Goal: Transaction & Acquisition: Purchase product/service

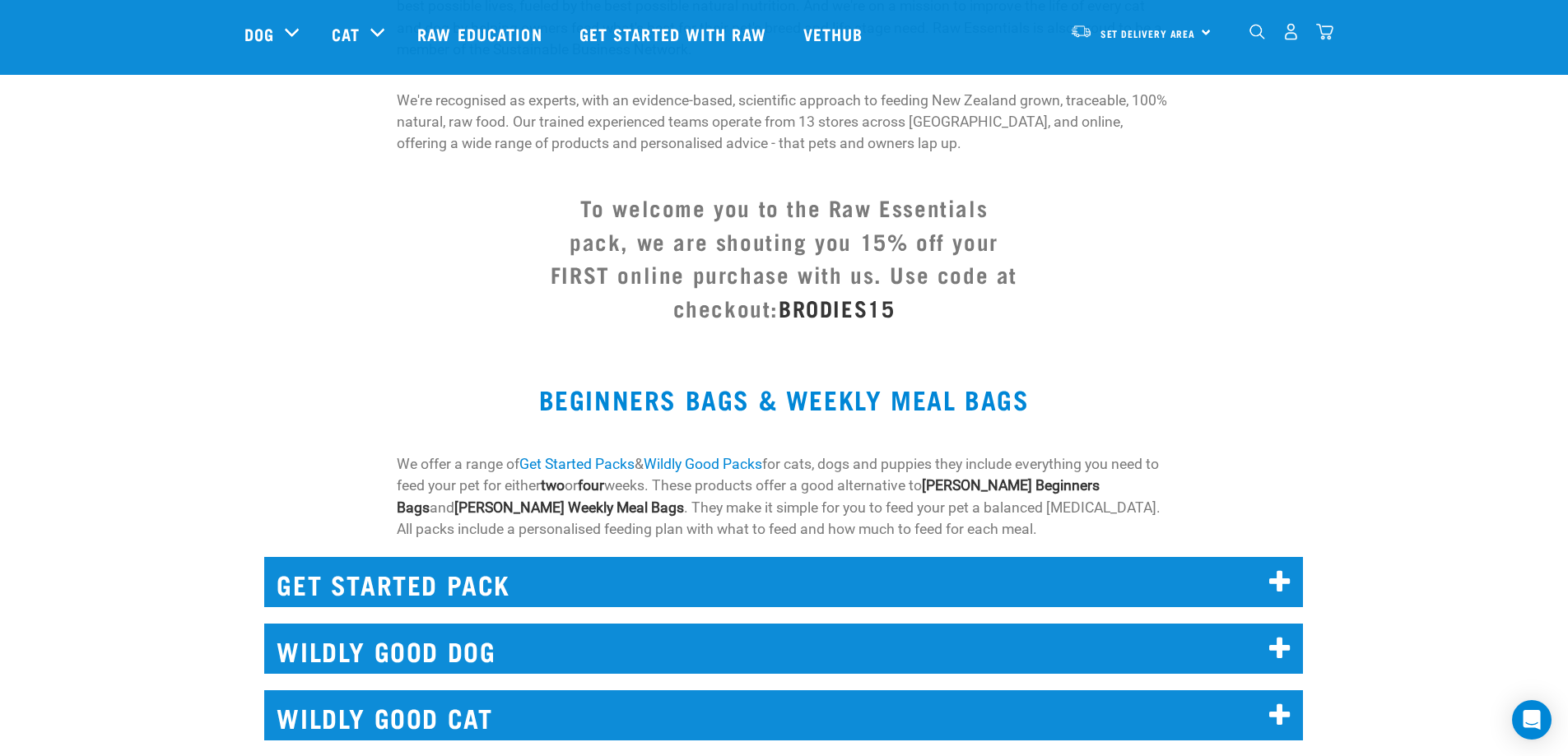
scroll to position [741, 0]
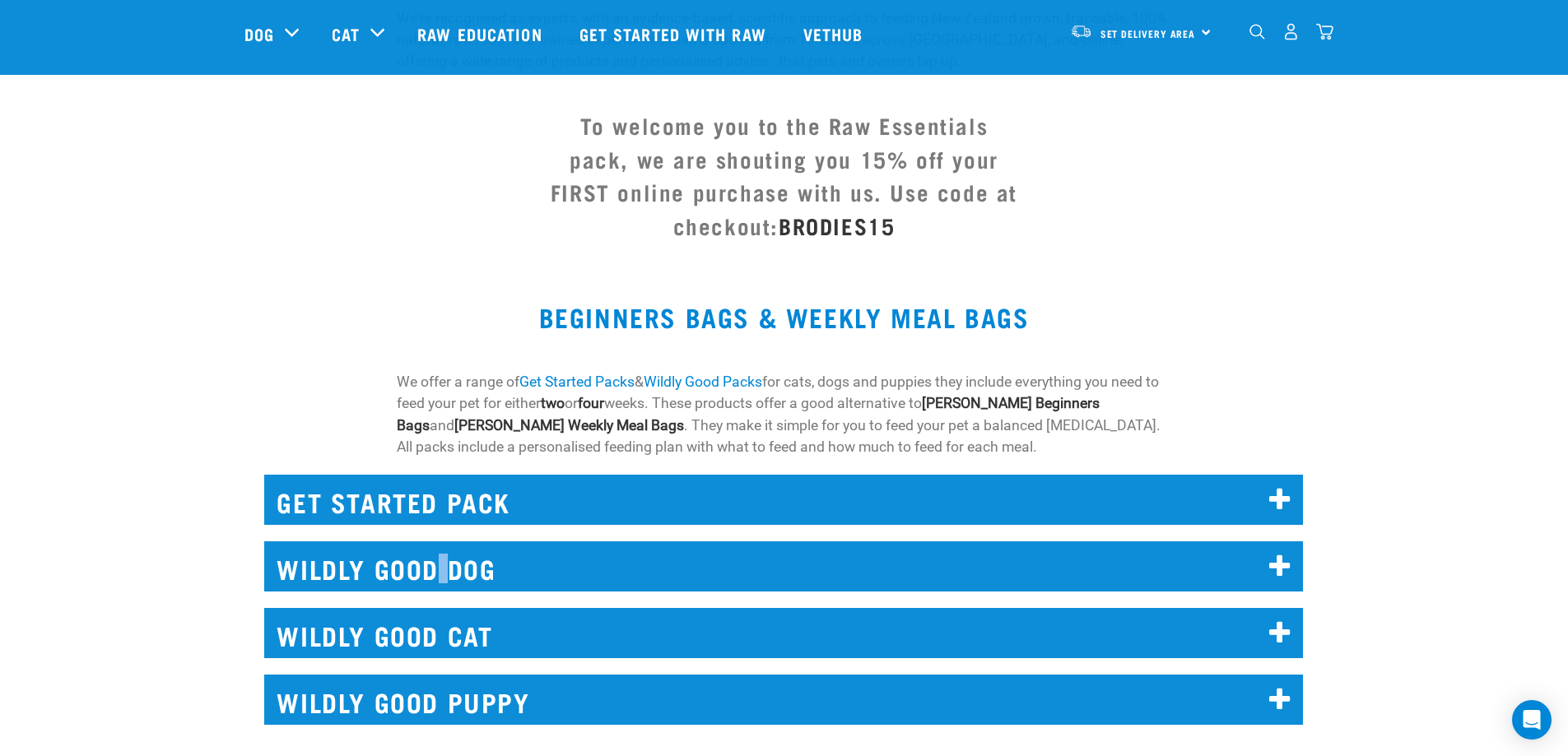
click at [441, 555] on h2 "WILDLY GOOD DOG" at bounding box center [784, 566] width 1039 height 50
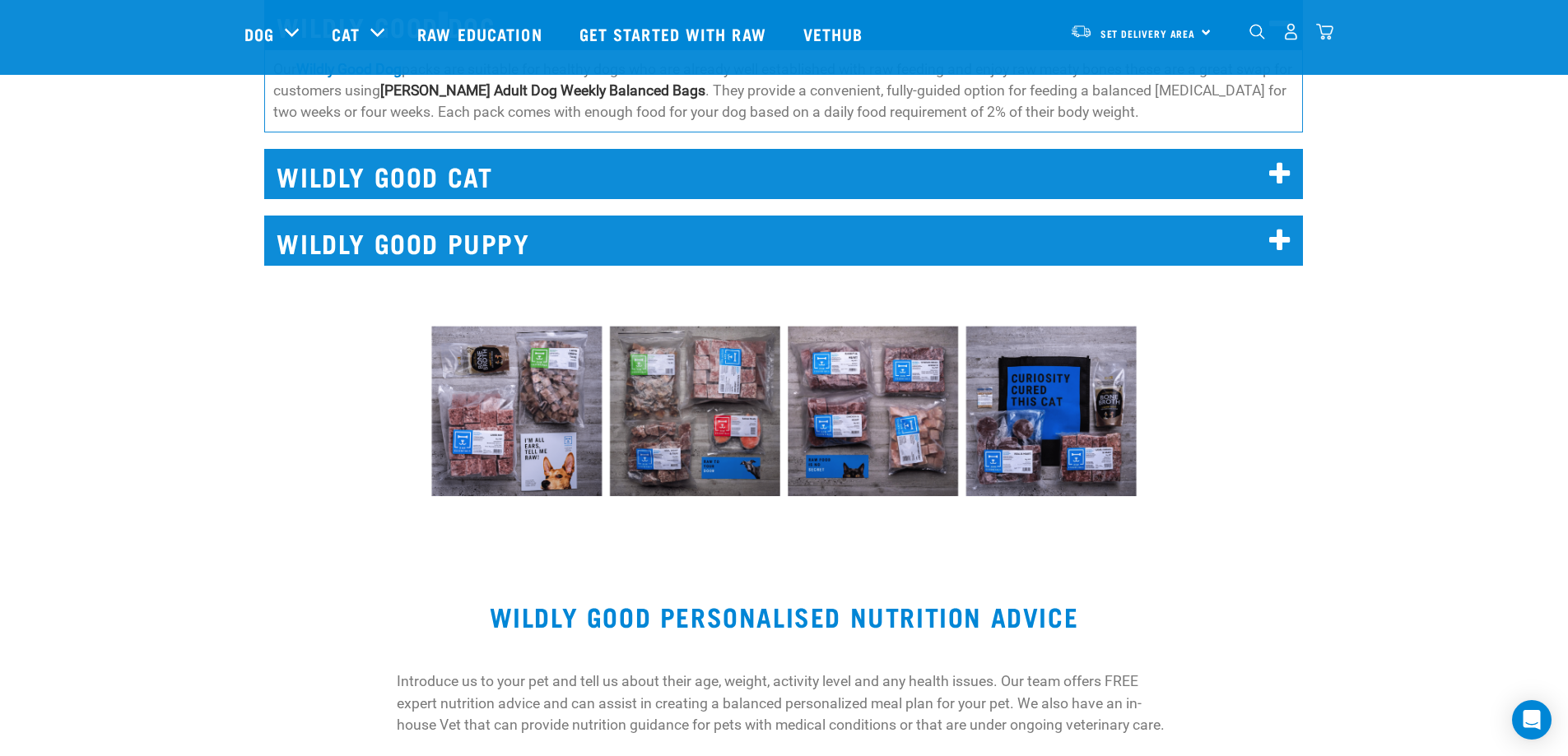
scroll to position [1180, 0]
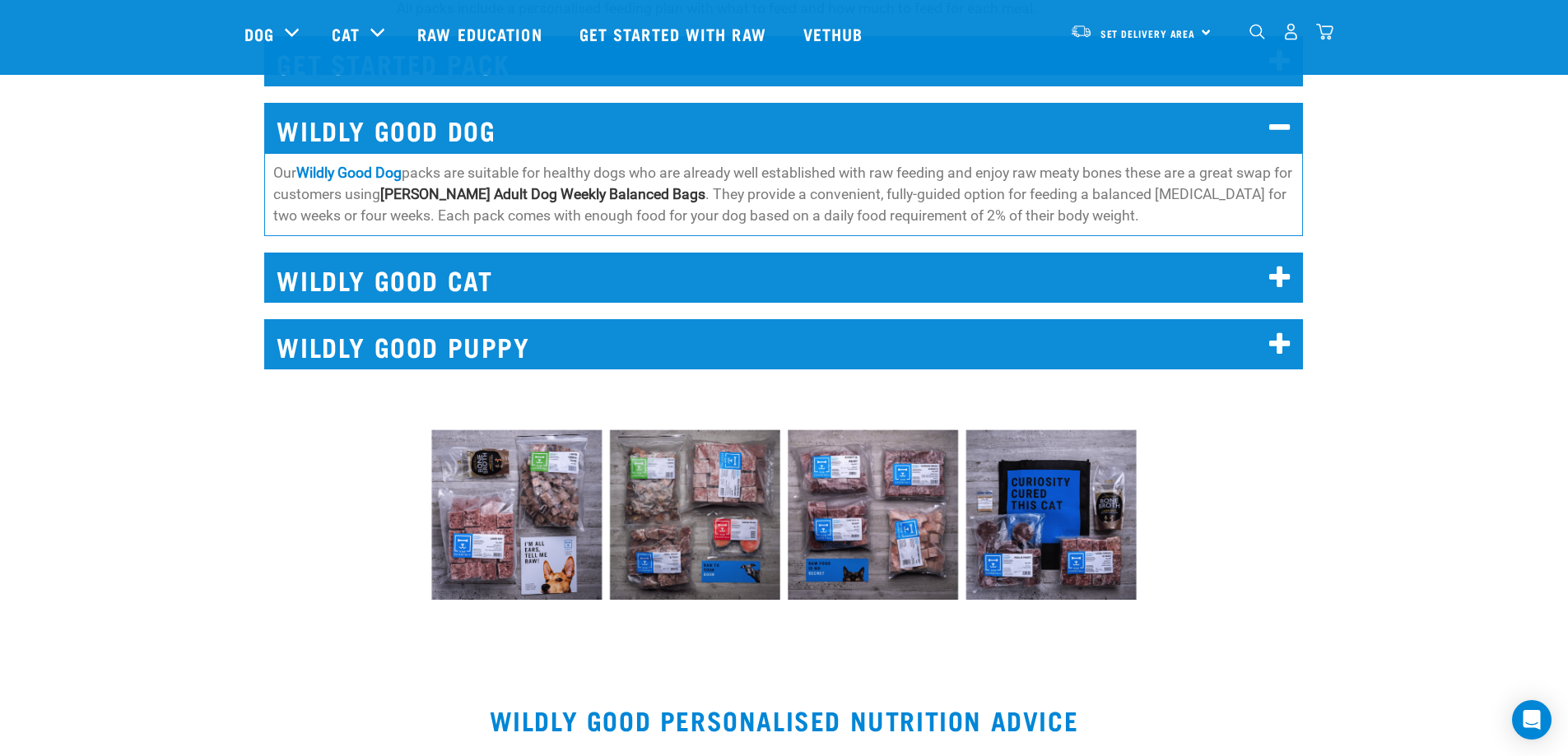
click at [1205, 31] on div "Set Delivery Area North Island South Island" at bounding box center [1140, 32] width 161 height 37
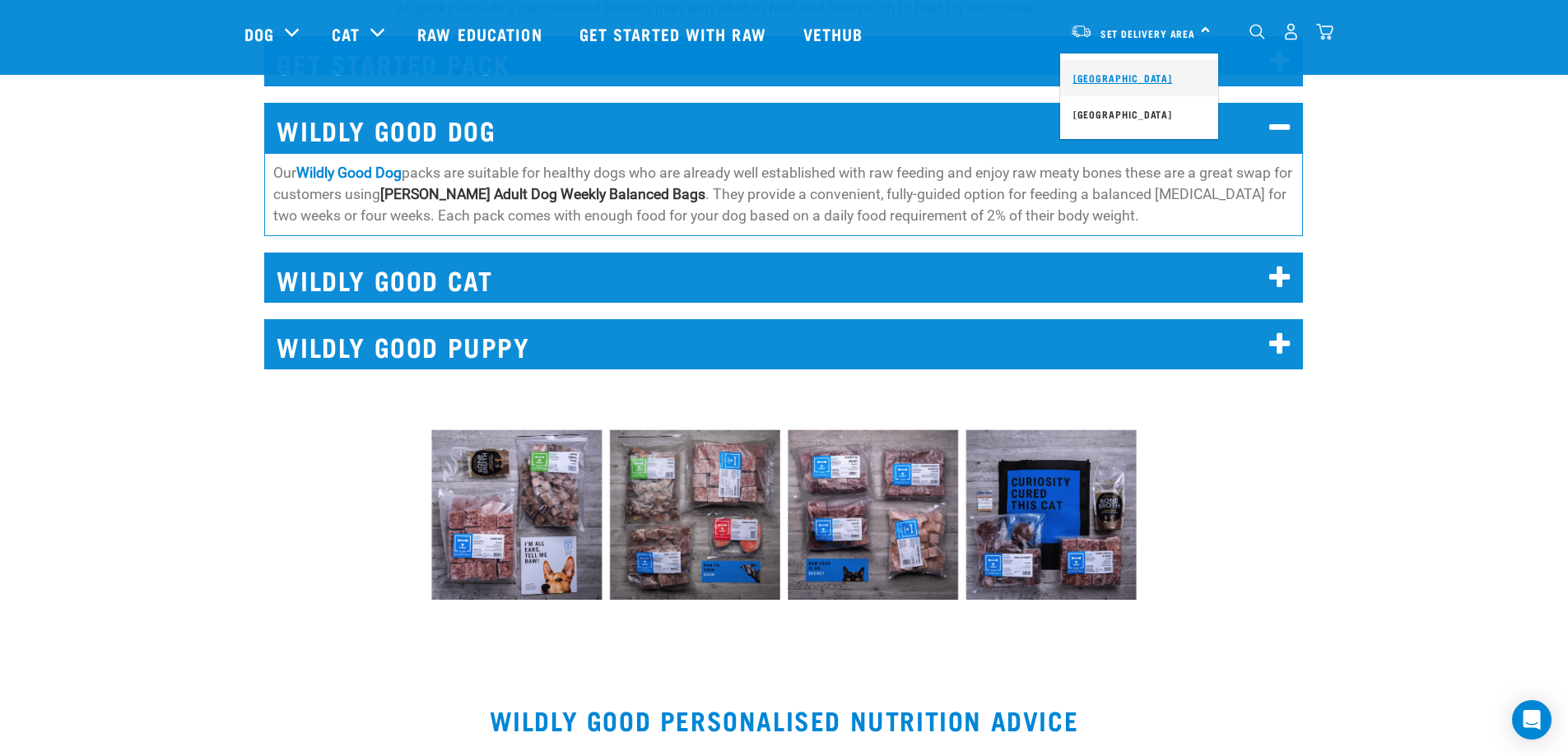
click at [1107, 72] on link "[GEOGRAPHIC_DATA]" at bounding box center [1138, 78] width 158 height 36
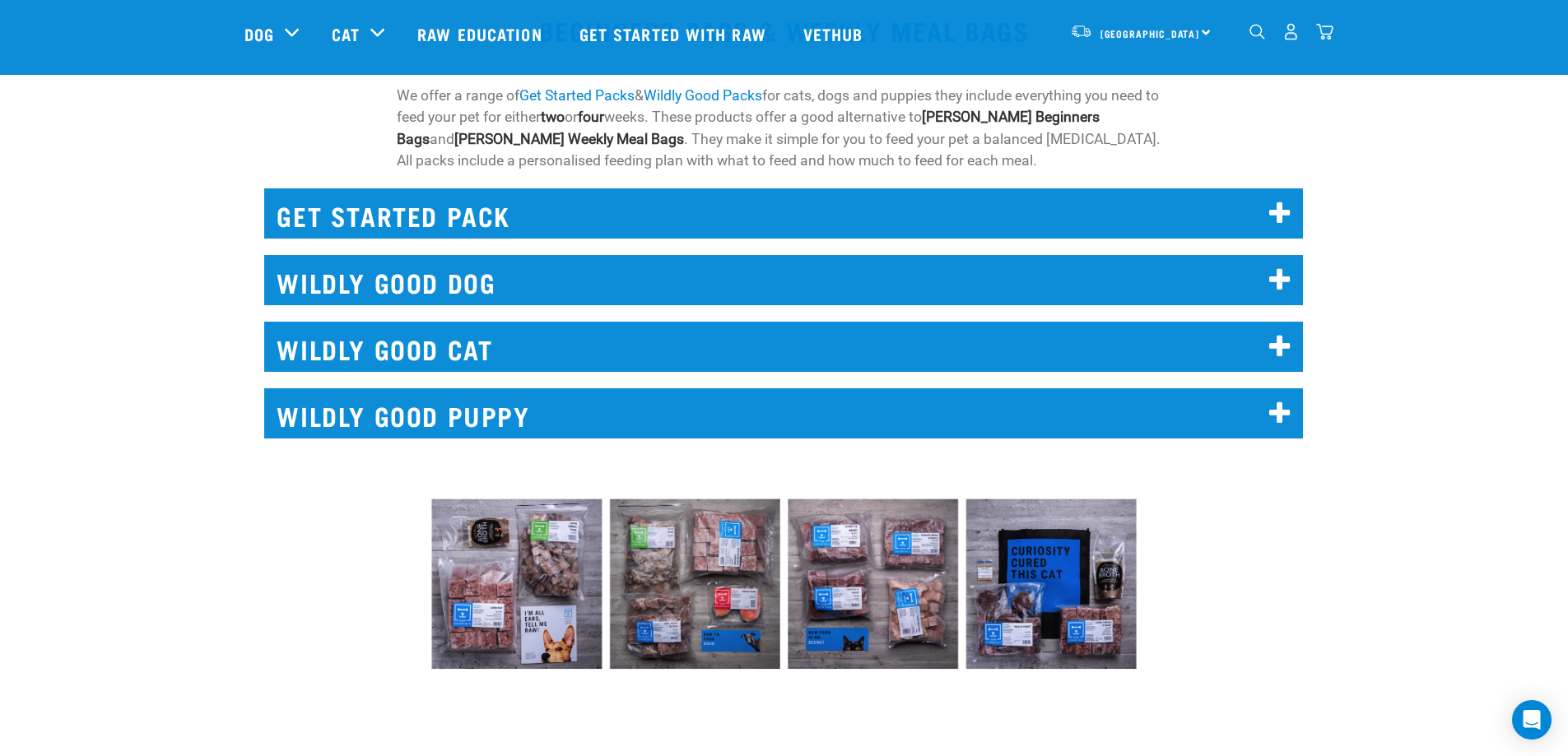
scroll to position [981, 0]
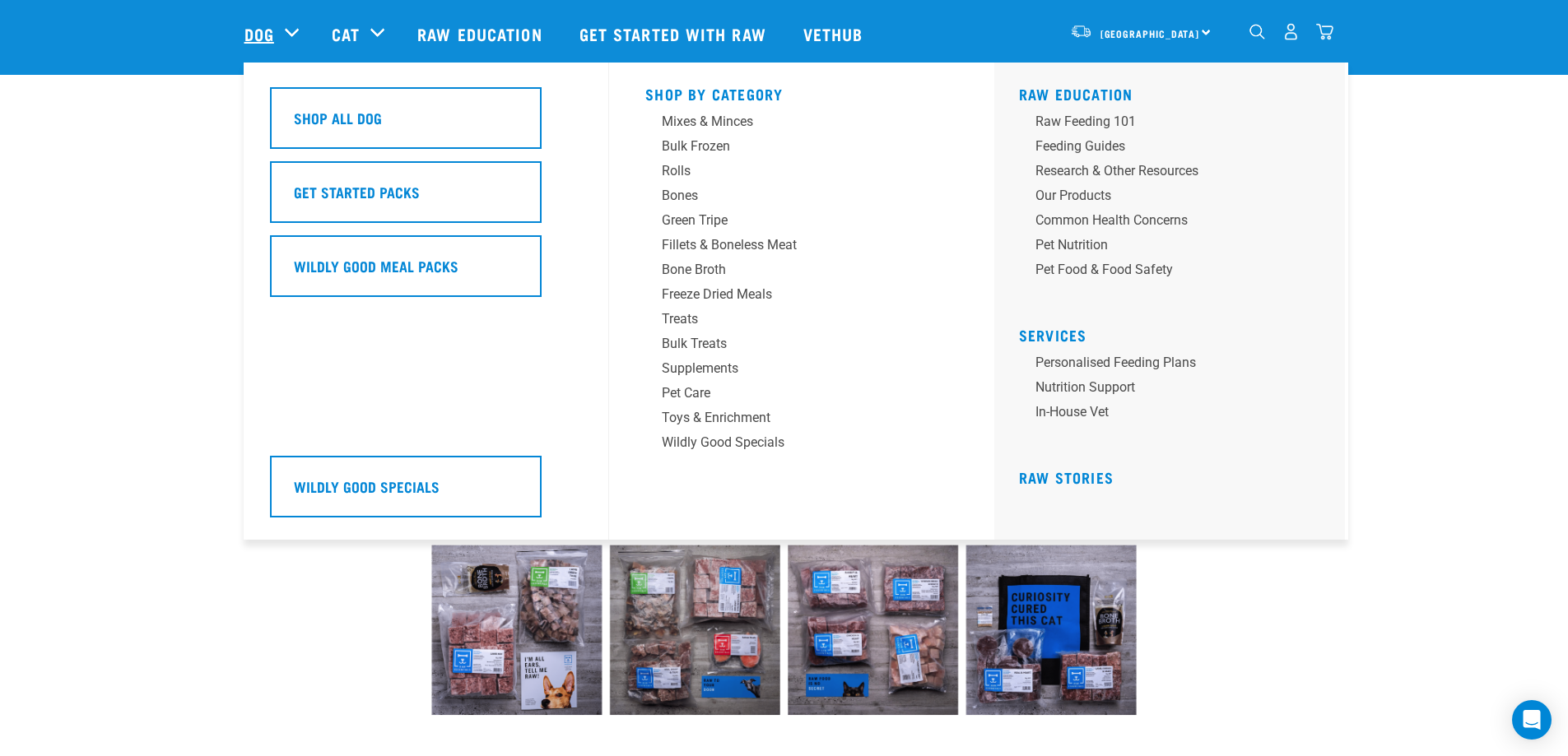
click at [252, 24] on link "Dog" at bounding box center [258, 34] width 29 height 24
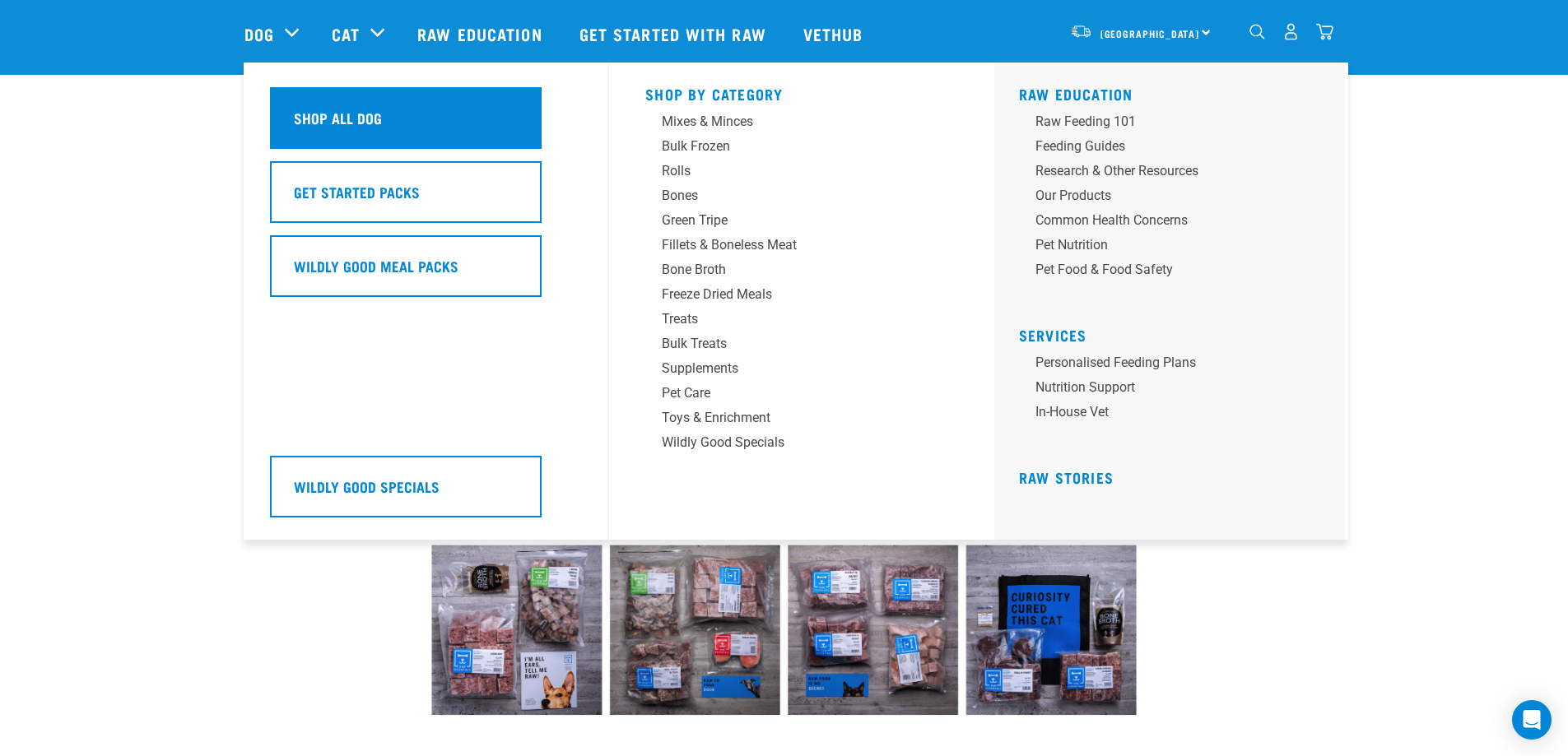
click at [304, 121] on h5 "Shop All Dog" at bounding box center [337, 118] width 88 height 22
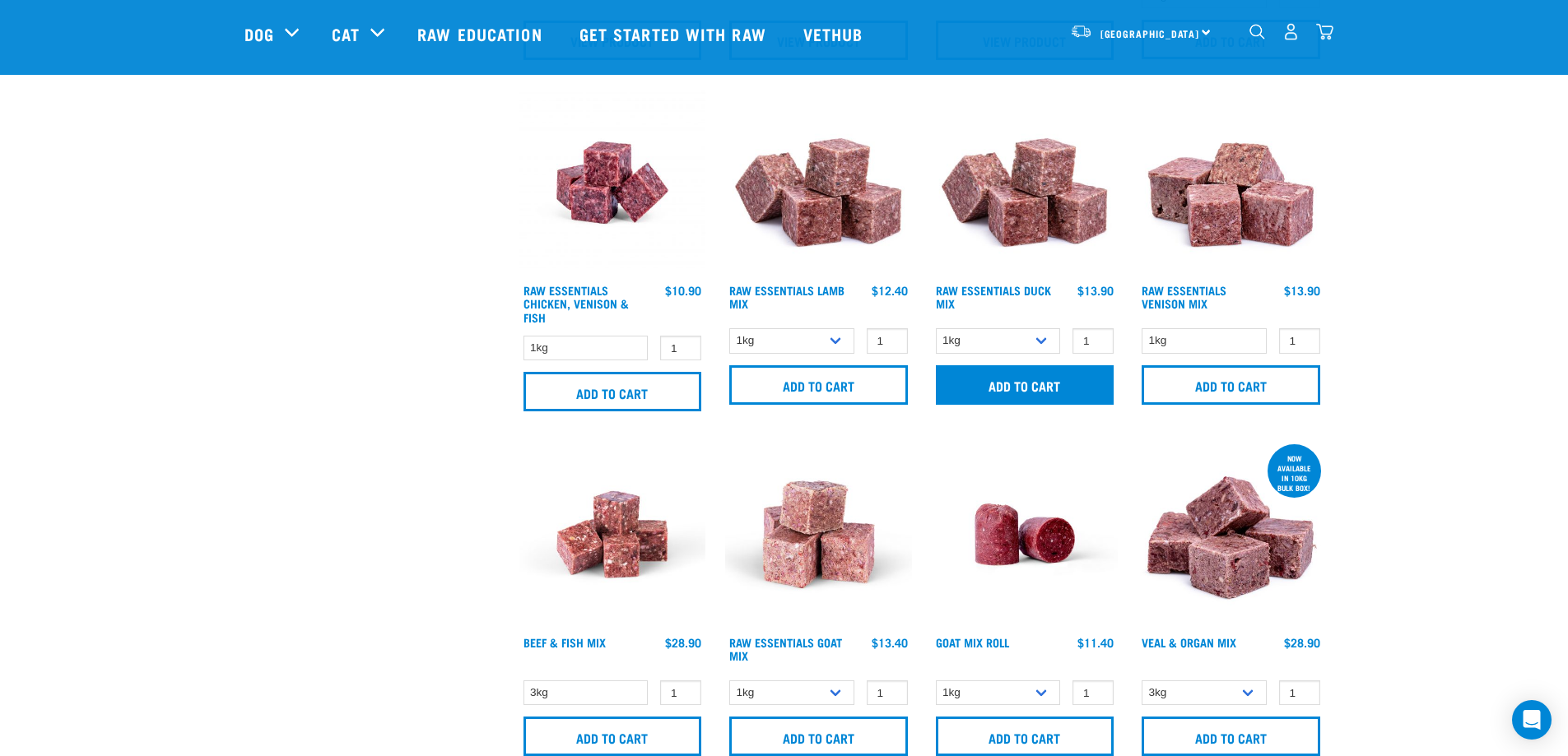
scroll to position [1070, 0]
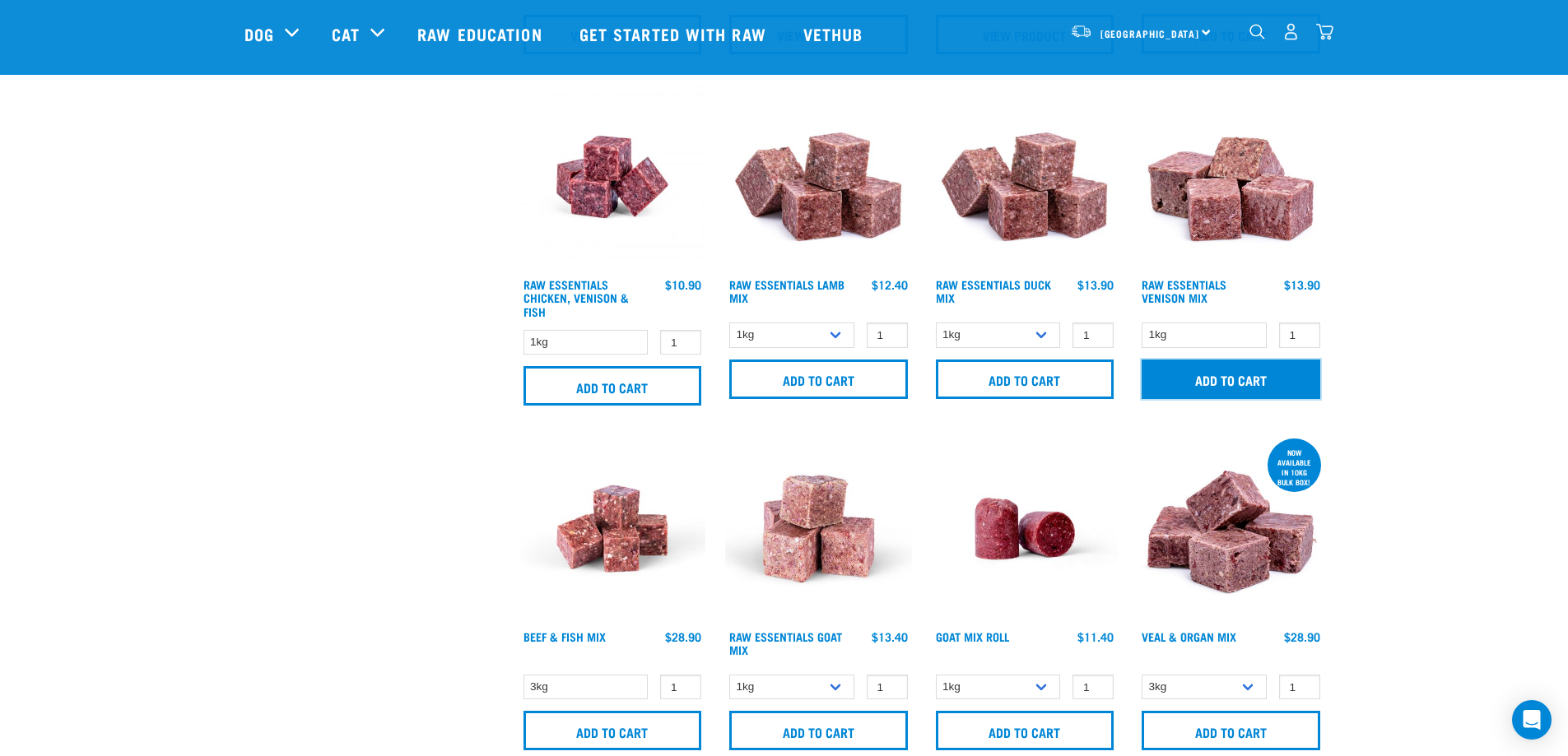
click at [1215, 379] on input "Add to cart" at bounding box center [1231, 379] width 179 height 39
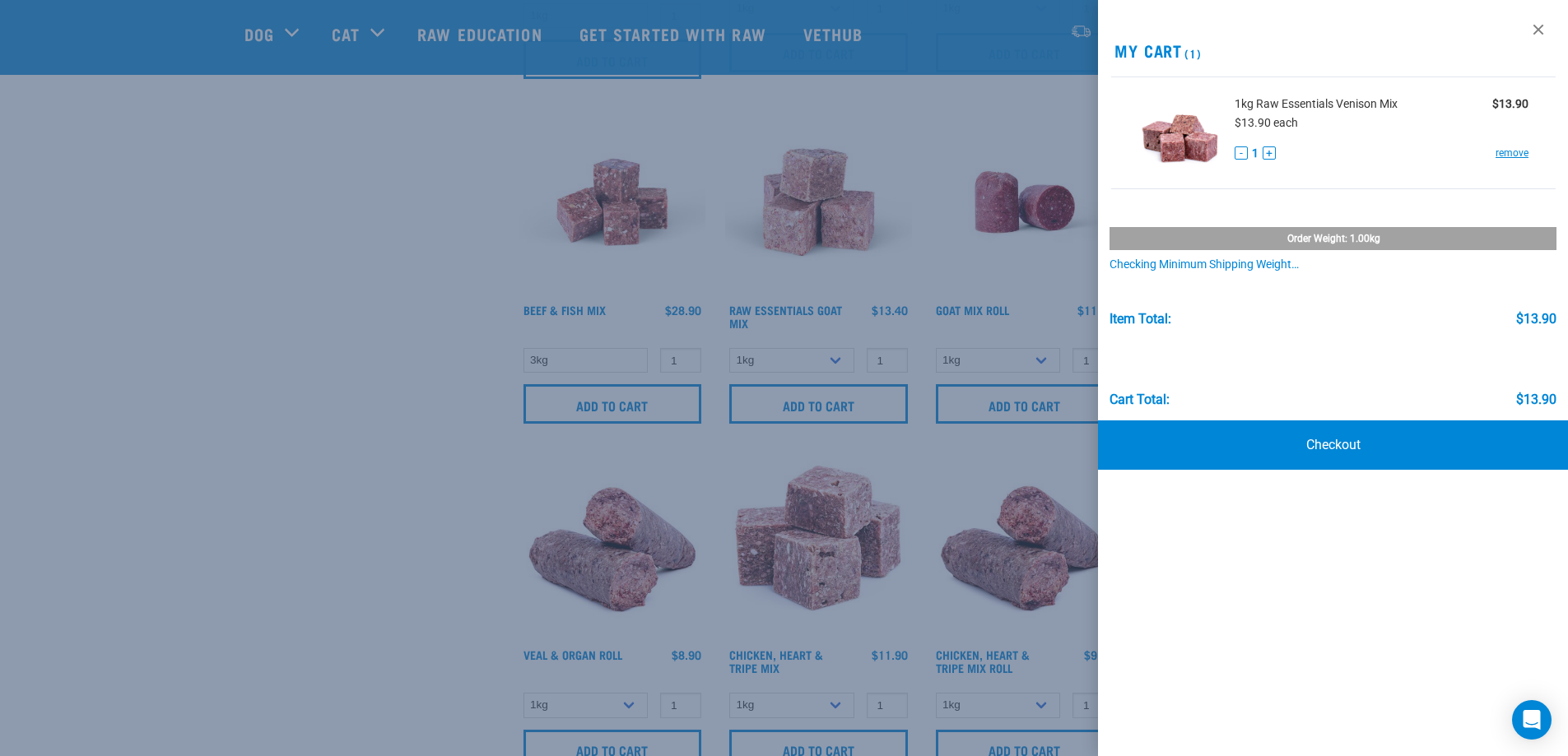
scroll to position [1400, 0]
click at [409, 439] on div at bounding box center [784, 378] width 1568 height 756
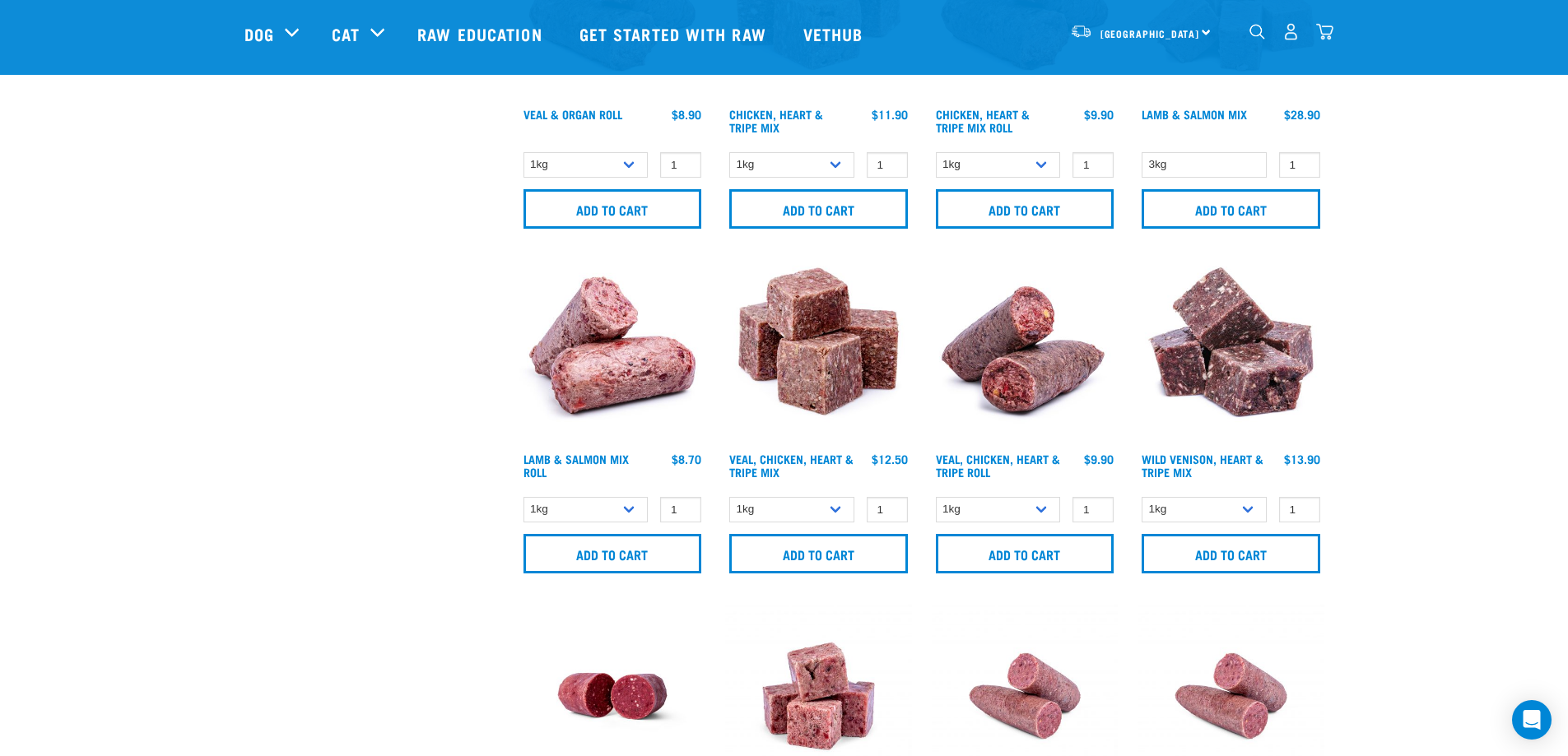
scroll to position [1948, 0]
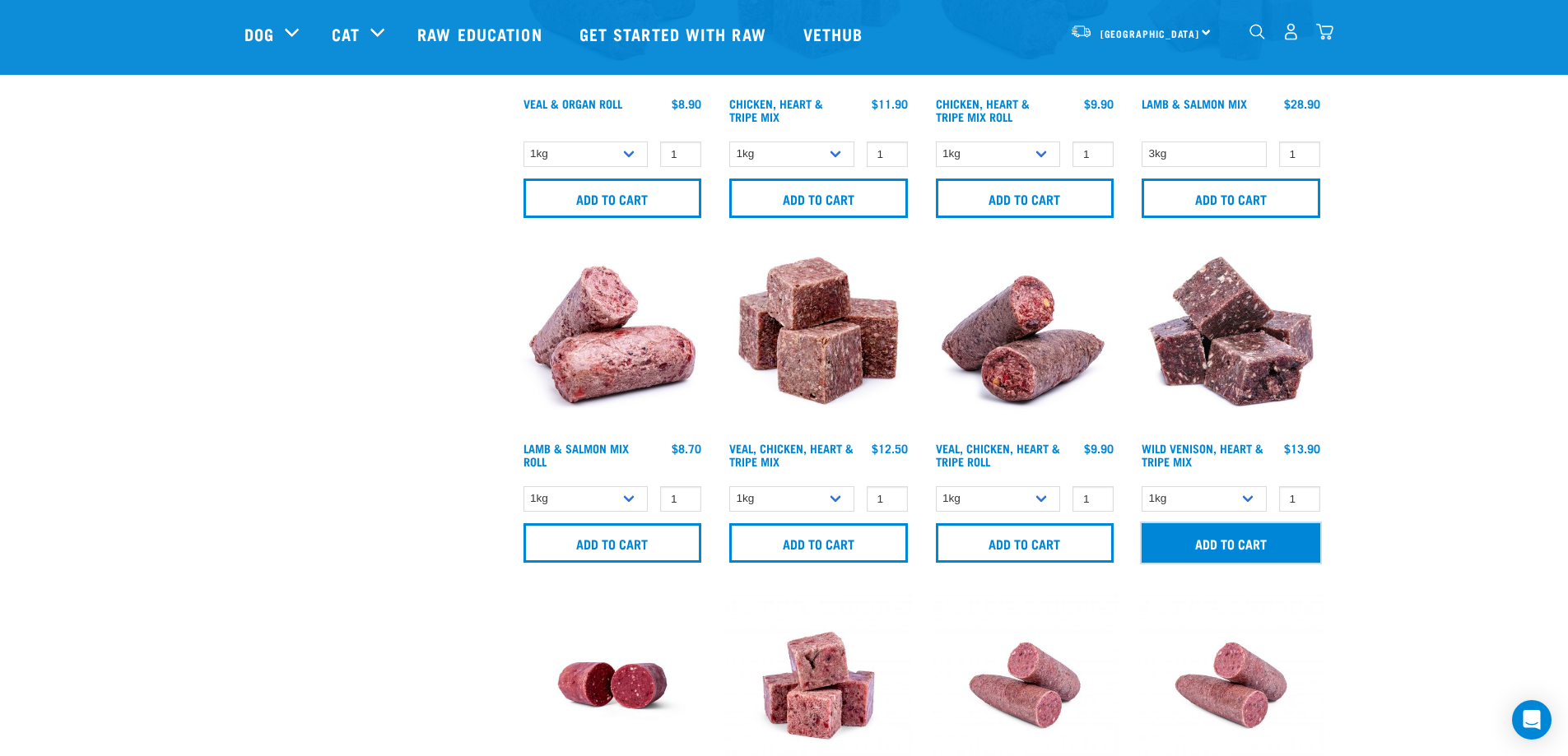
click at [1212, 538] on input "Add to cart" at bounding box center [1231, 543] width 179 height 39
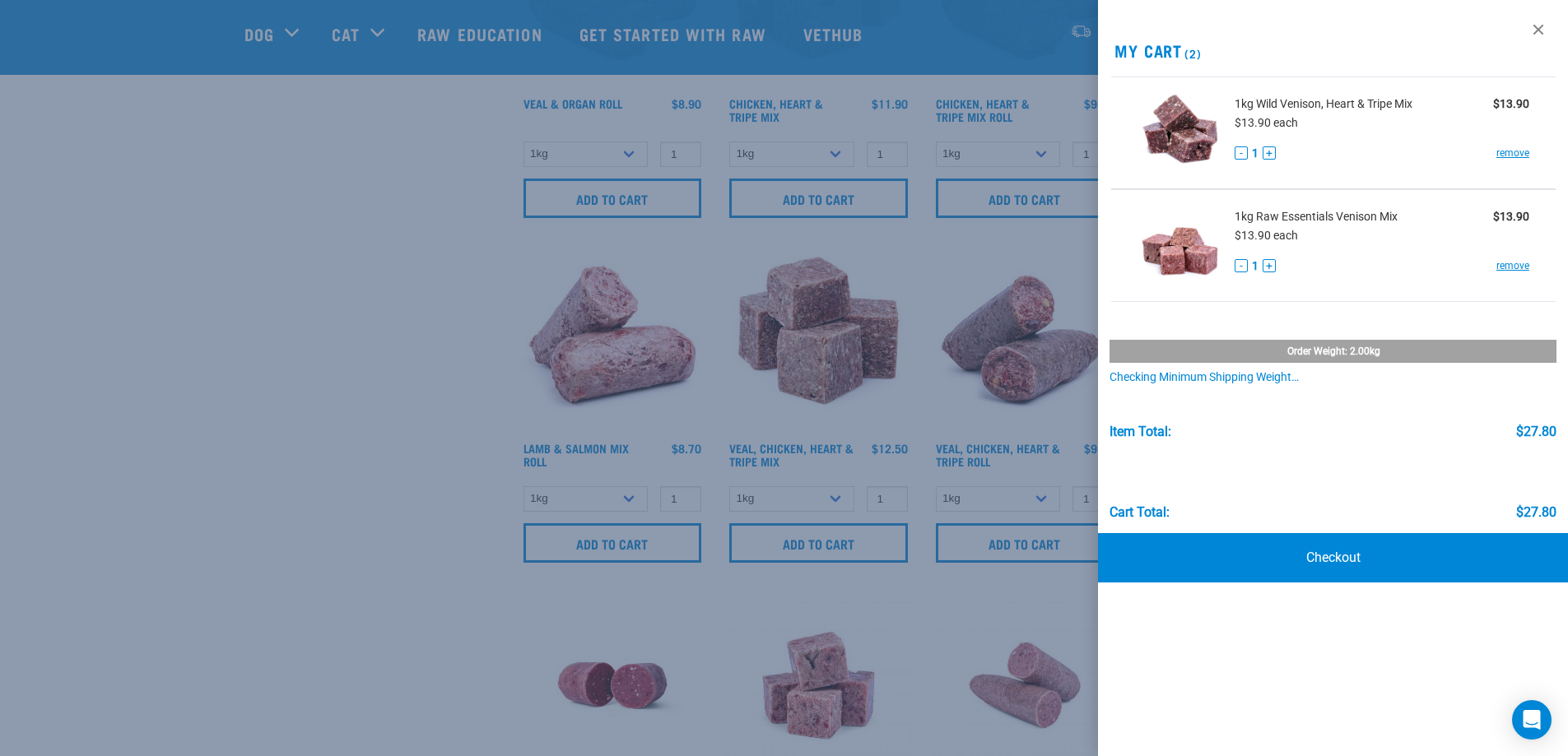
click at [357, 539] on div at bounding box center [784, 378] width 1568 height 756
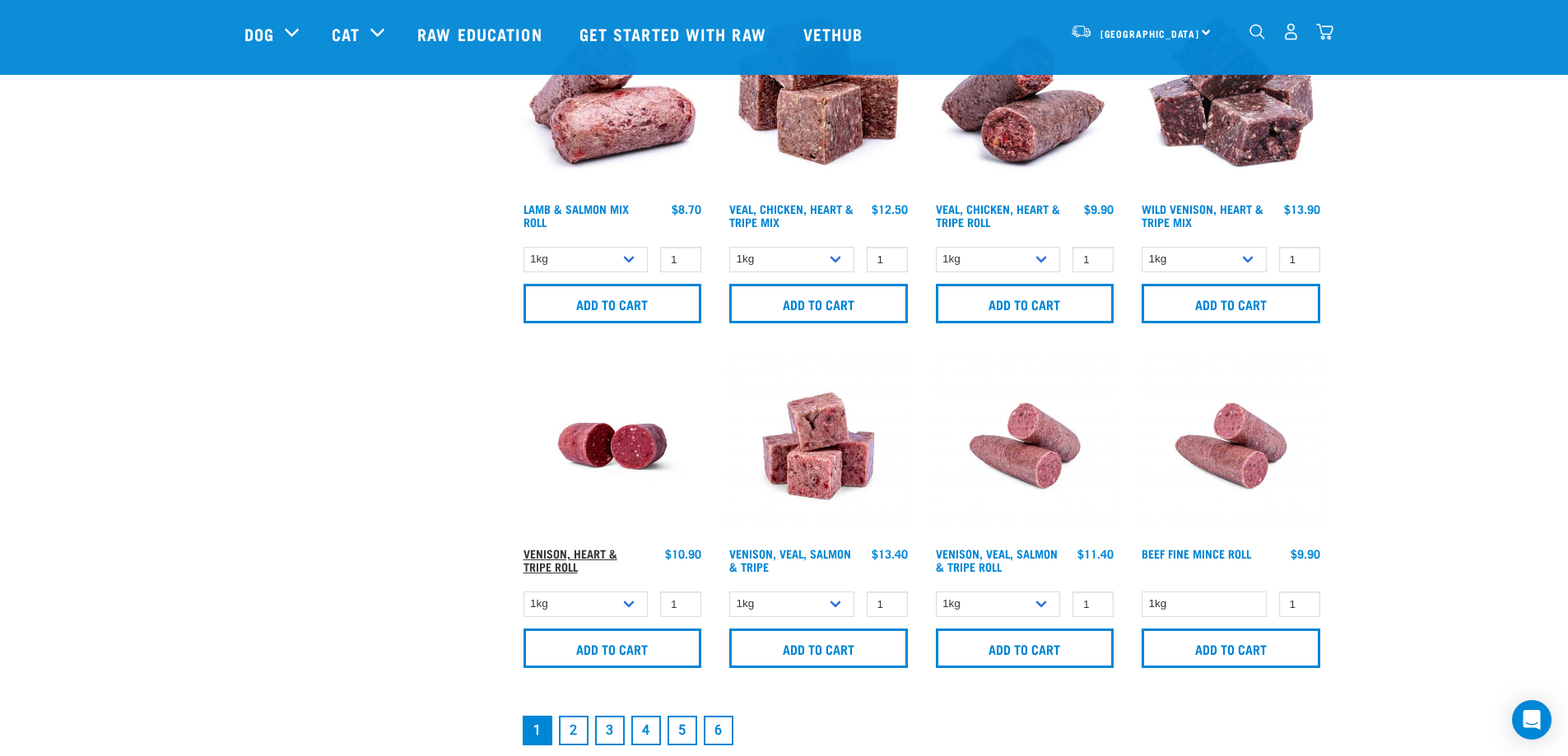
scroll to position [2195, 0]
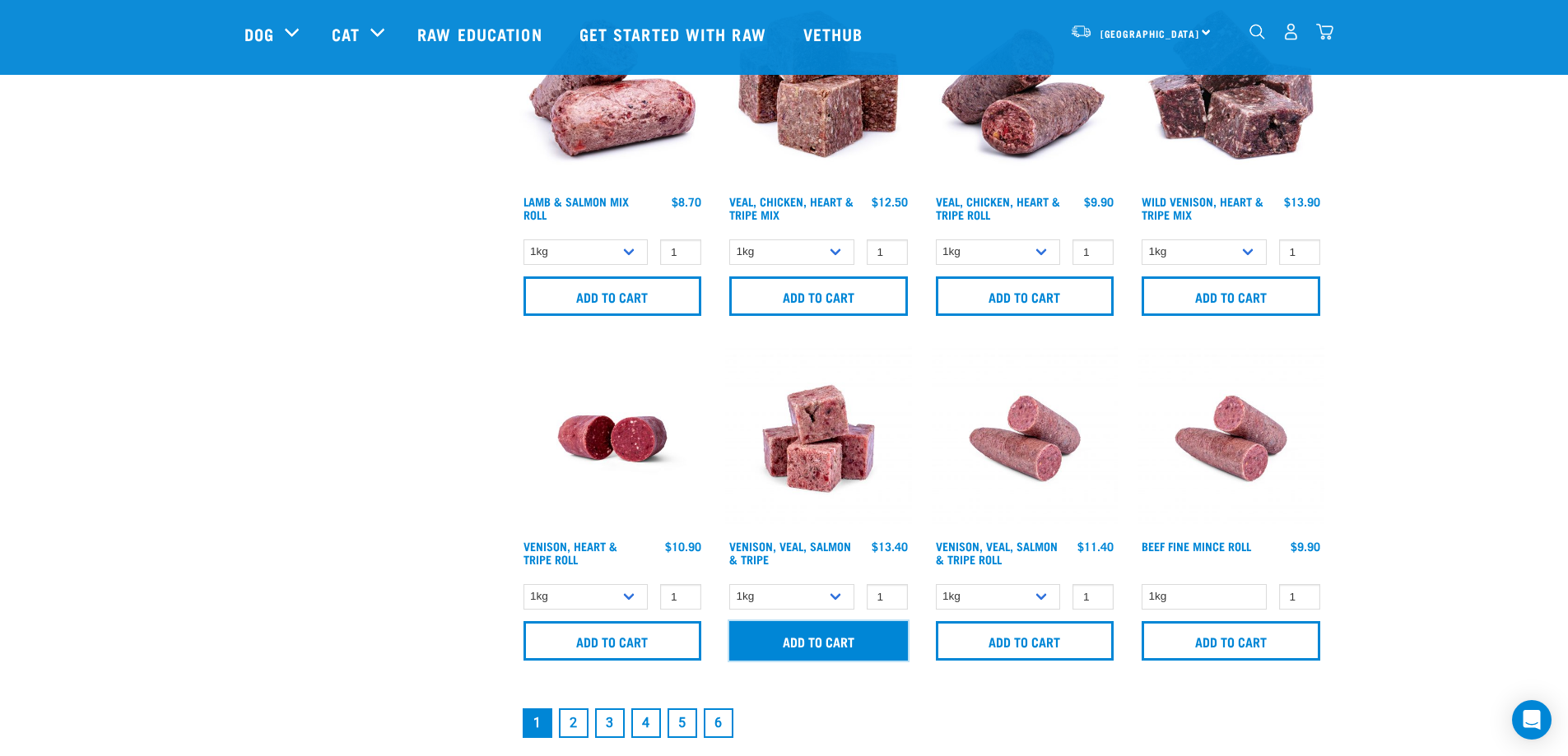
click at [815, 633] on input "Add to cart" at bounding box center [818, 641] width 179 height 39
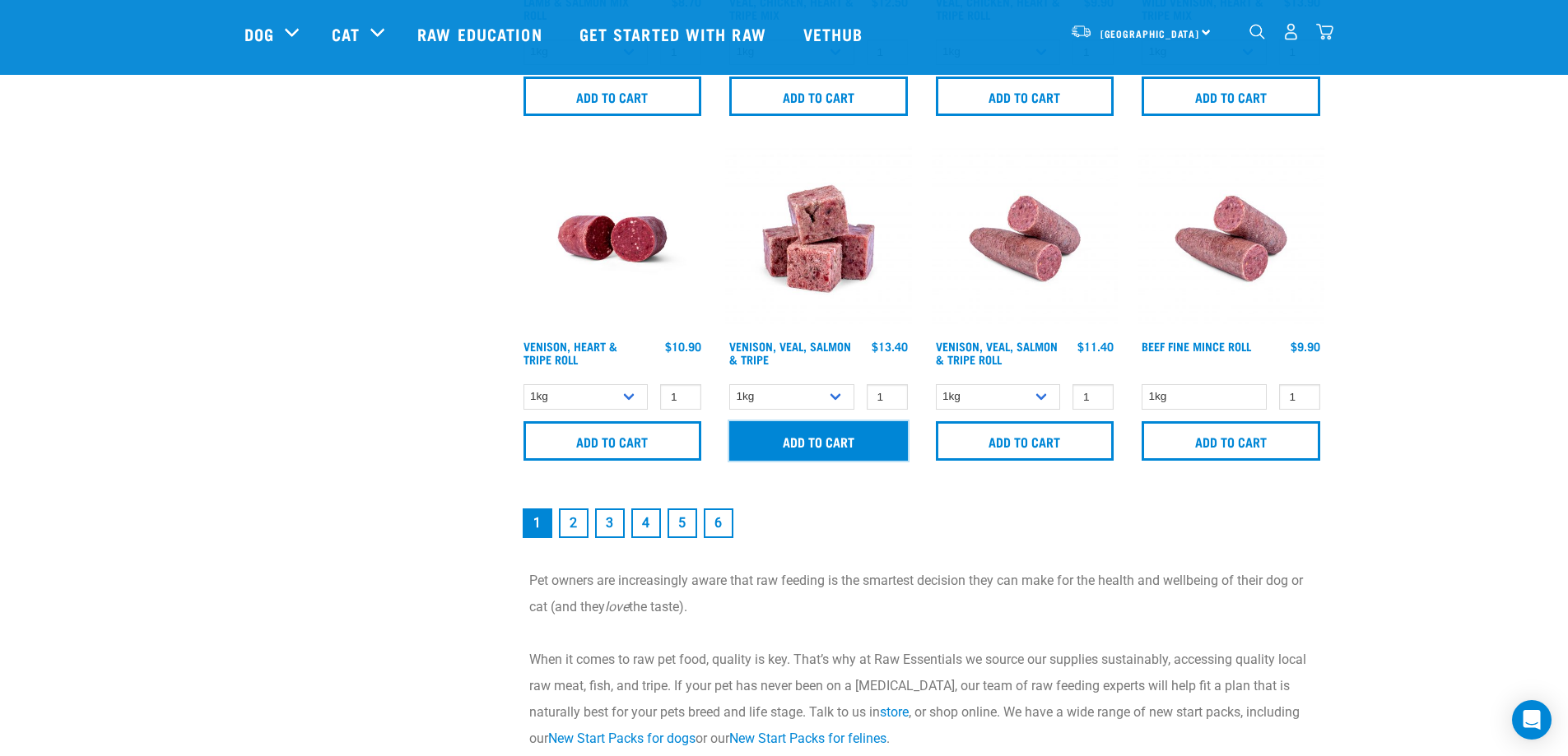
scroll to position [2414, 0]
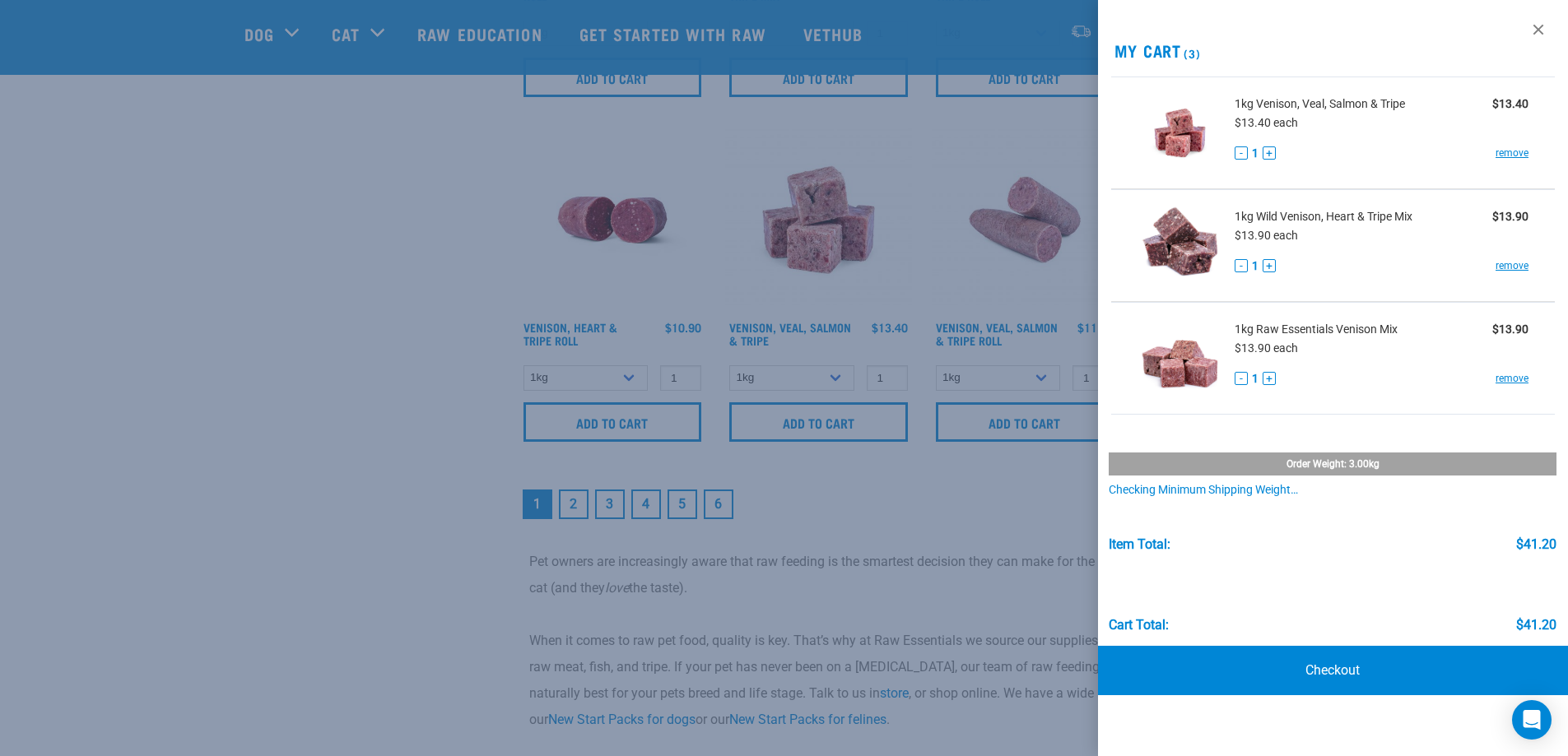
click at [573, 500] on div at bounding box center [784, 378] width 1568 height 756
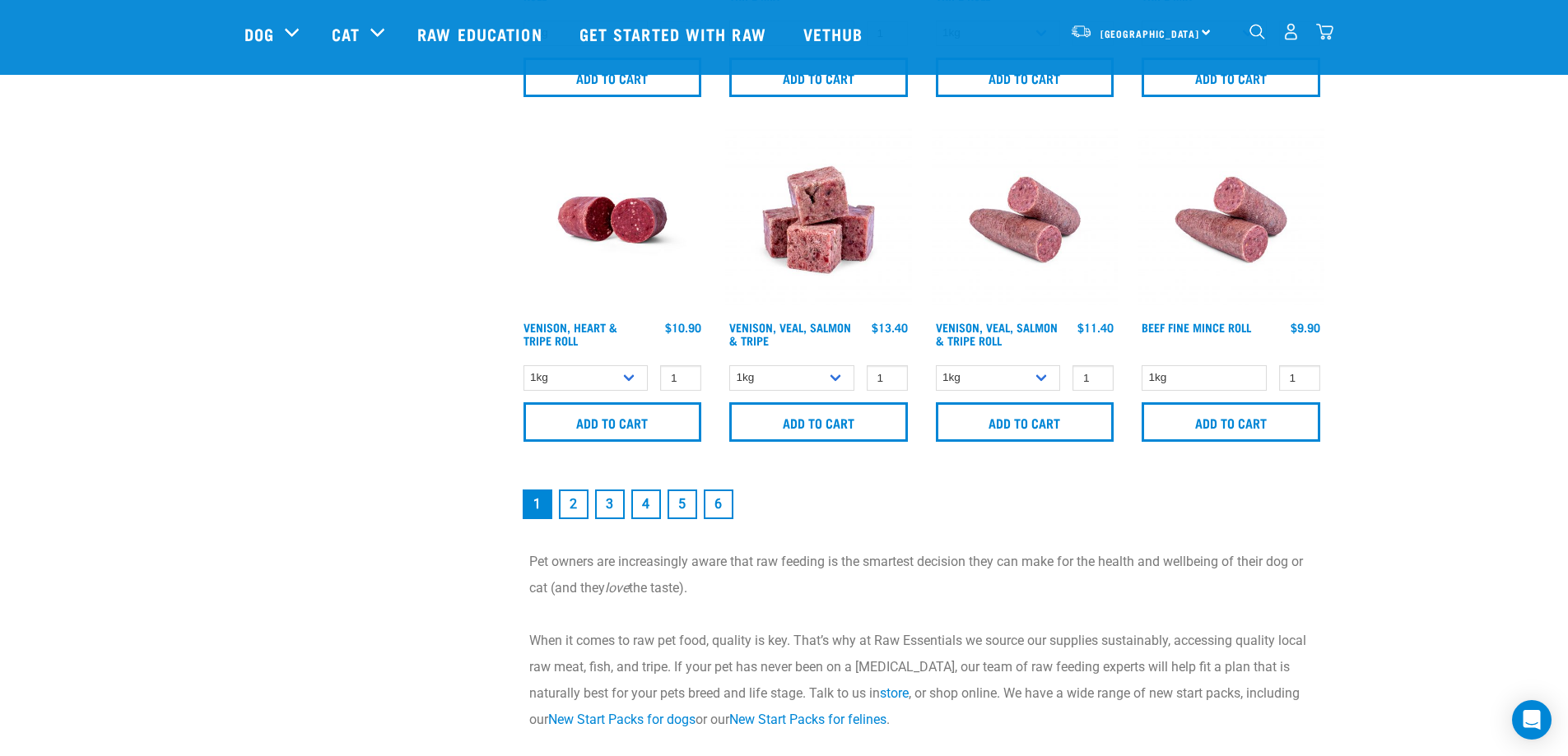
click at [568, 502] on link "2" at bounding box center [573, 504] width 29 height 29
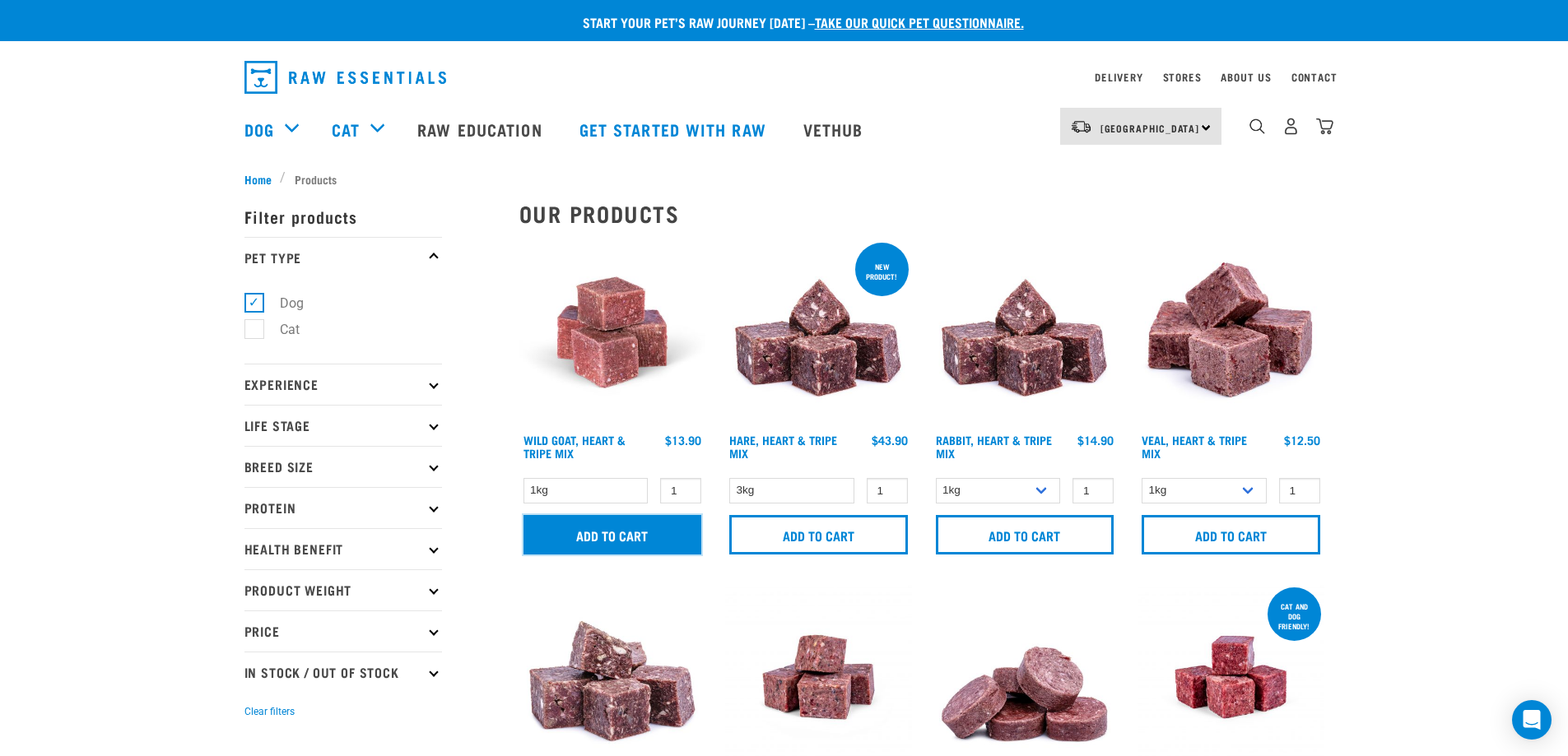
click at [656, 544] on input "Add to cart" at bounding box center [612, 534] width 179 height 39
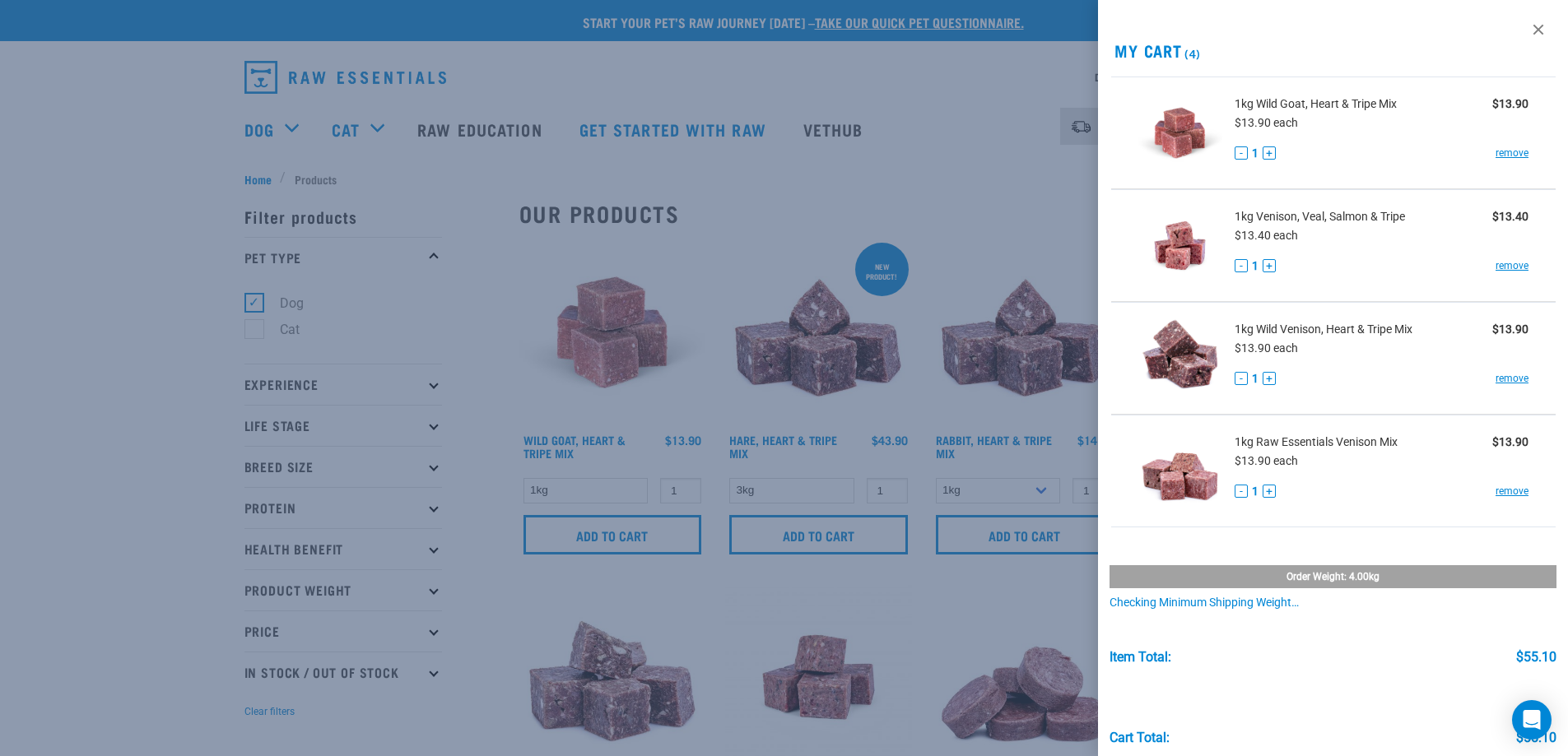
click at [954, 598] on div at bounding box center [784, 378] width 1568 height 756
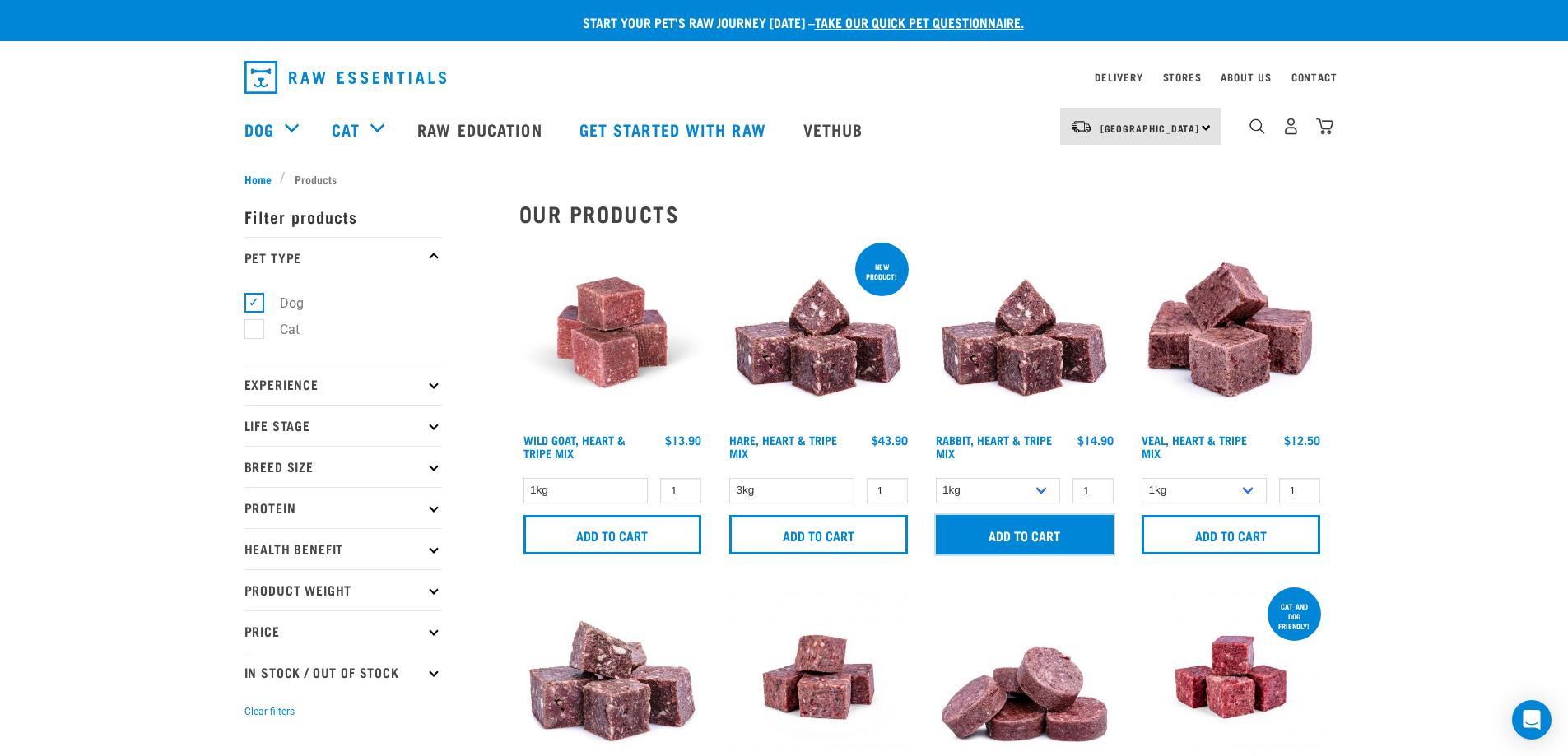
click at [989, 533] on input "Add to cart" at bounding box center [1024, 534] width 179 height 39
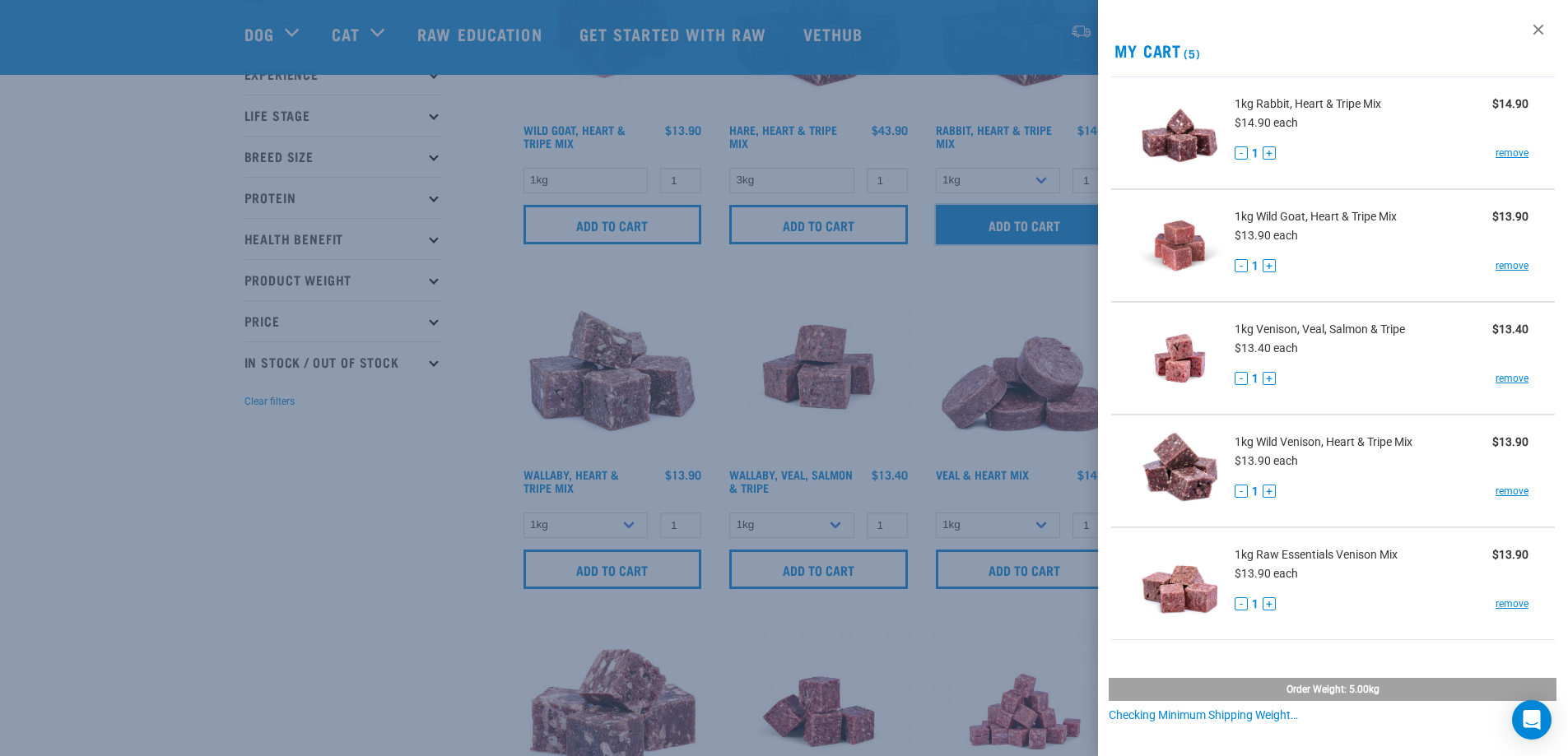
scroll to position [192, 0]
click at [407, 677] on div at bounding box center [784, 378] width 1568 height 756
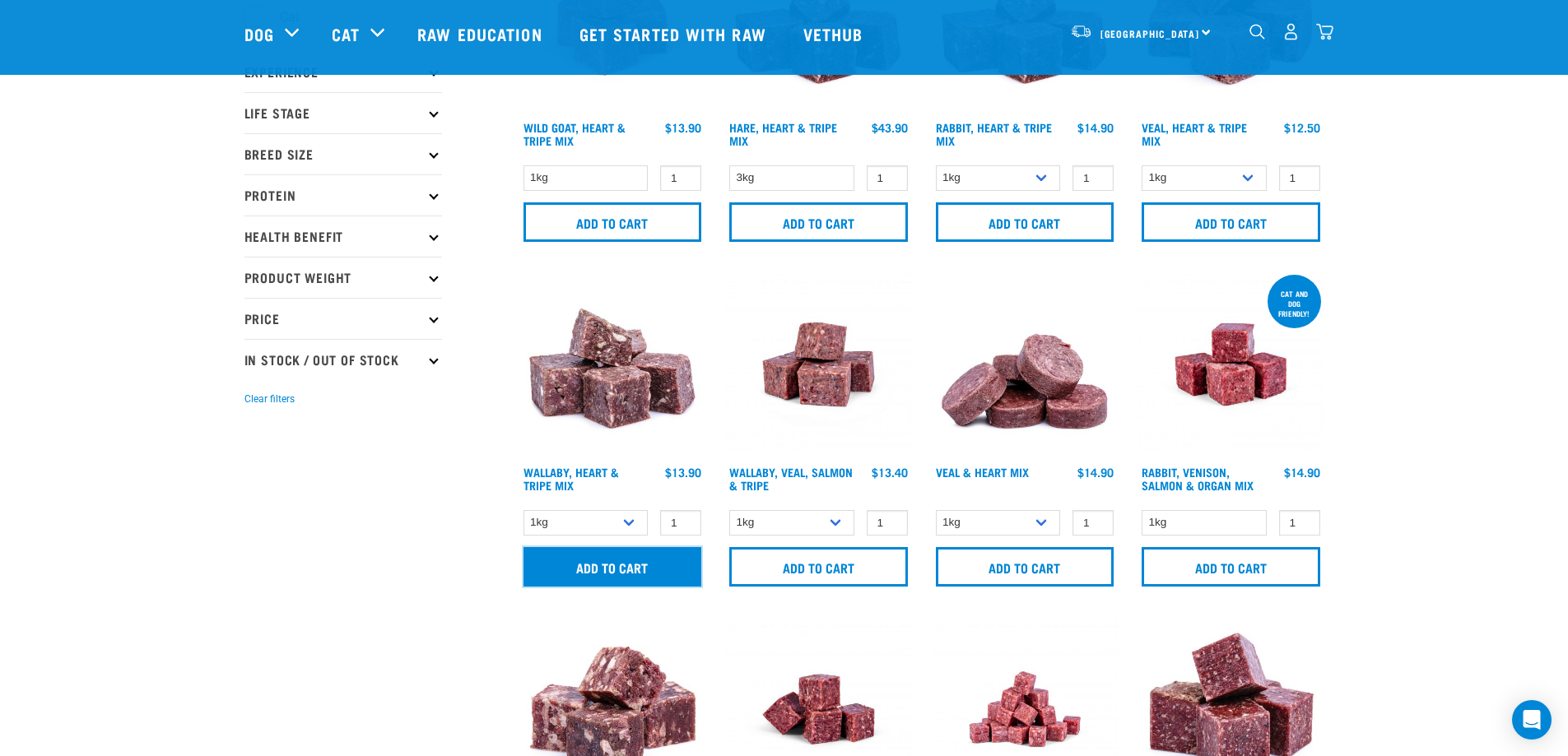
click at [602, 562] on input "Add to cart" at bounding box center [612, 566] width 179 height 39
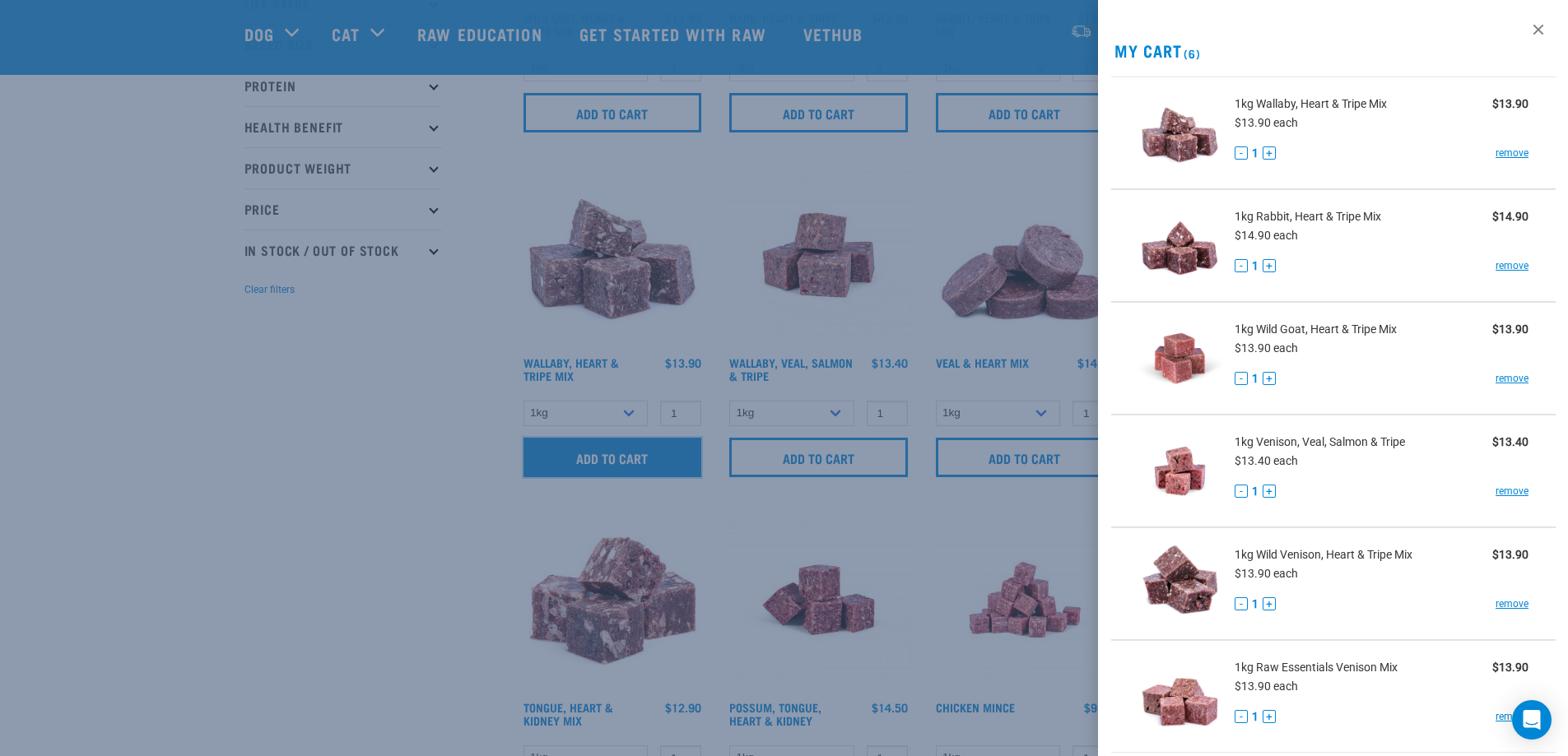
scroll to position [302, 0]
click at [340, 519] on div at bounding box center [784, 378] width 1568 height 756
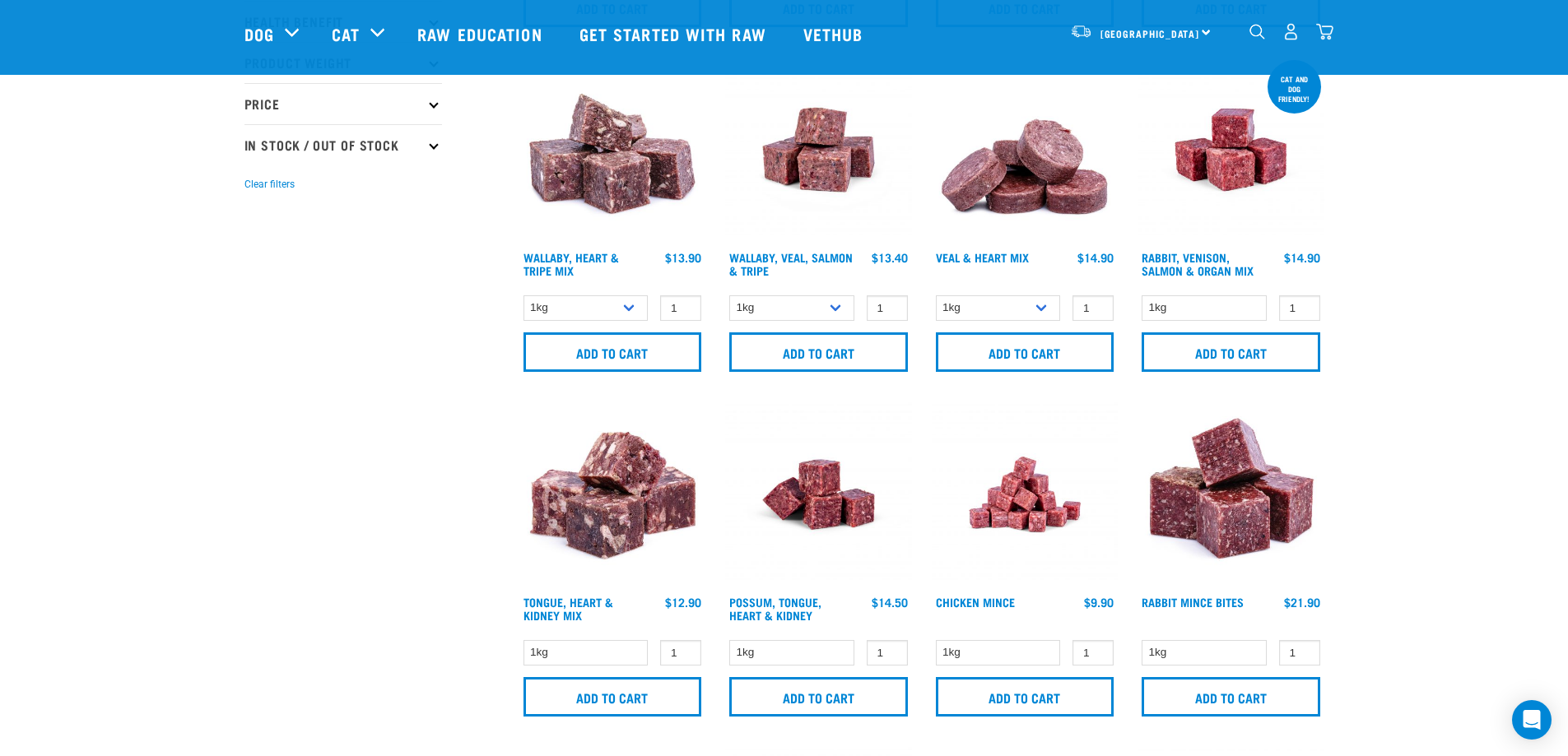
scroll to position [411, 0]
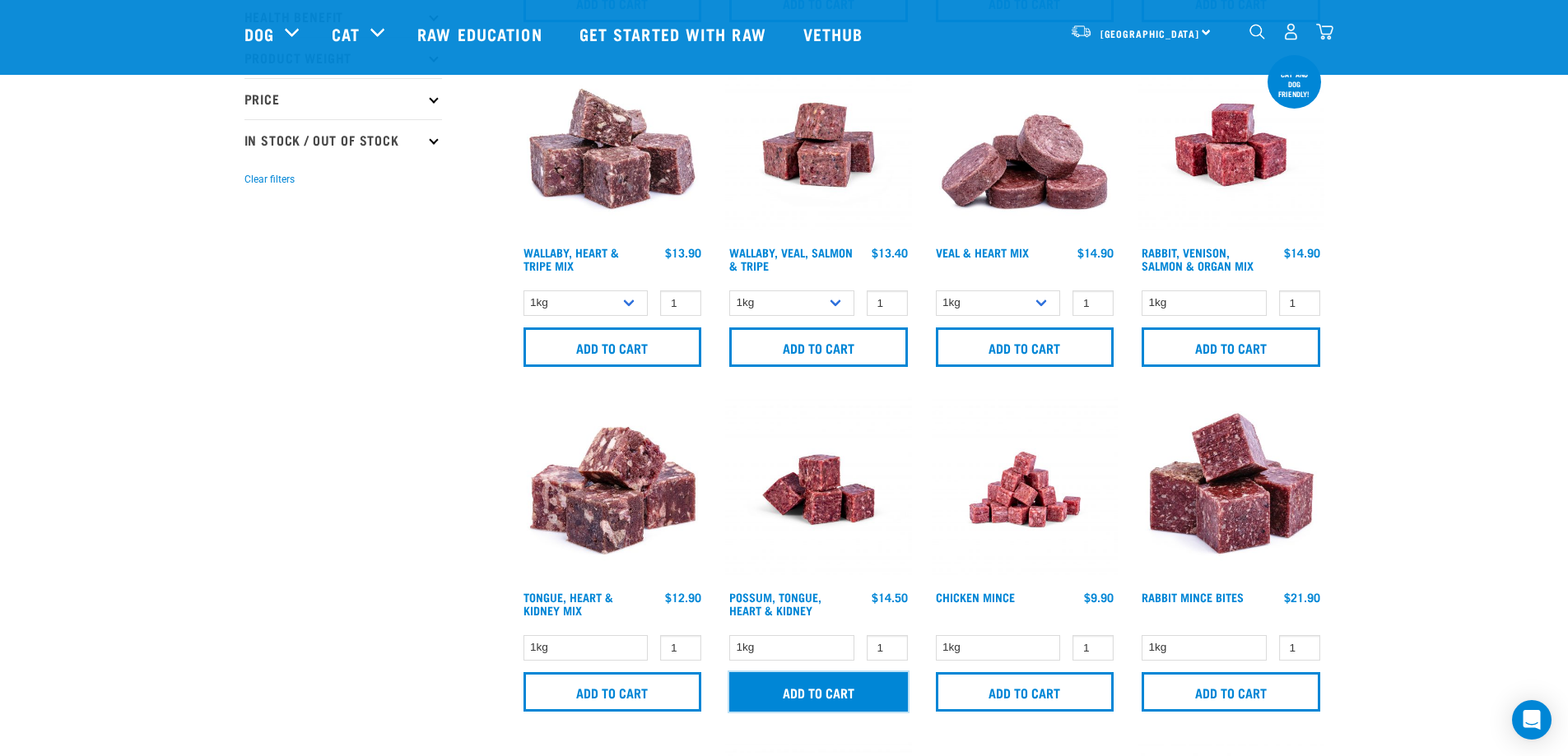
click at [815, 685] on input "Add to cart" at bounding box center [818, 691] width 179 height 39
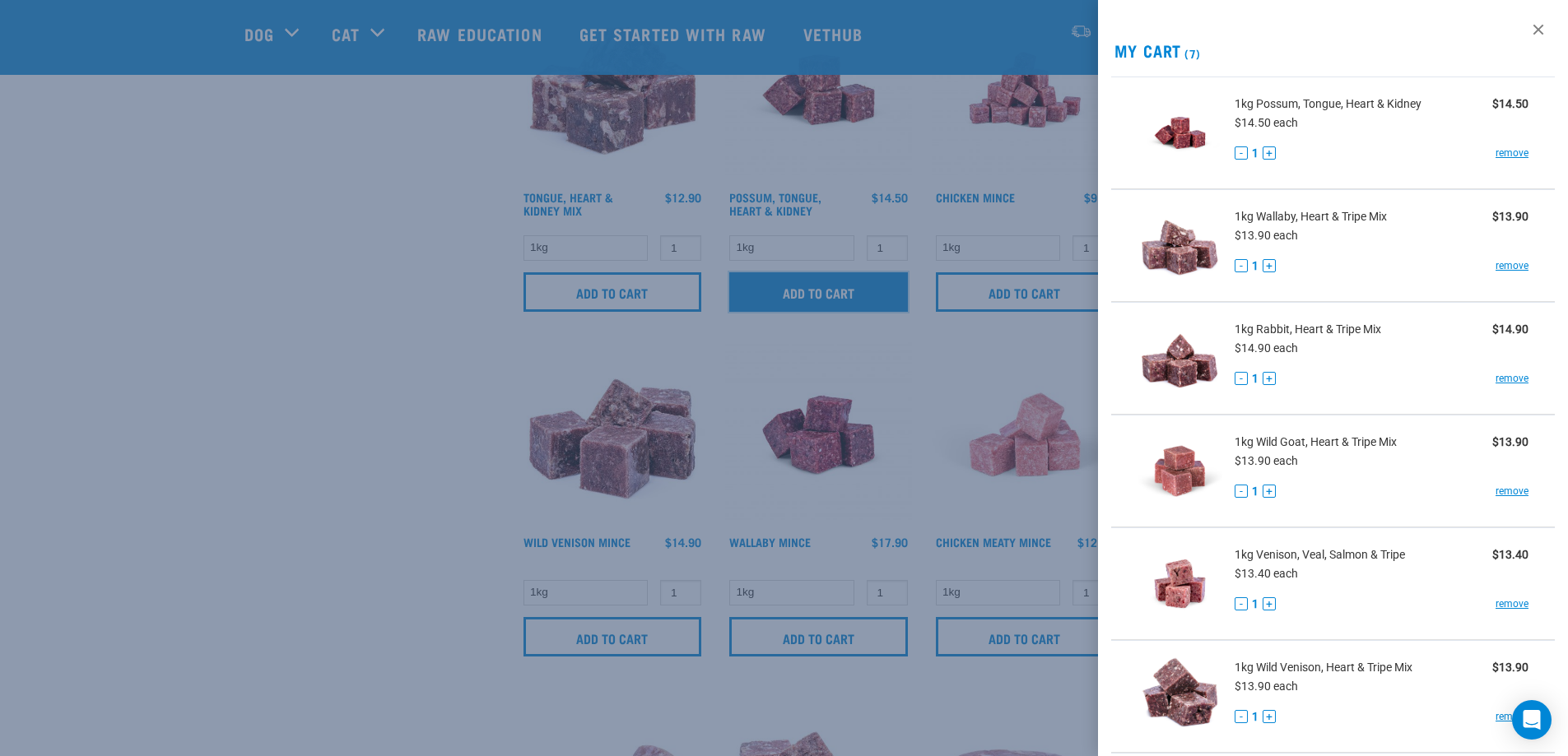
scroll to position [823, 0]
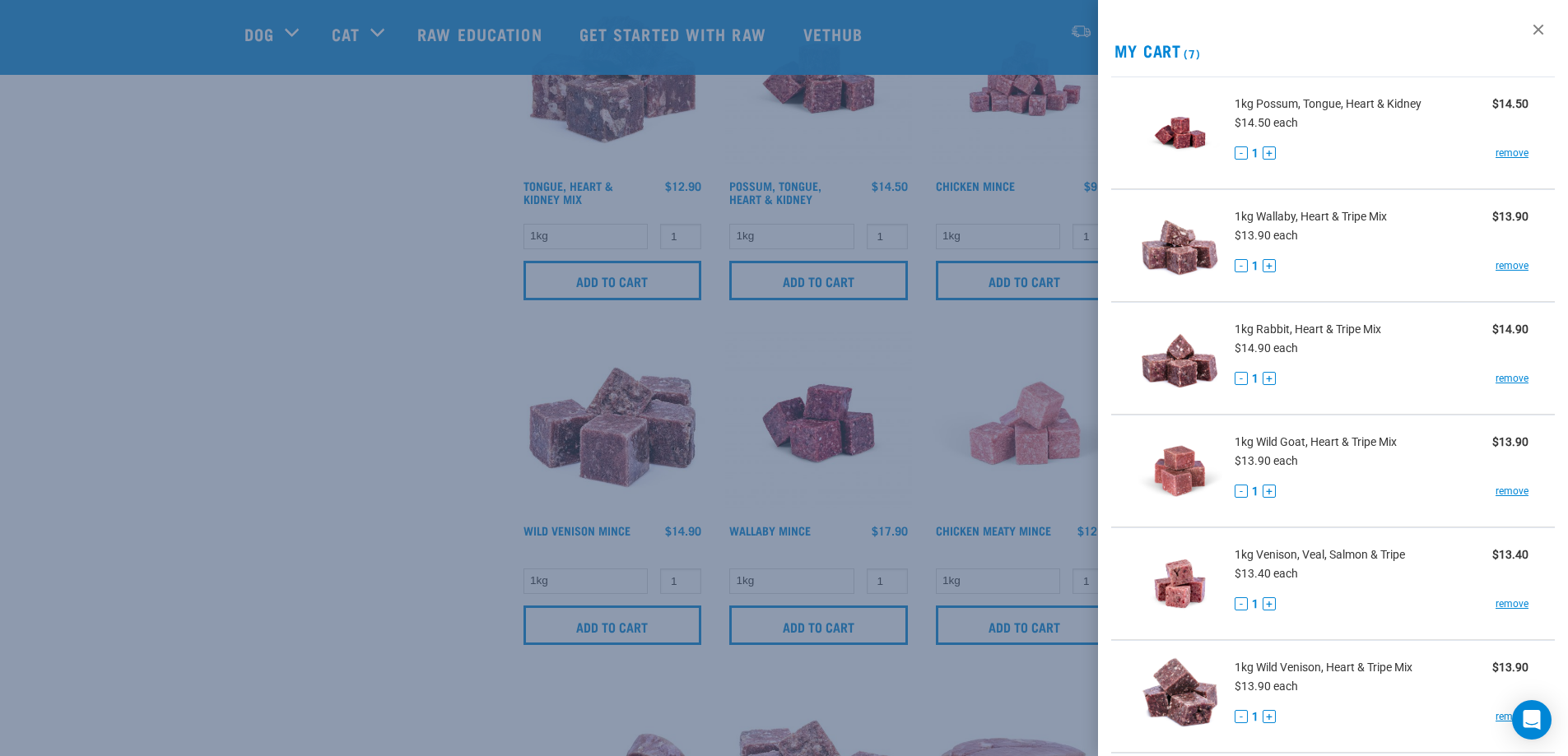
click at [603, 619] on div at bounding box center [784, 378] width 1568 height 756
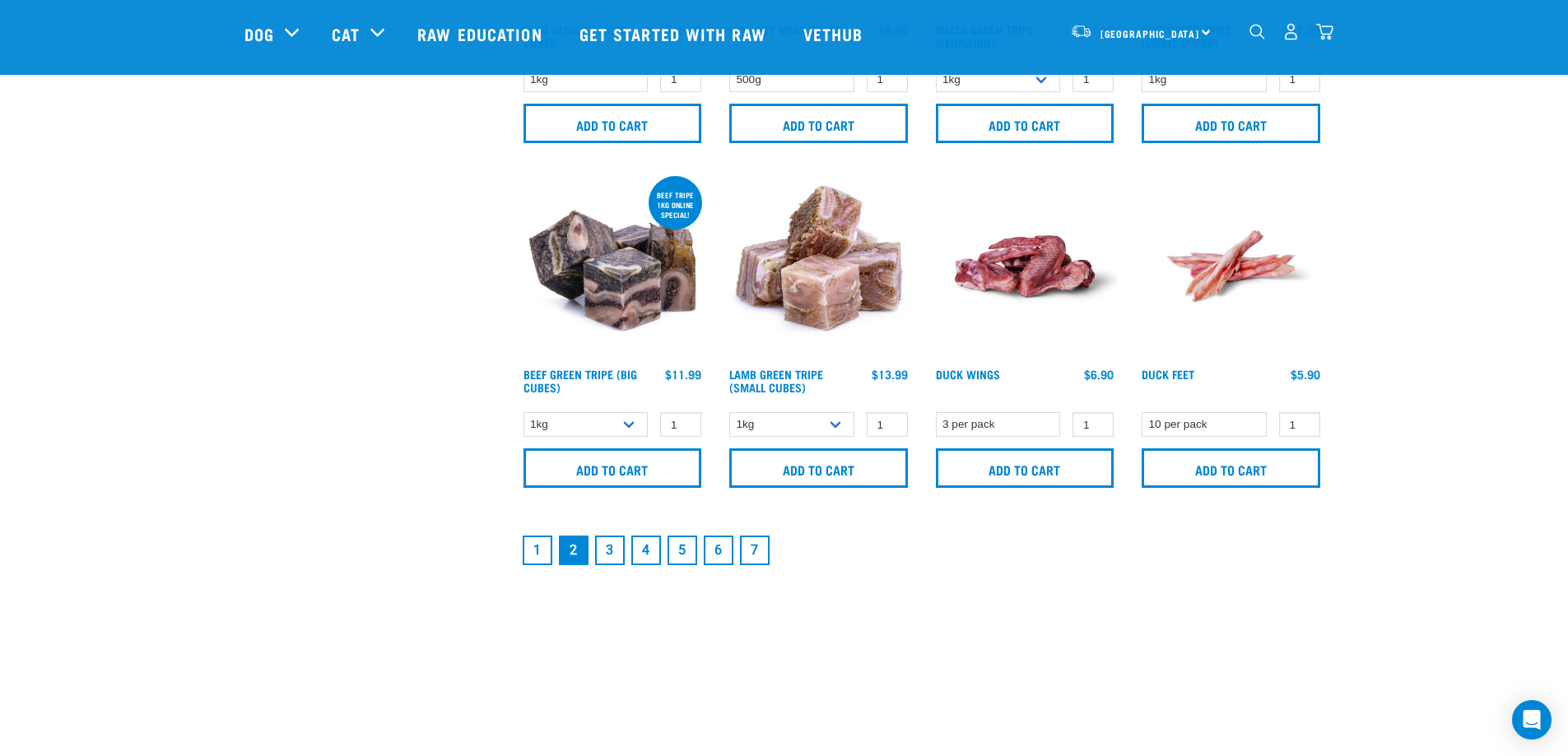
scroll to position [2387, 0]
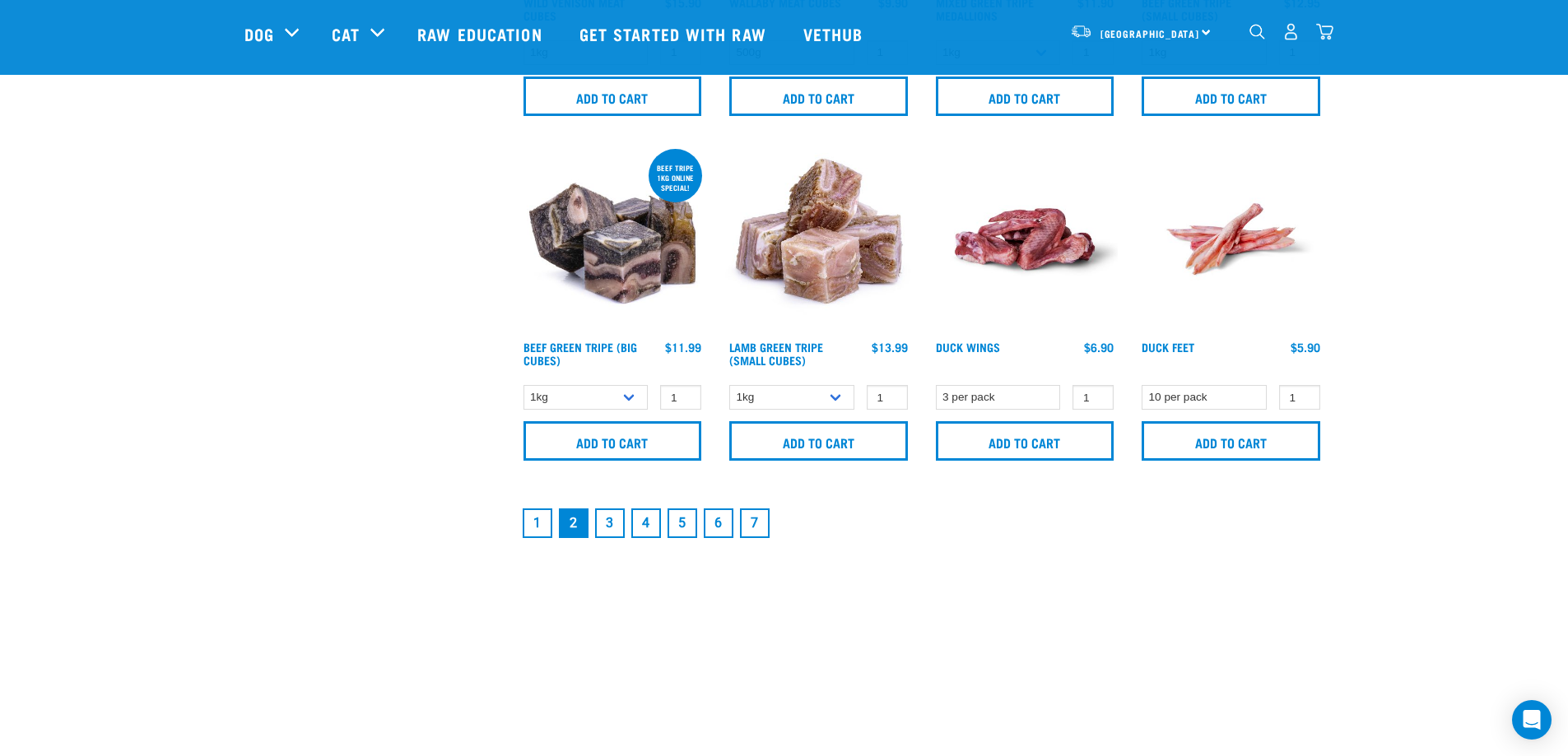
click at [607, 525] on link "3" at bounding box center [609, 523] width 29 height 29
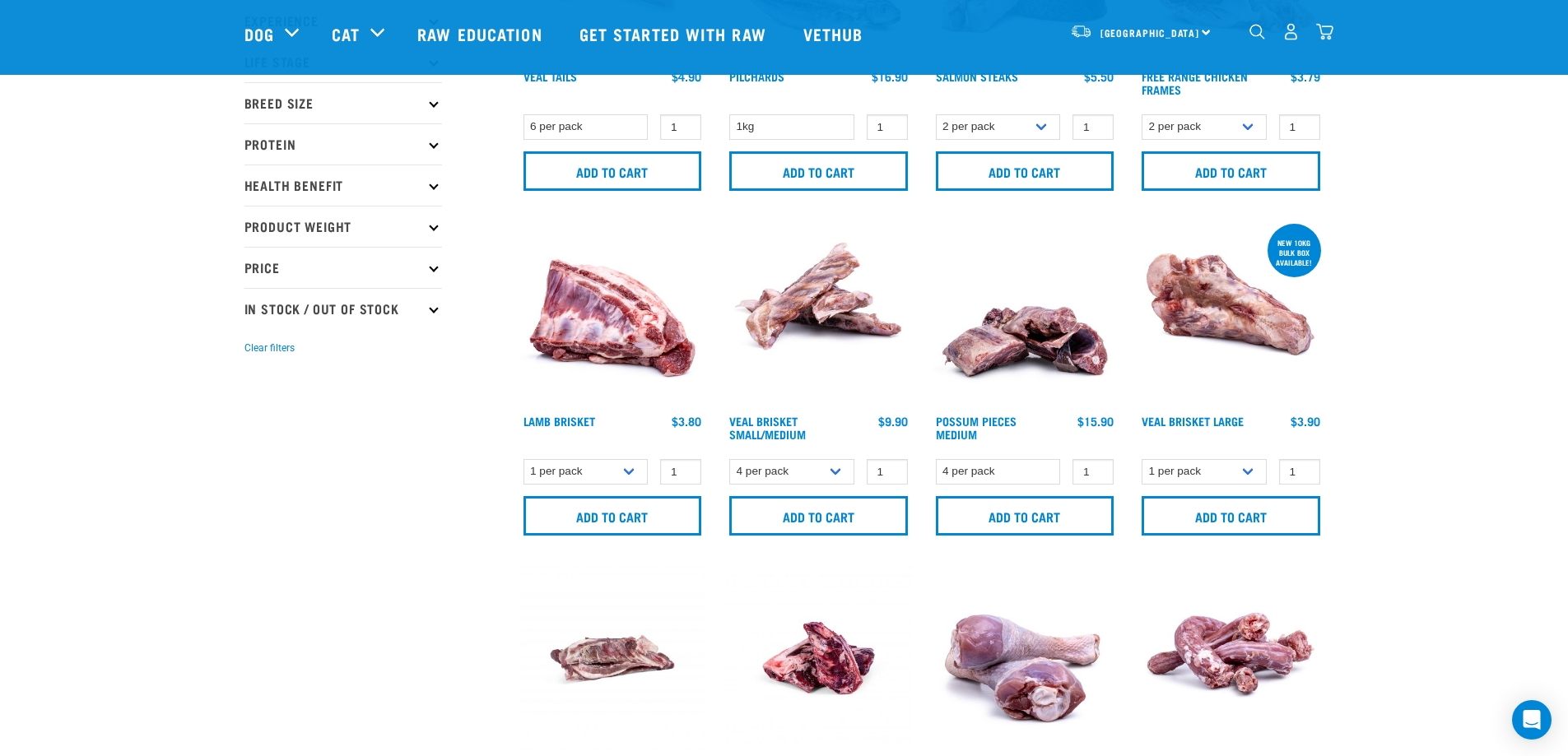
scroll to position [247, 0]
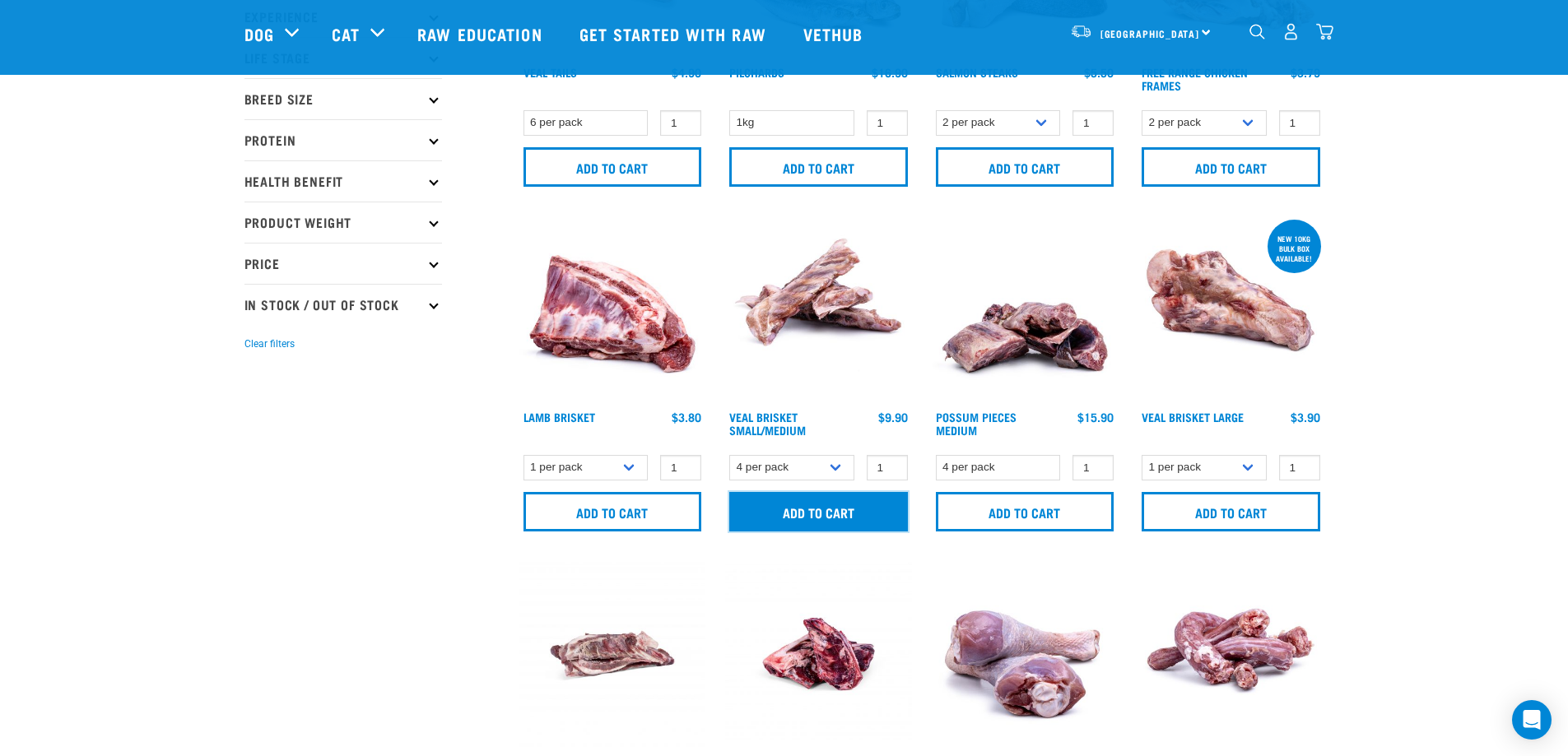
click at [810, 519] on input "Add to cart" at bounding box center [818, 512] width 179 height 39
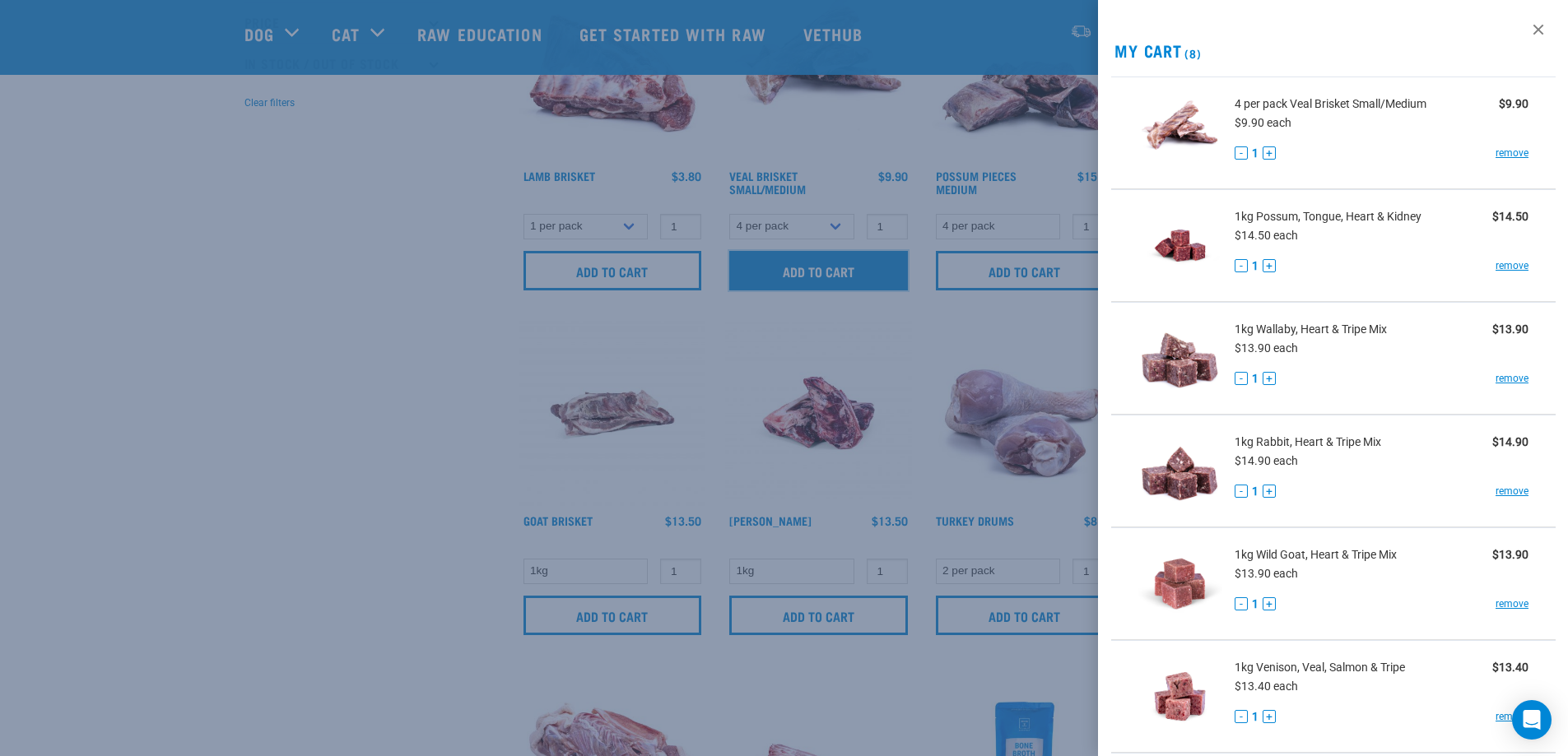
scroll to position [494, 0]
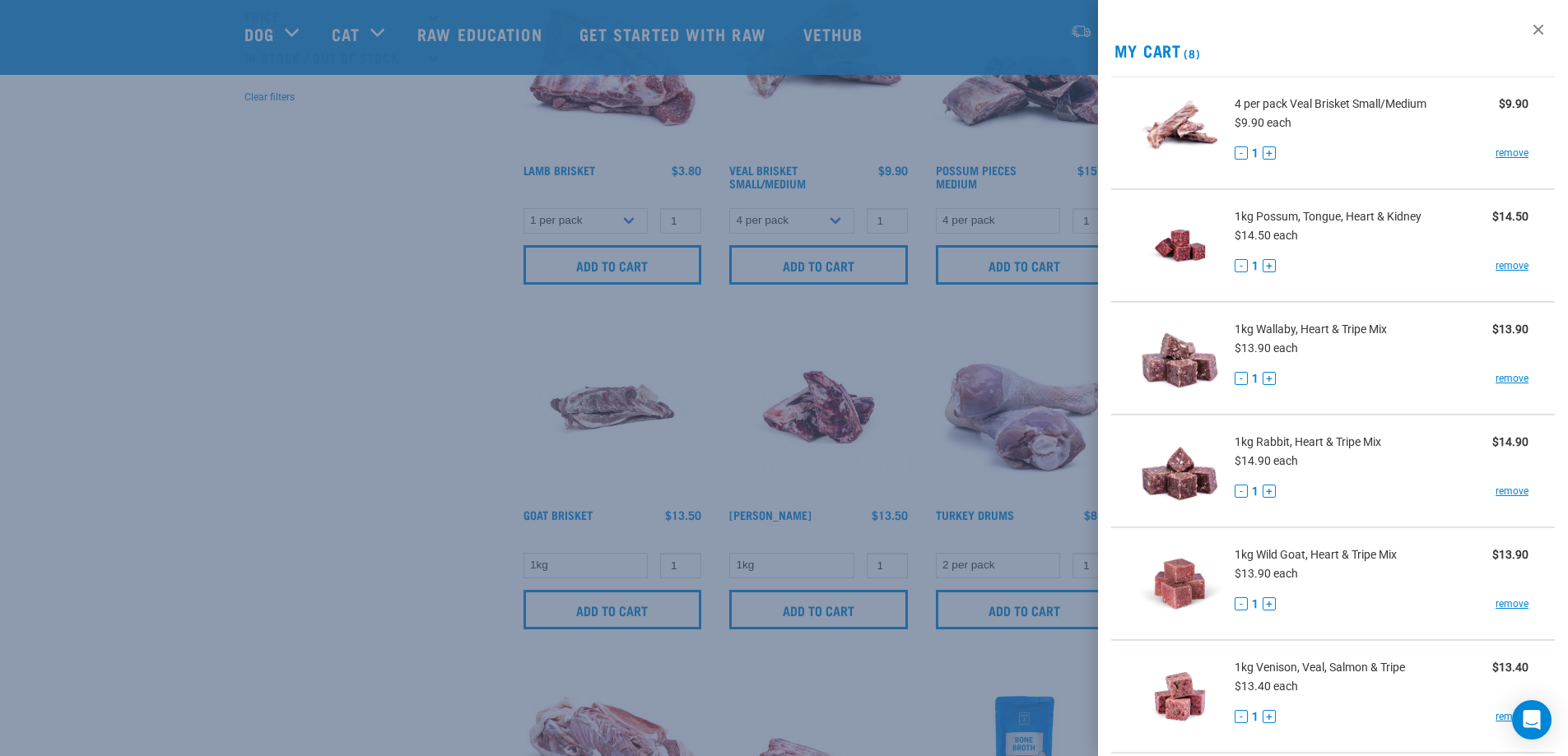
click at [753, 668] on div at bounding box center [784, 378] width 1568 height 756
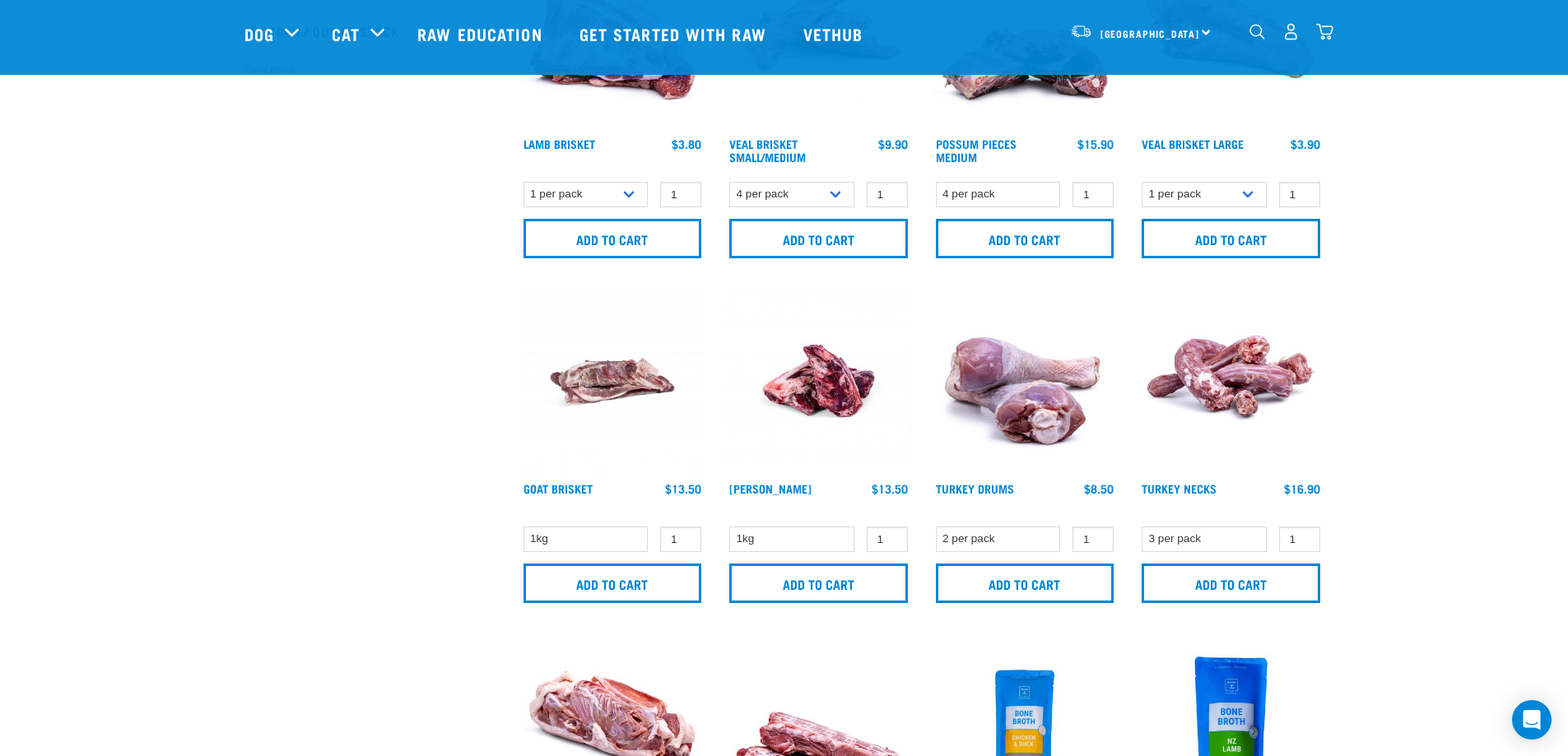
scroll to position [549, 0]
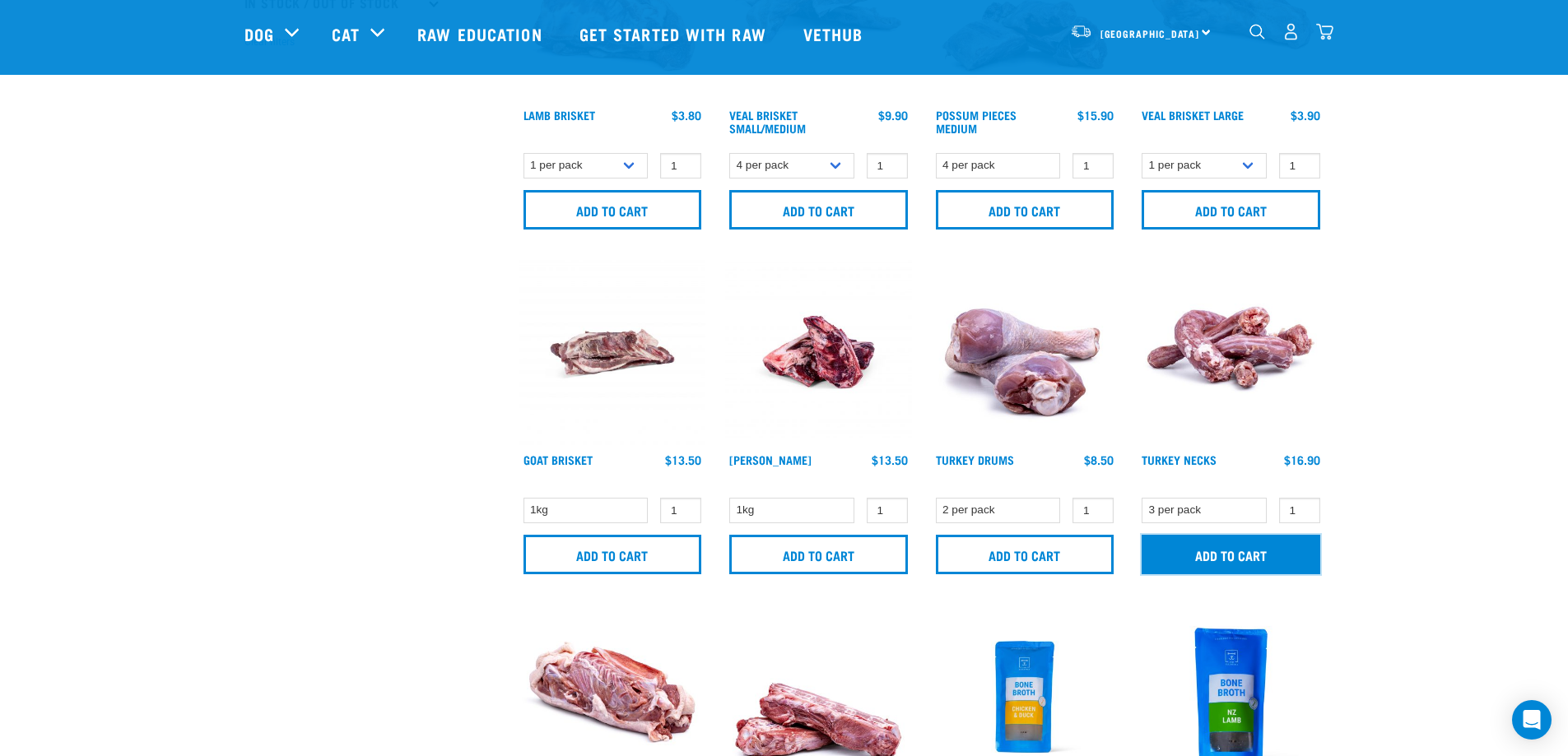
click at [1214, 557] on input "Add to cart" at bounding box center [1231, 555] width 179 height 39
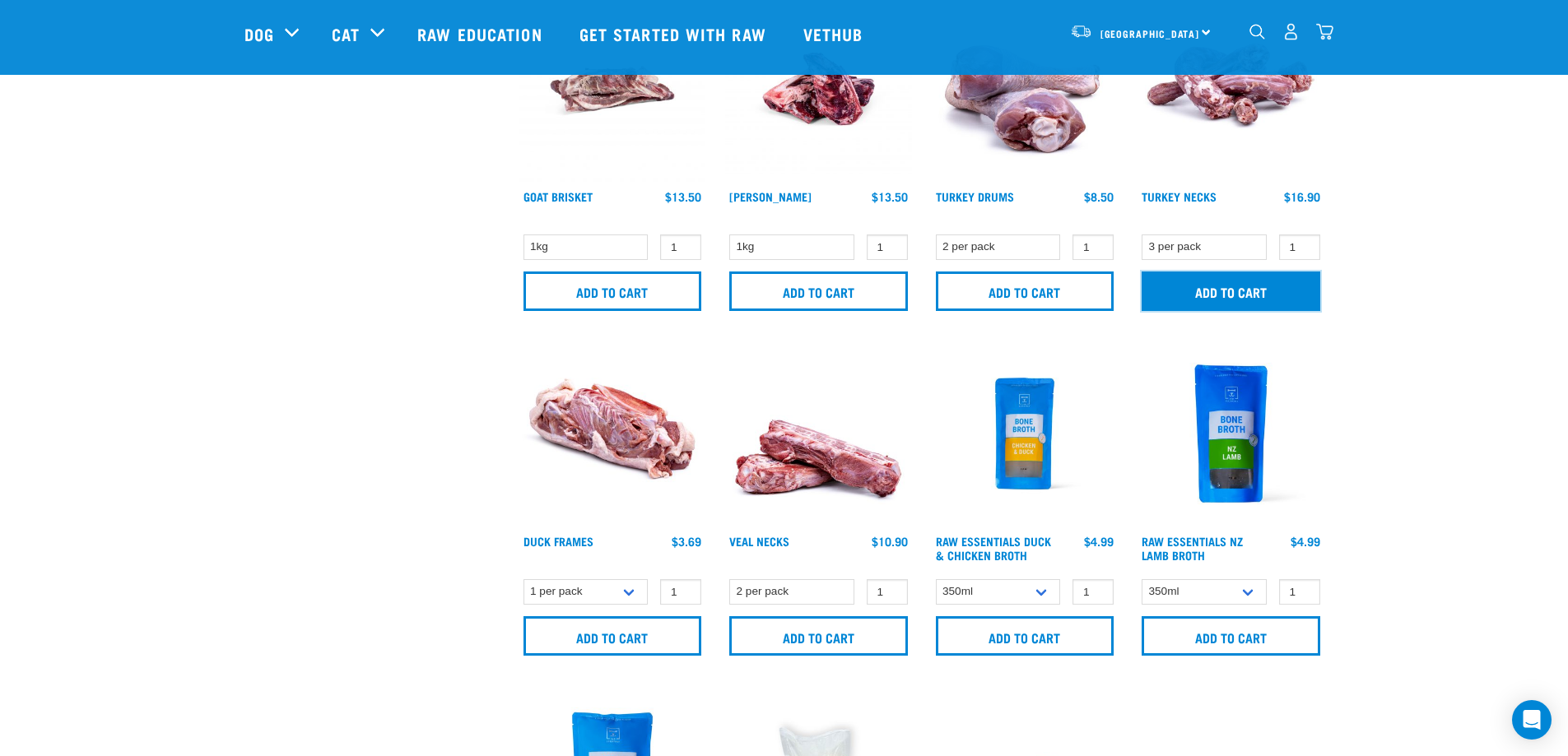
scroll to position [823, 0]
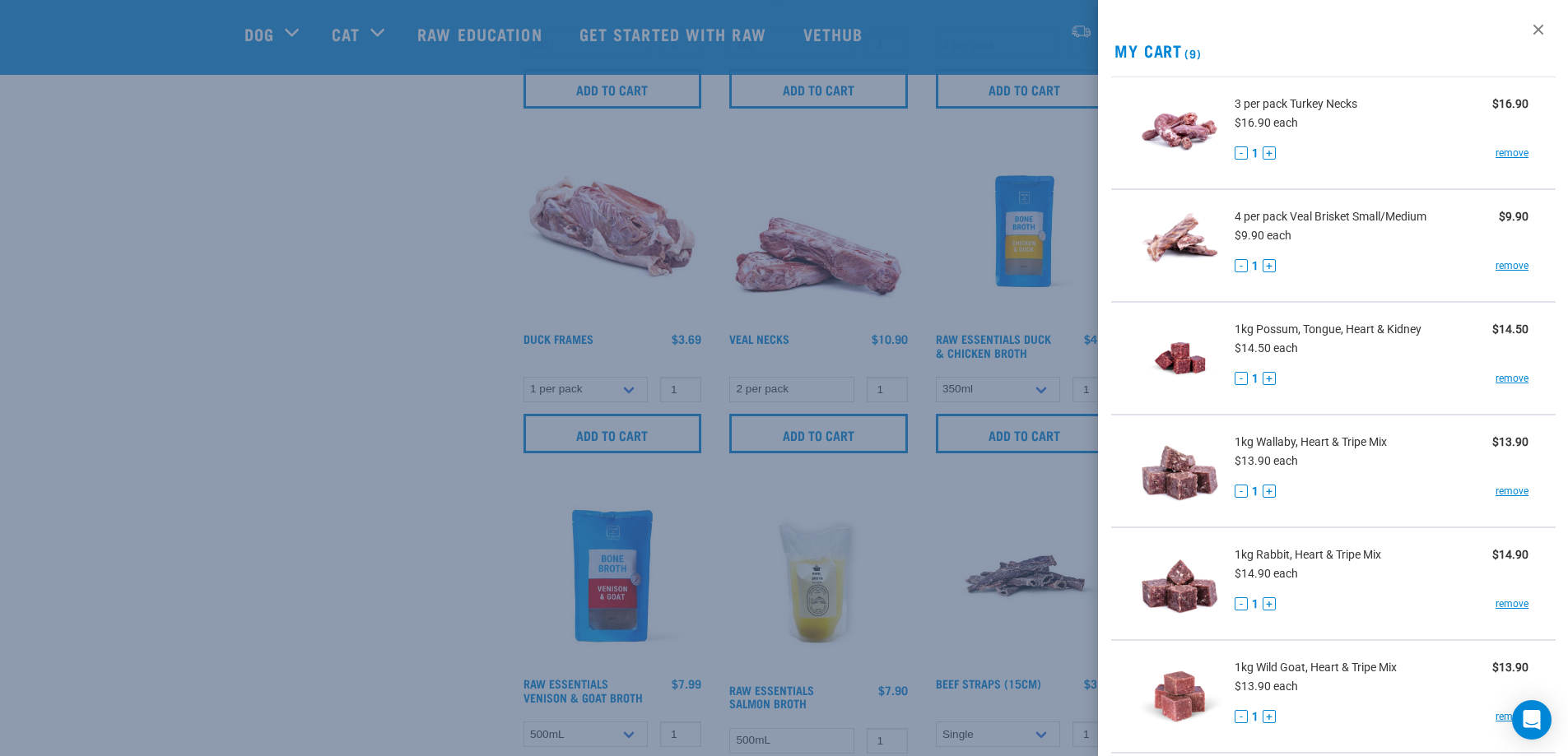
click at [978, 521] on div at bounding box center [784, 378] width 1568 height 756
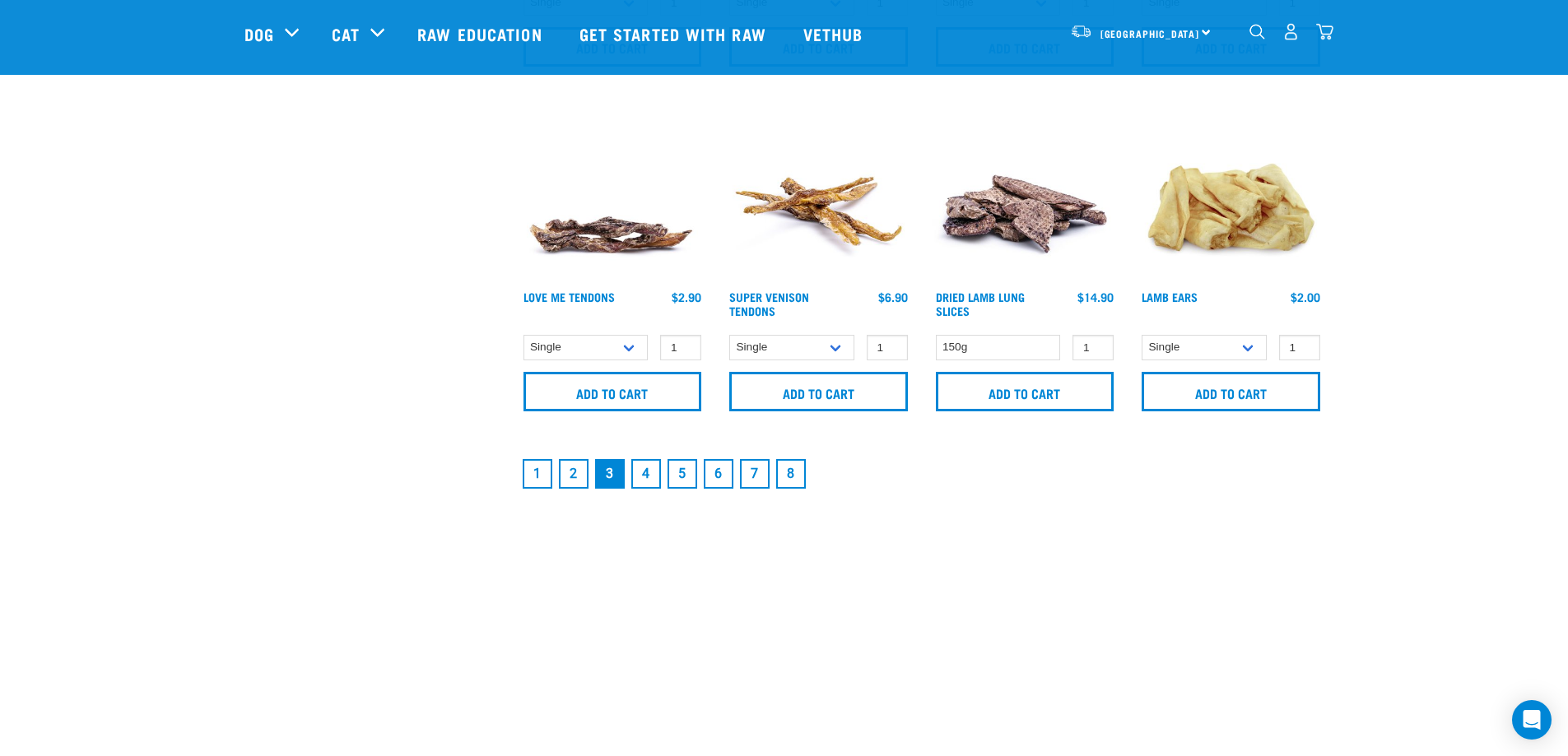
scroll to position [2469, 0]
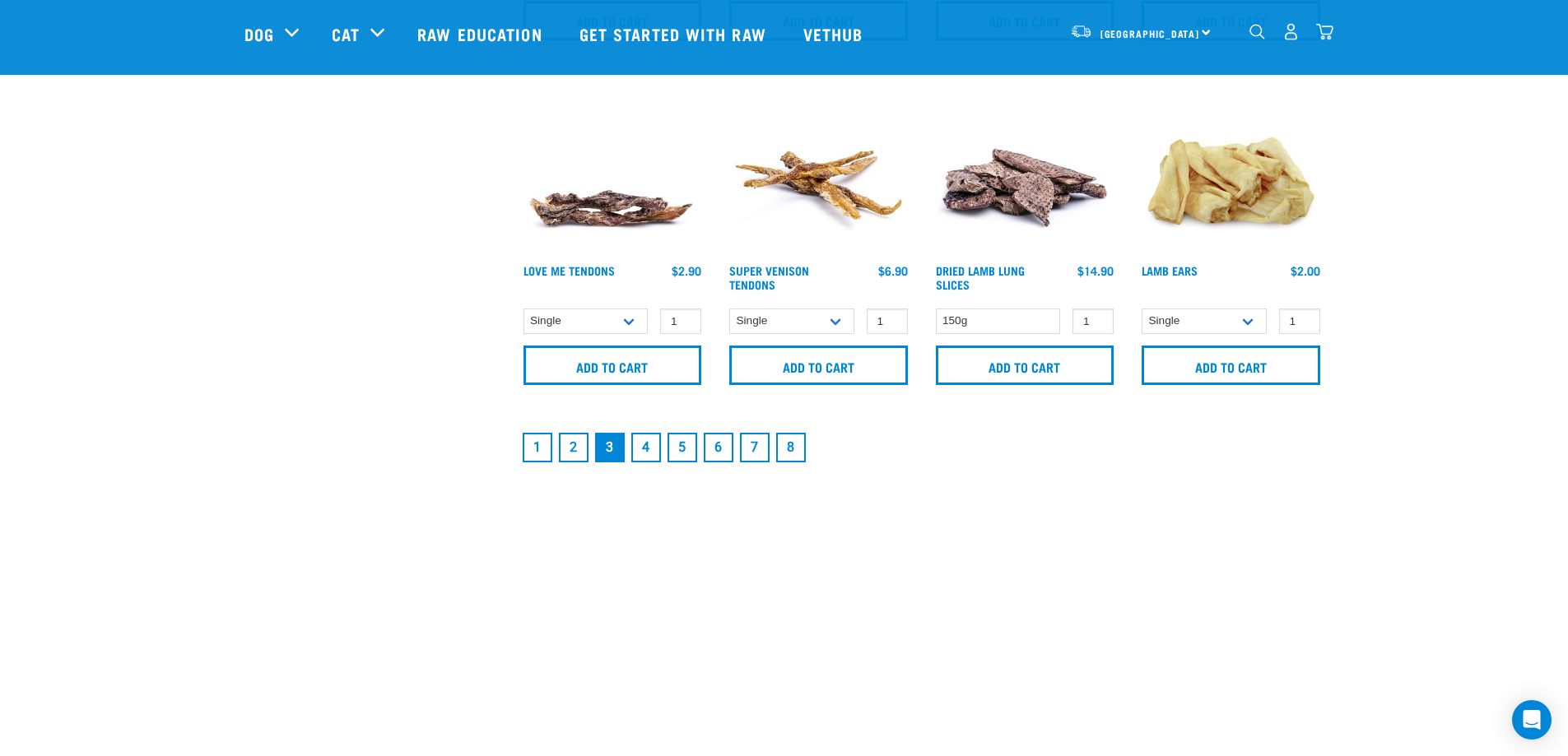
click at [638, 434] on link "4" at bounding box center [645, 447] width 29 height 29
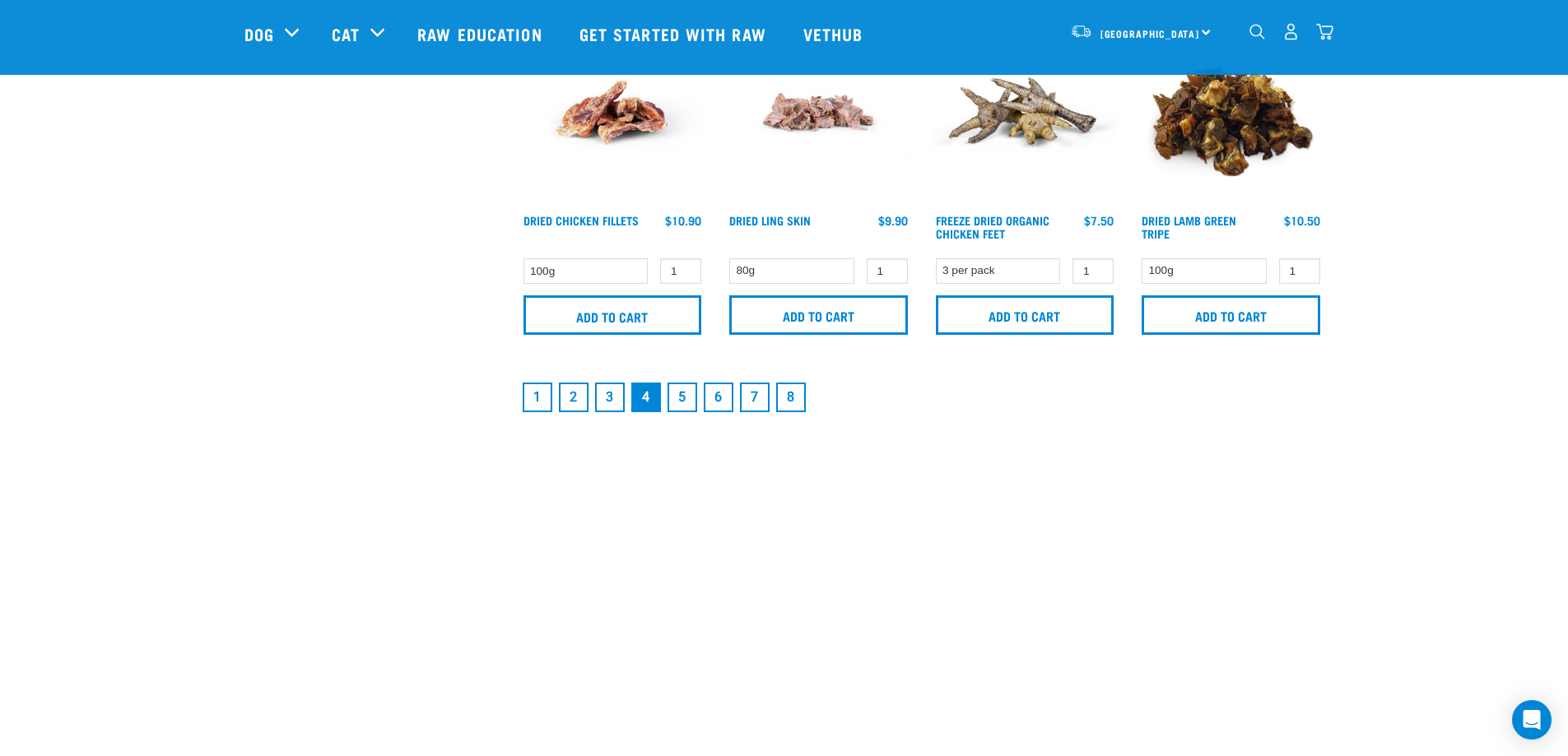
scroll to position [2552, 0]
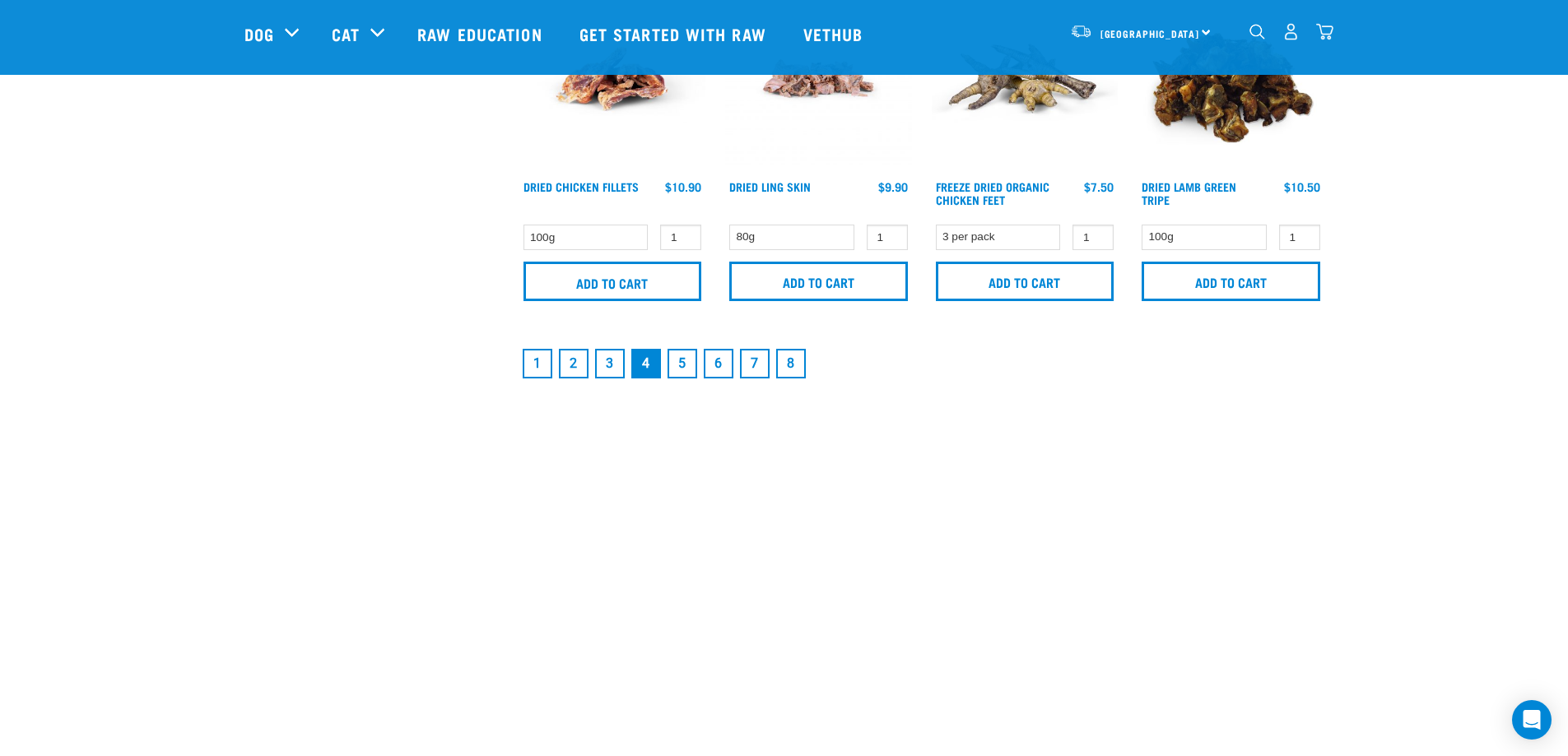
click at [688, 364] on link "5" at bounding box center [682, 363] width 29 height 29
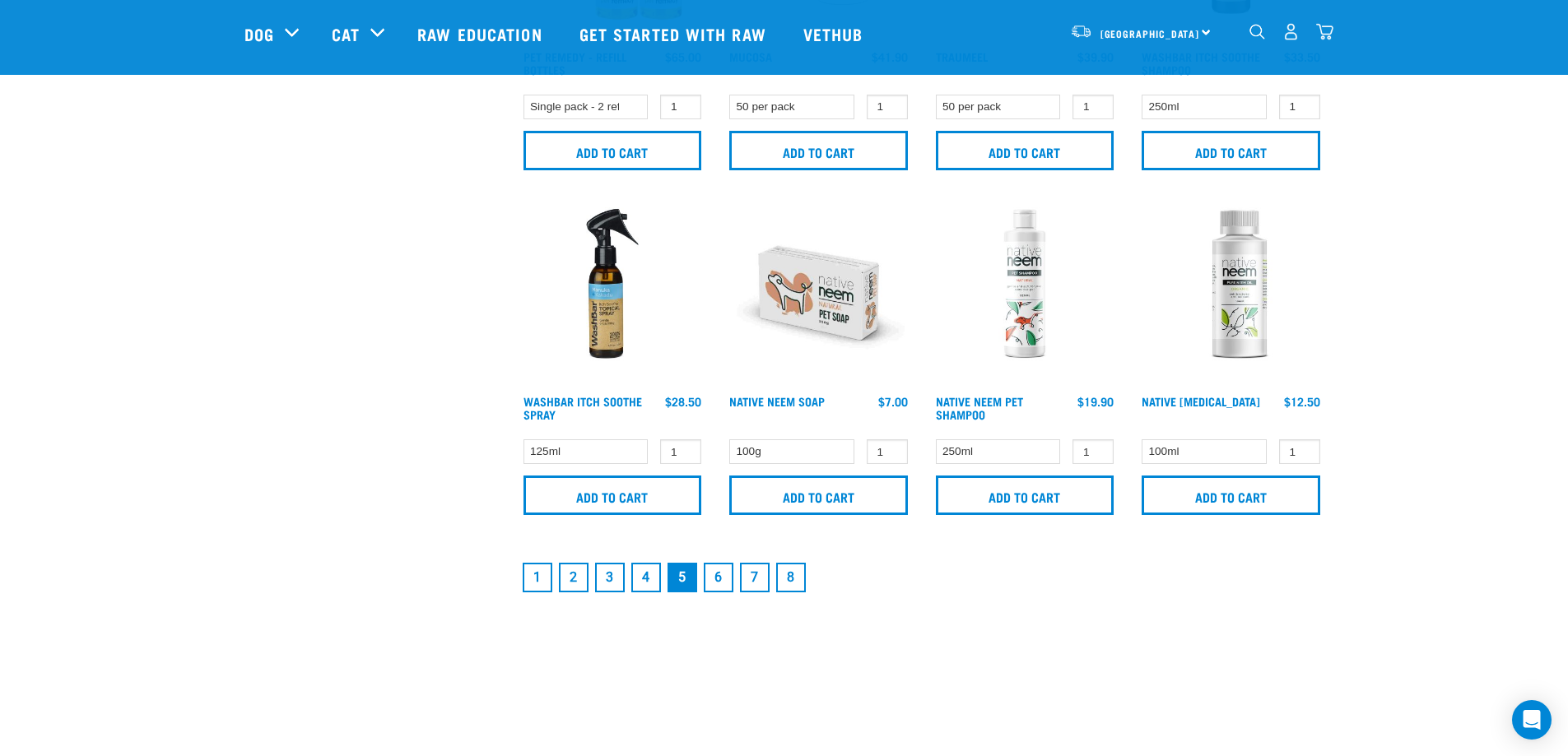
scroll to position [2414, 0]
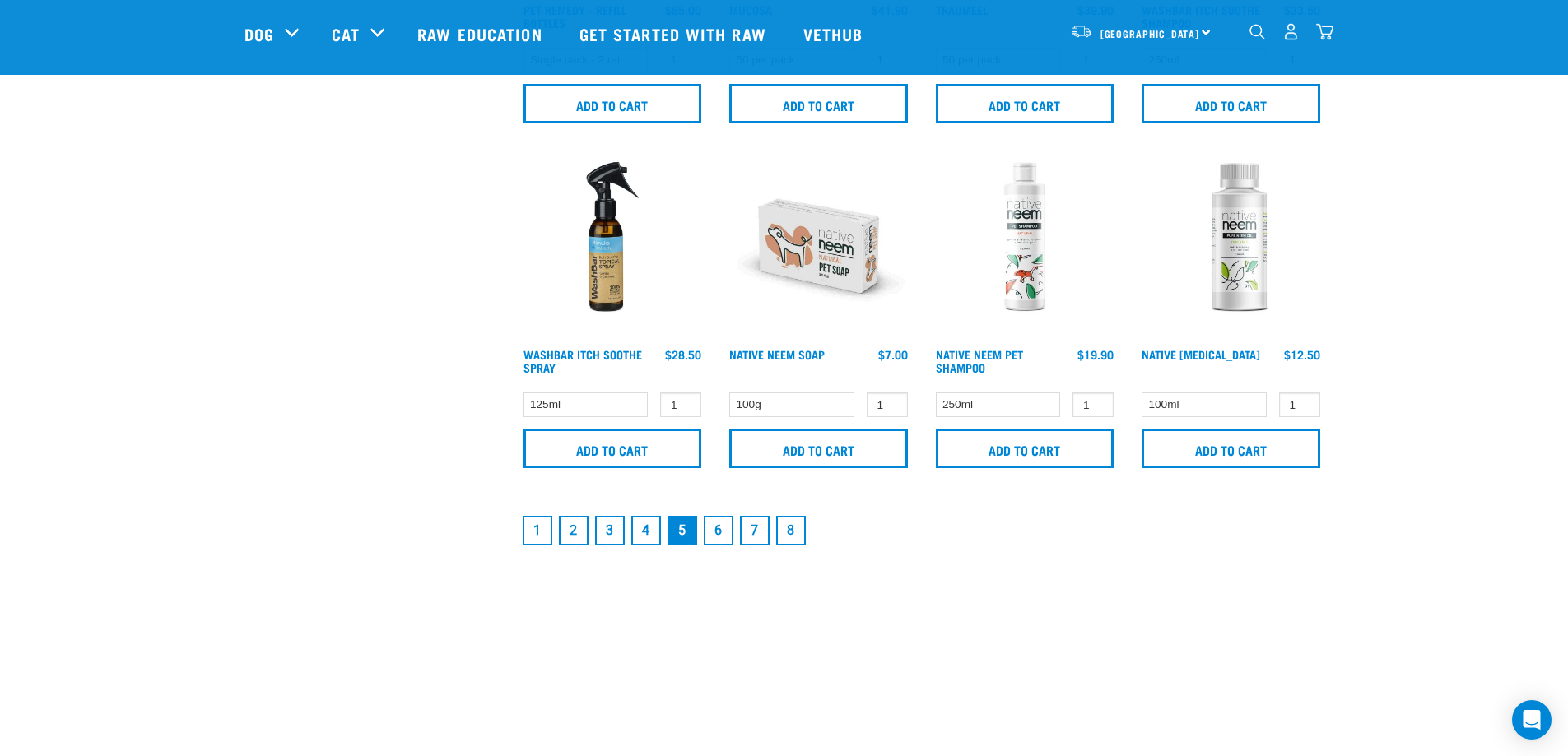
click at [717, 528] on link "6" at bounding box center [718, 530] width 29 height 29
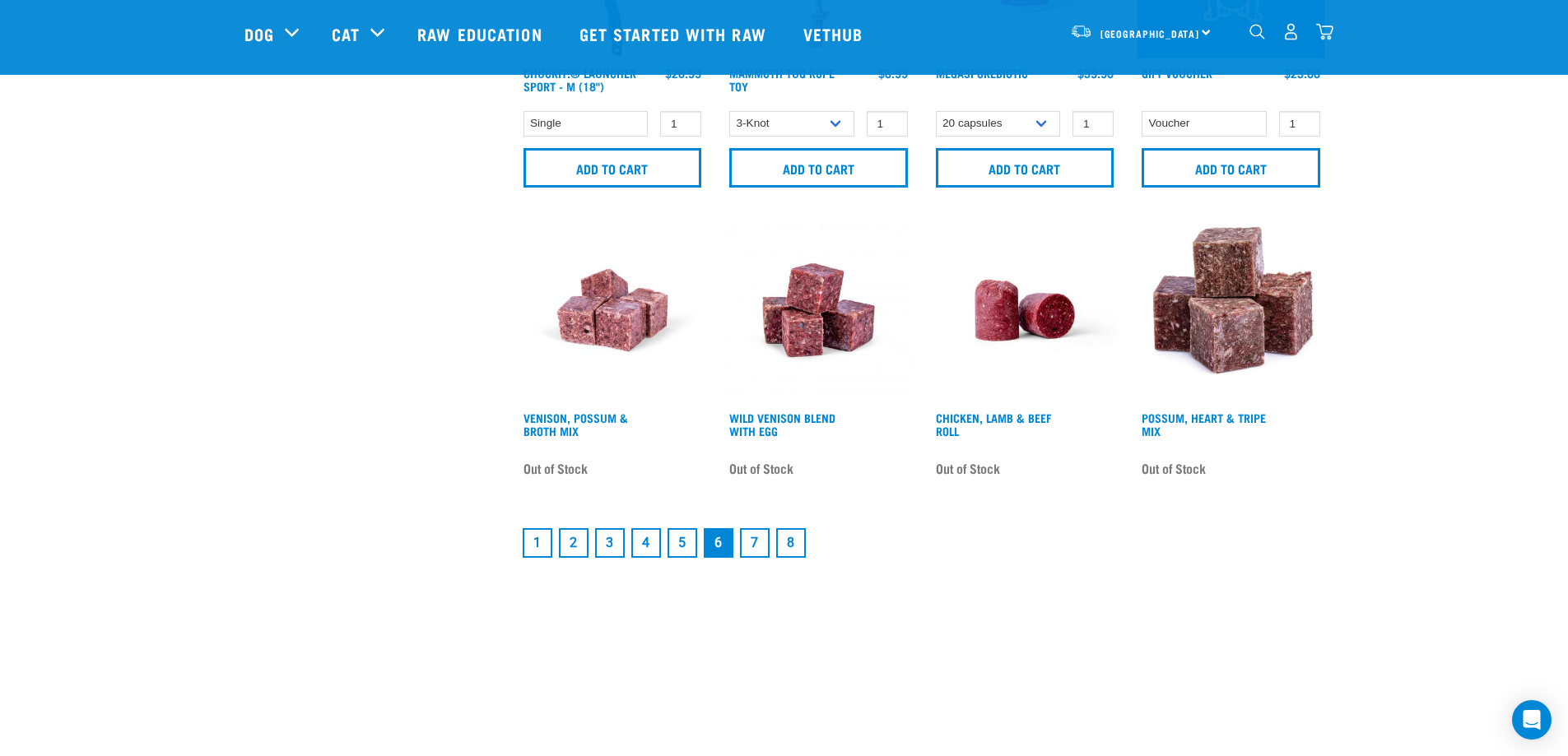
scroll to position [2359, 0]
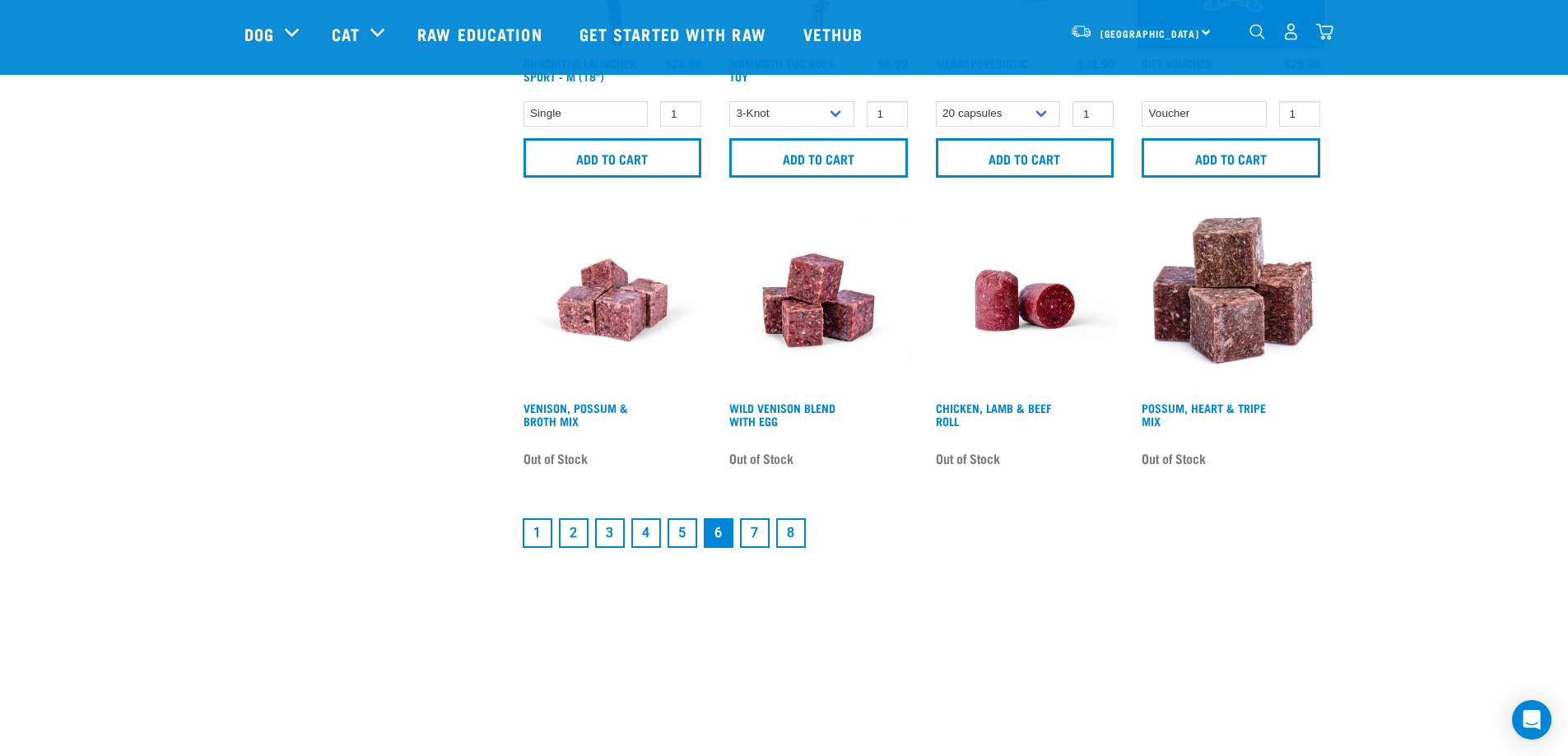
click at [758, 543] on link "7" at bounding box center [754, 533] width 29 height 29
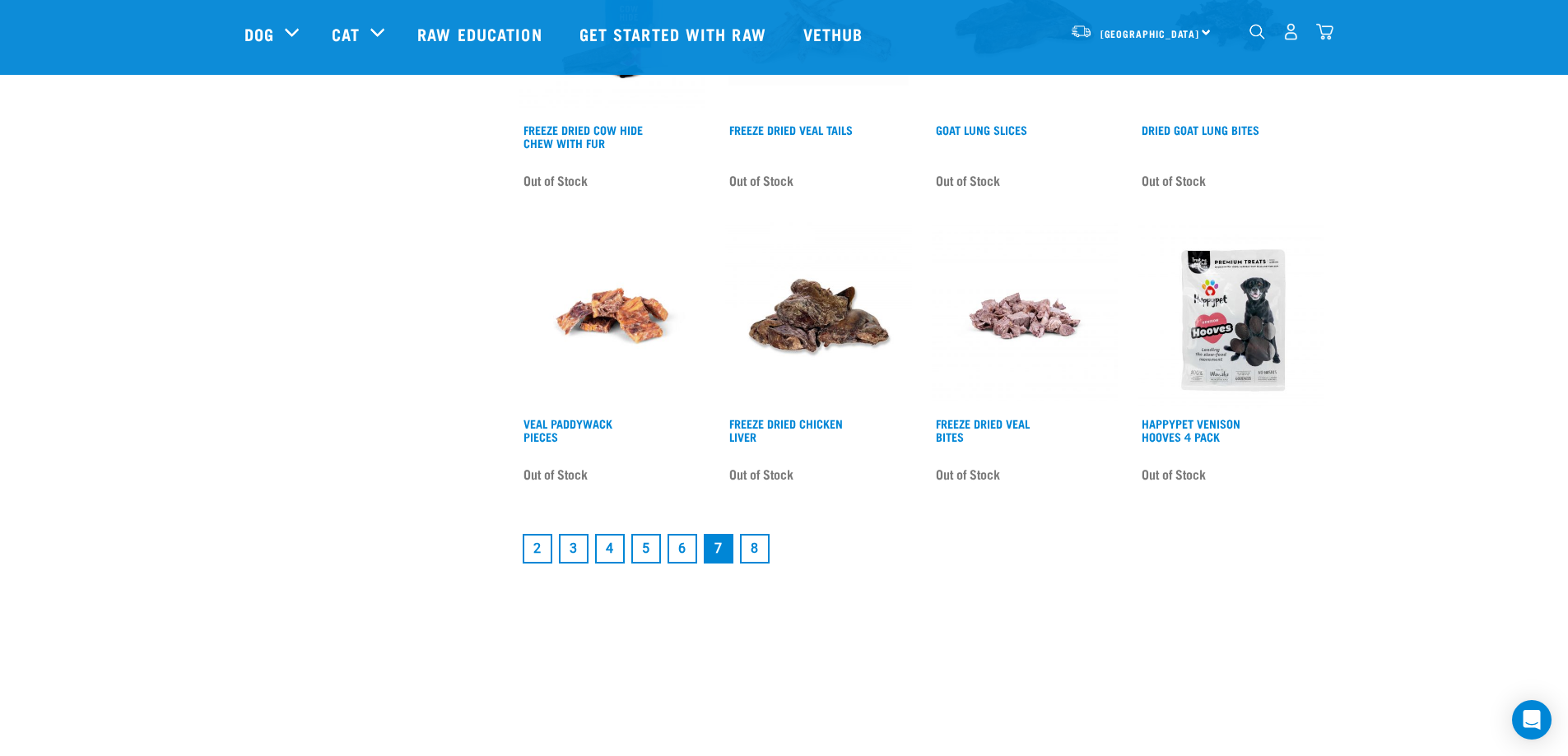
scroll to position [1975, 0]
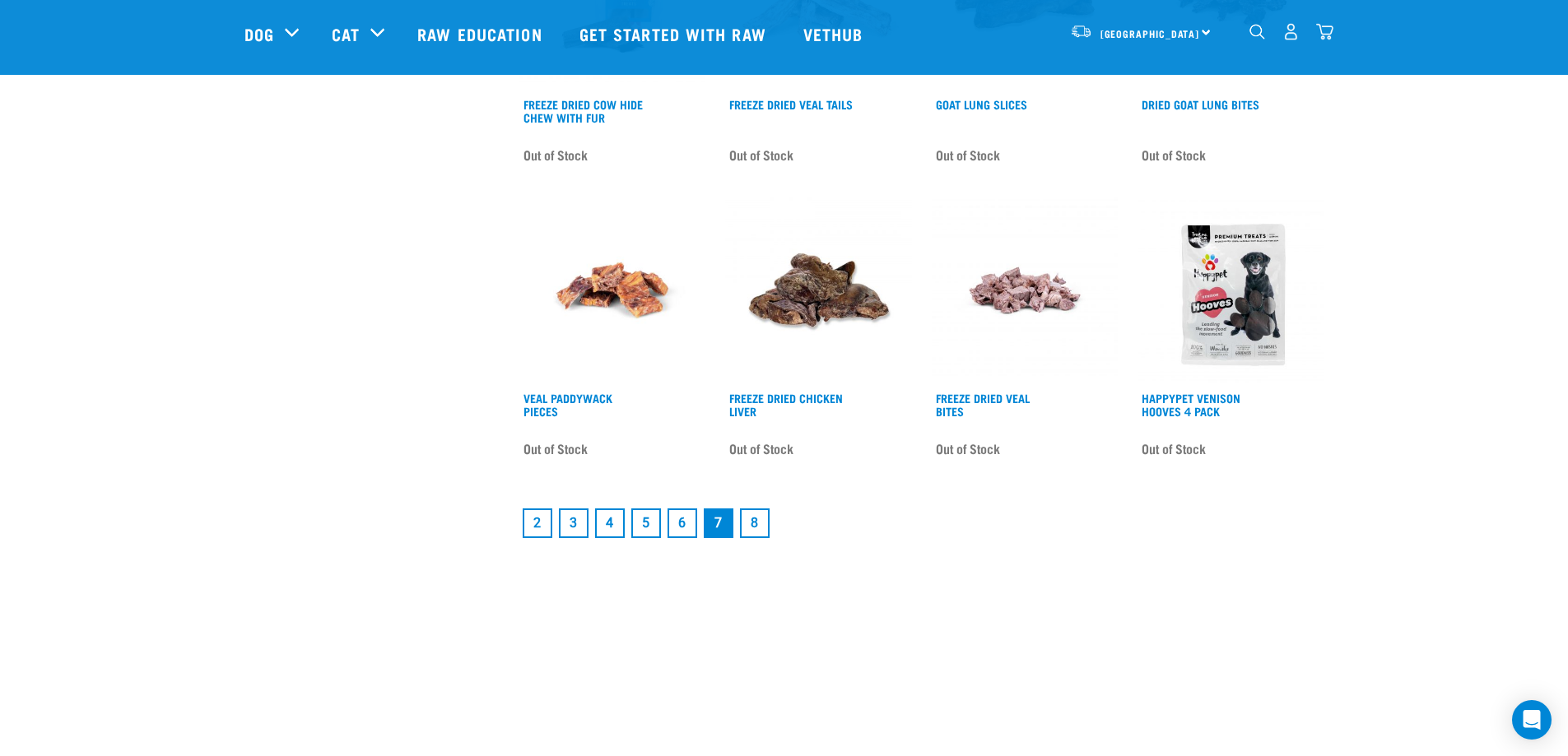
click at [757, 534] on link "8" at bounding box center [754, 523] width 29 height 29
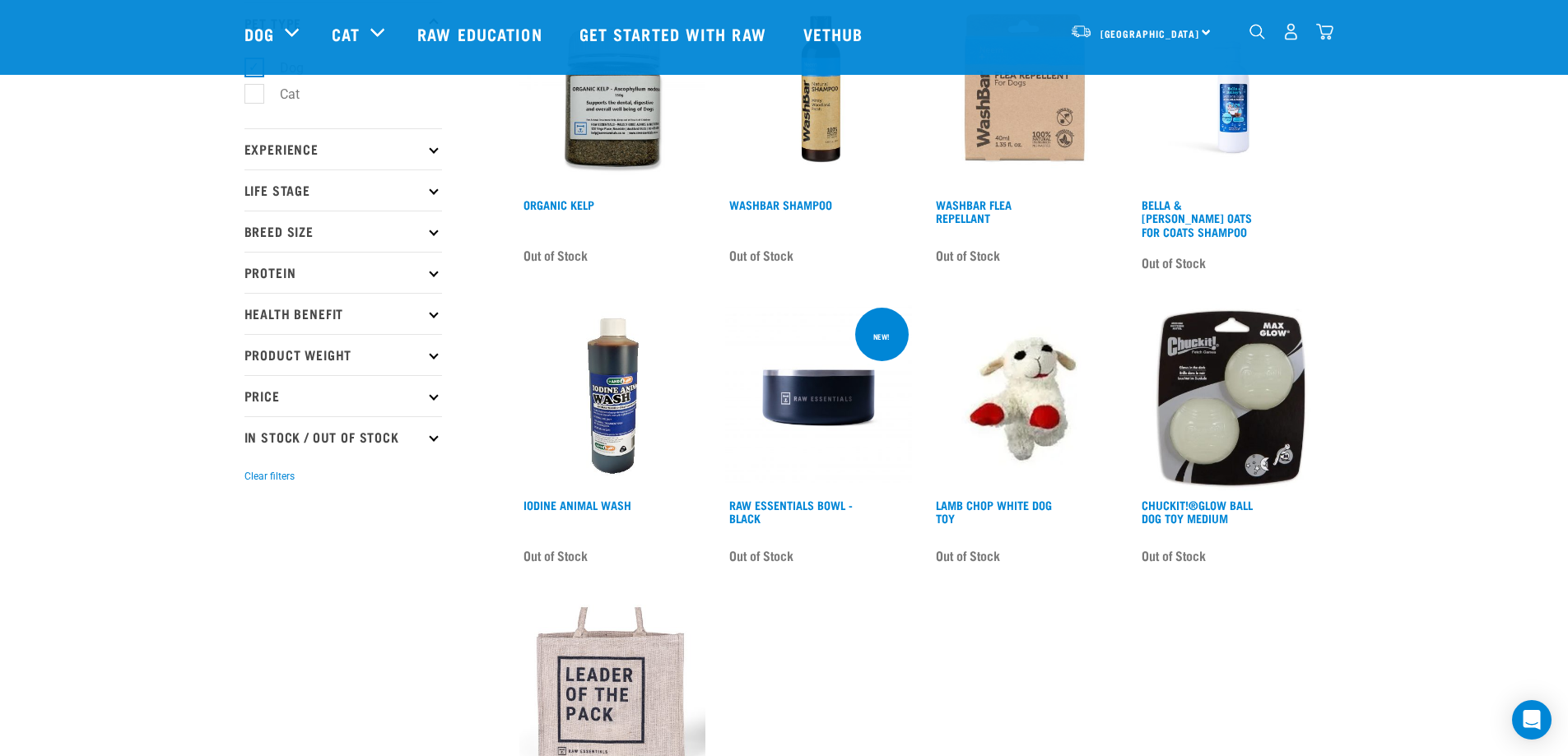
scroll to position [109, 0]
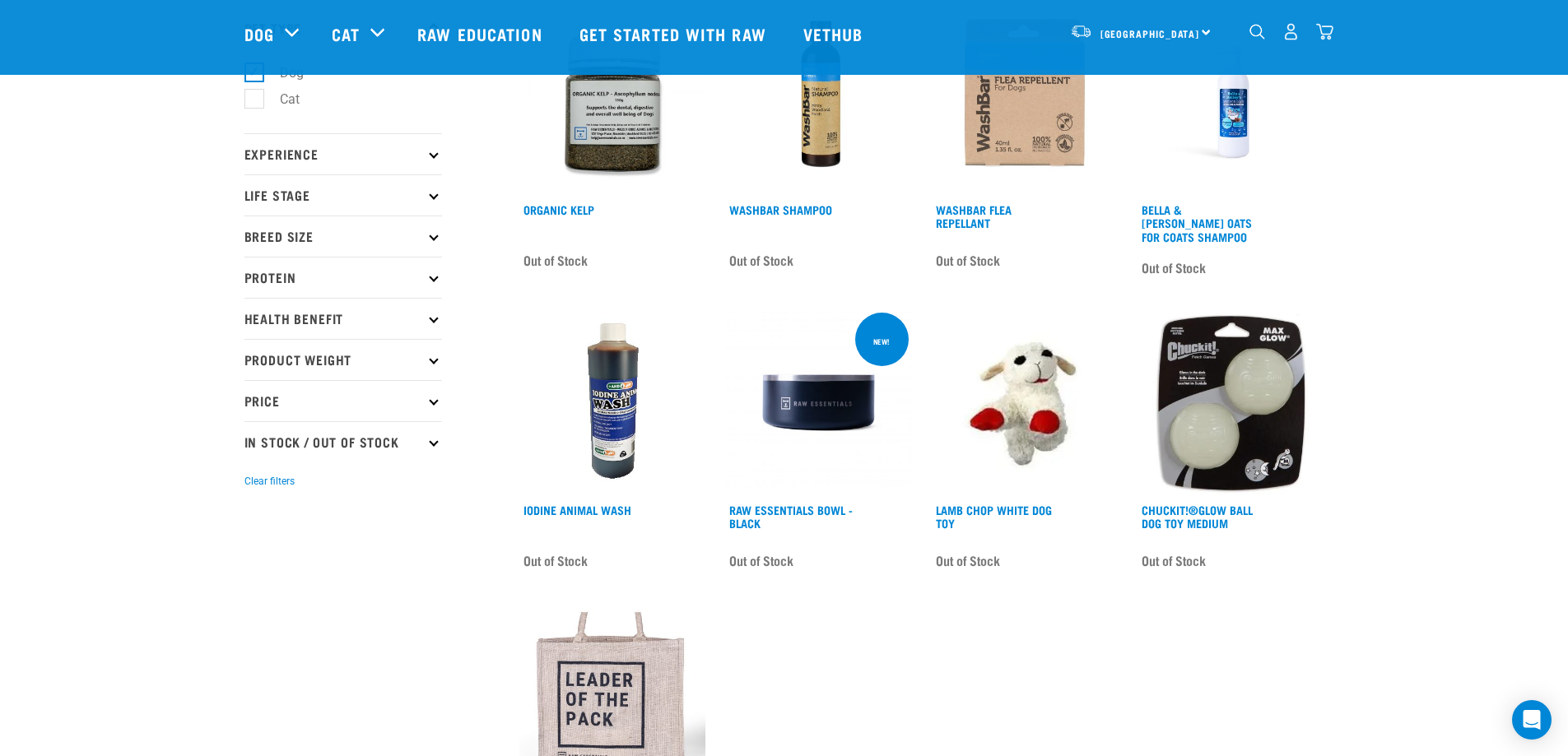
click at [1326, 38] on img "dropdown navigation" at bounding box center [1324, 31] width 18 height 18
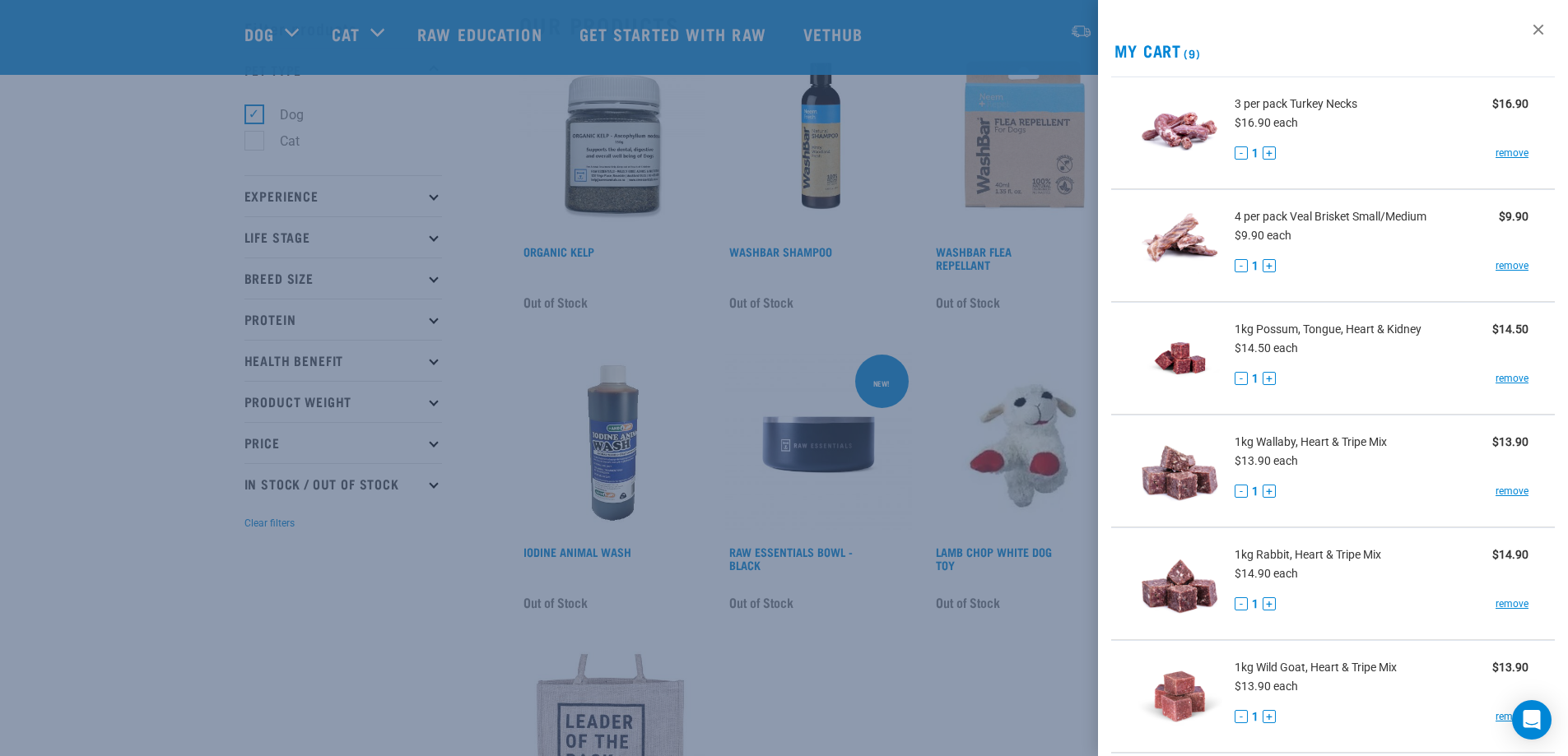
scroll to position [0, 0]
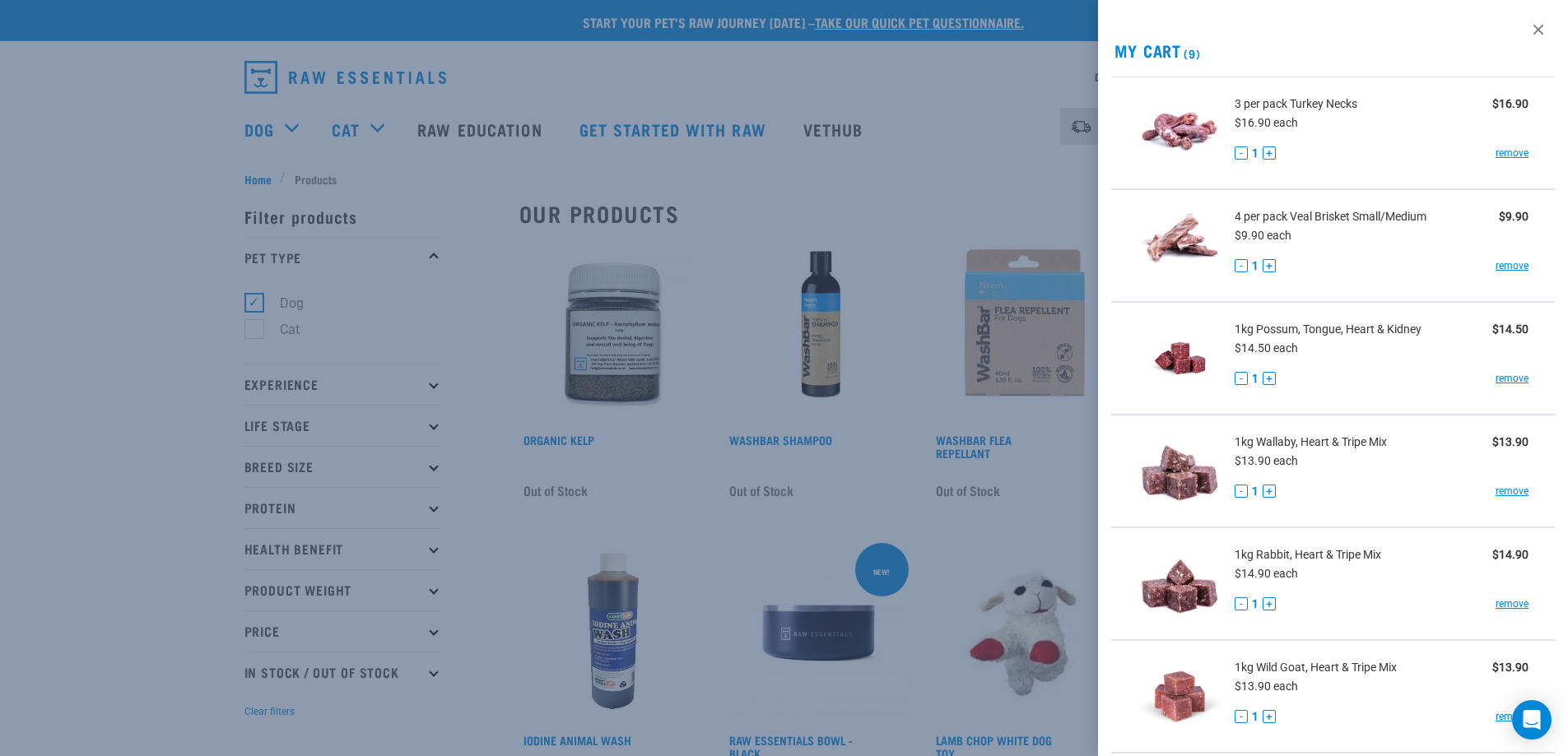
click at [295, 461] on div at bounding box center [784, 378] width 1568 height 756
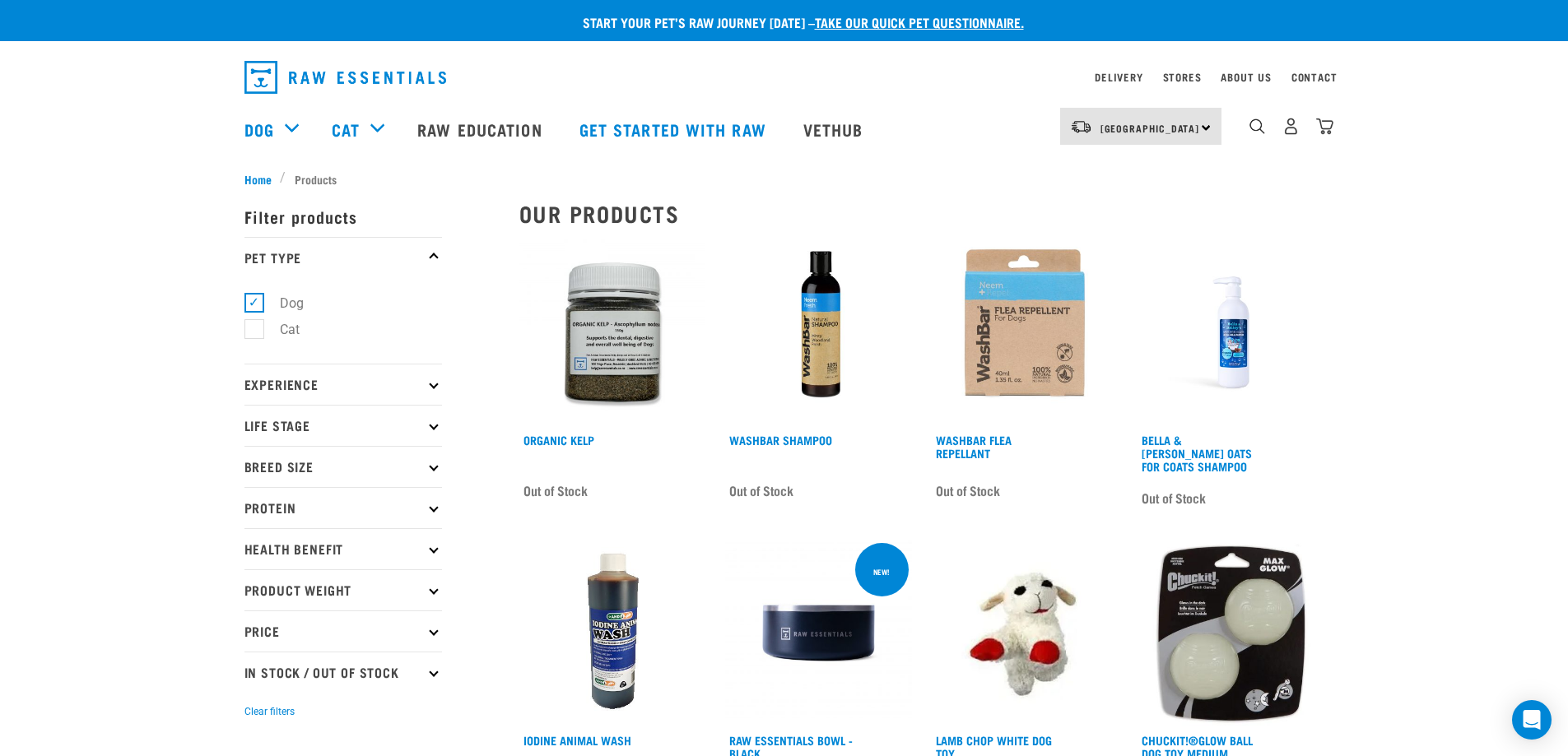
click at [295, 461] on p "Breed Size" at bounding box center [342, 467] width 197 height 41
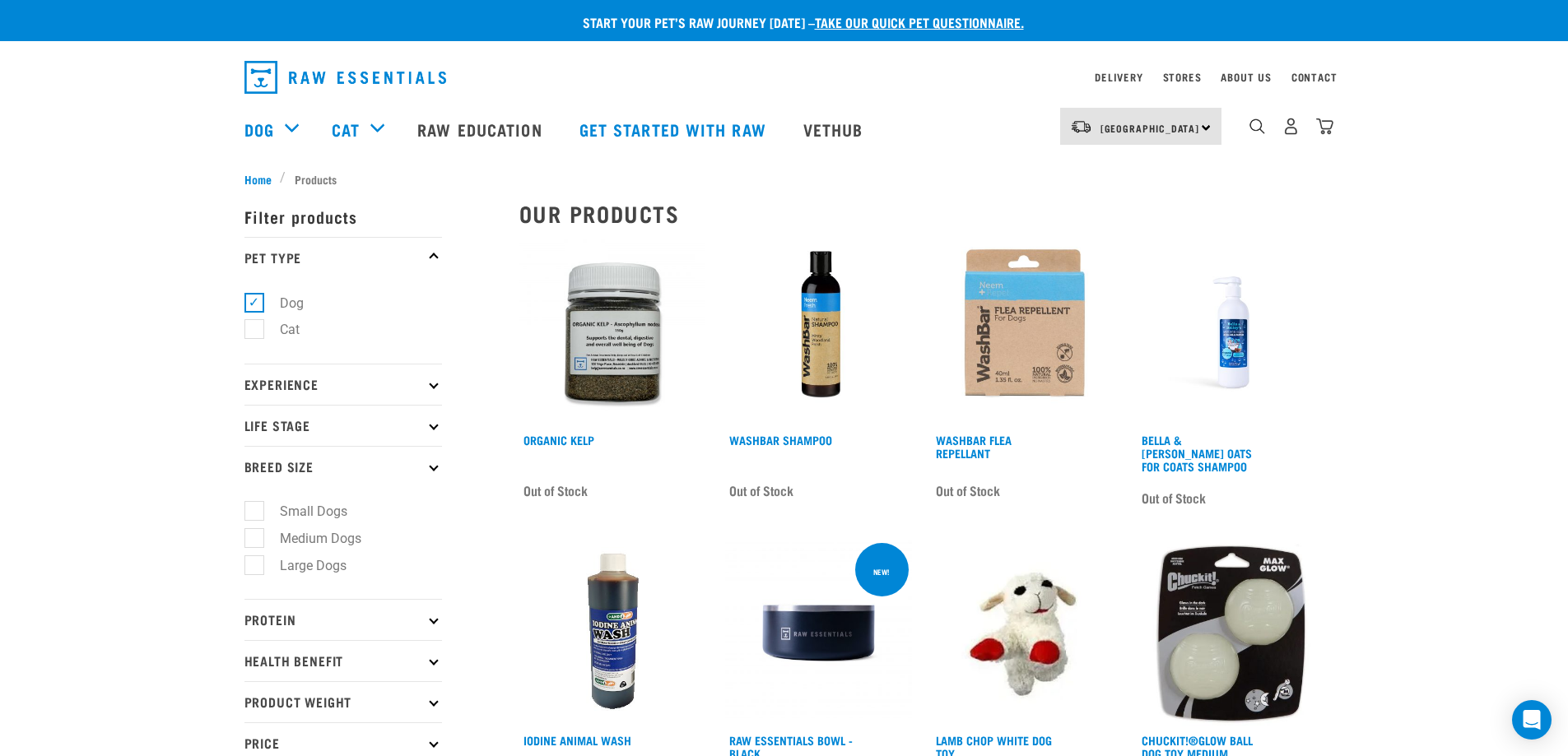
click at [255, 545] on label "Medium Dogs" at bounding box center [310, 539] width 114 height 21
click at [255, 540] on input "Medium Dogs" at bounding box center [249, 535] width 11 height 11
checkbox input "true"
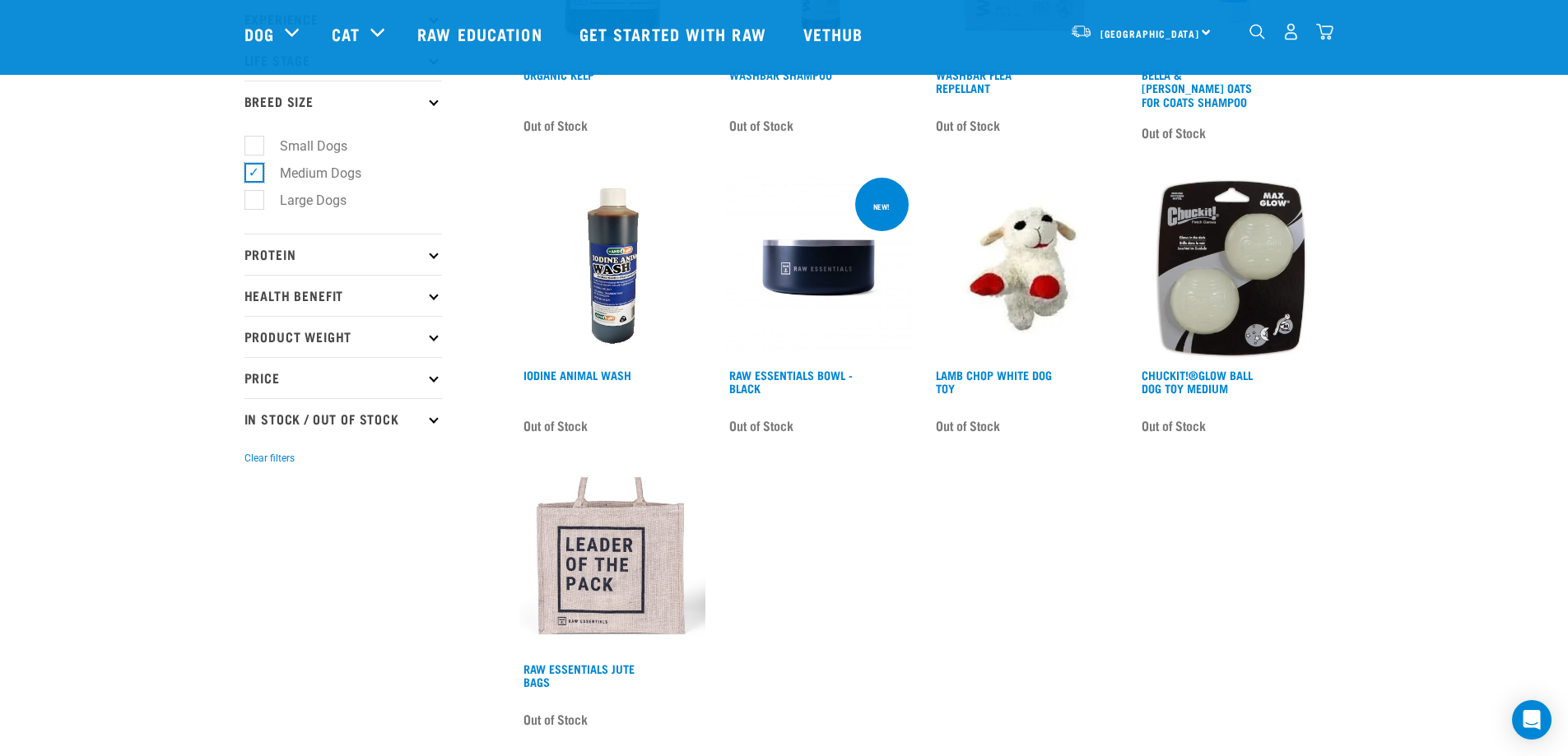
scroll to position [247, 0]
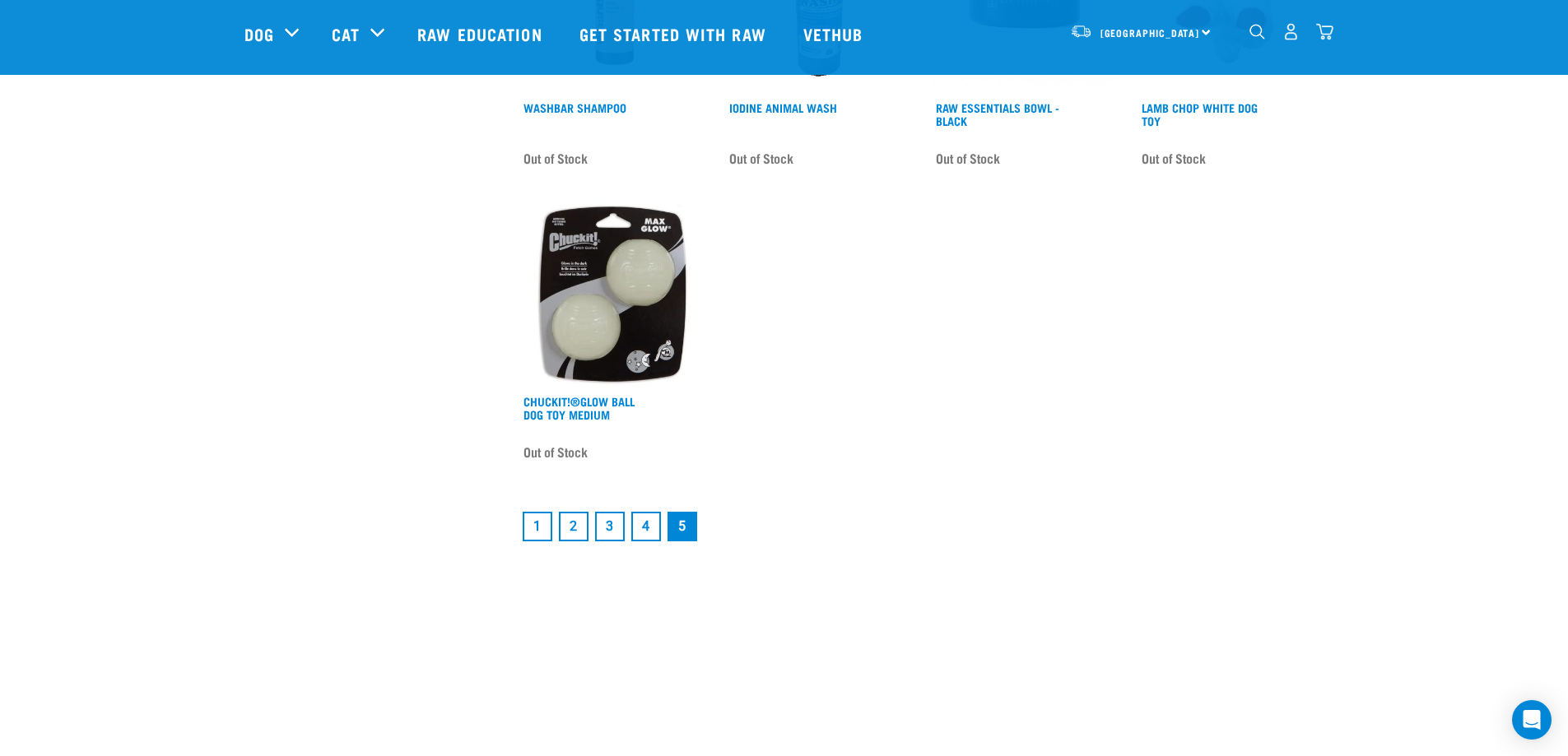
scroll to position [1702, 0]
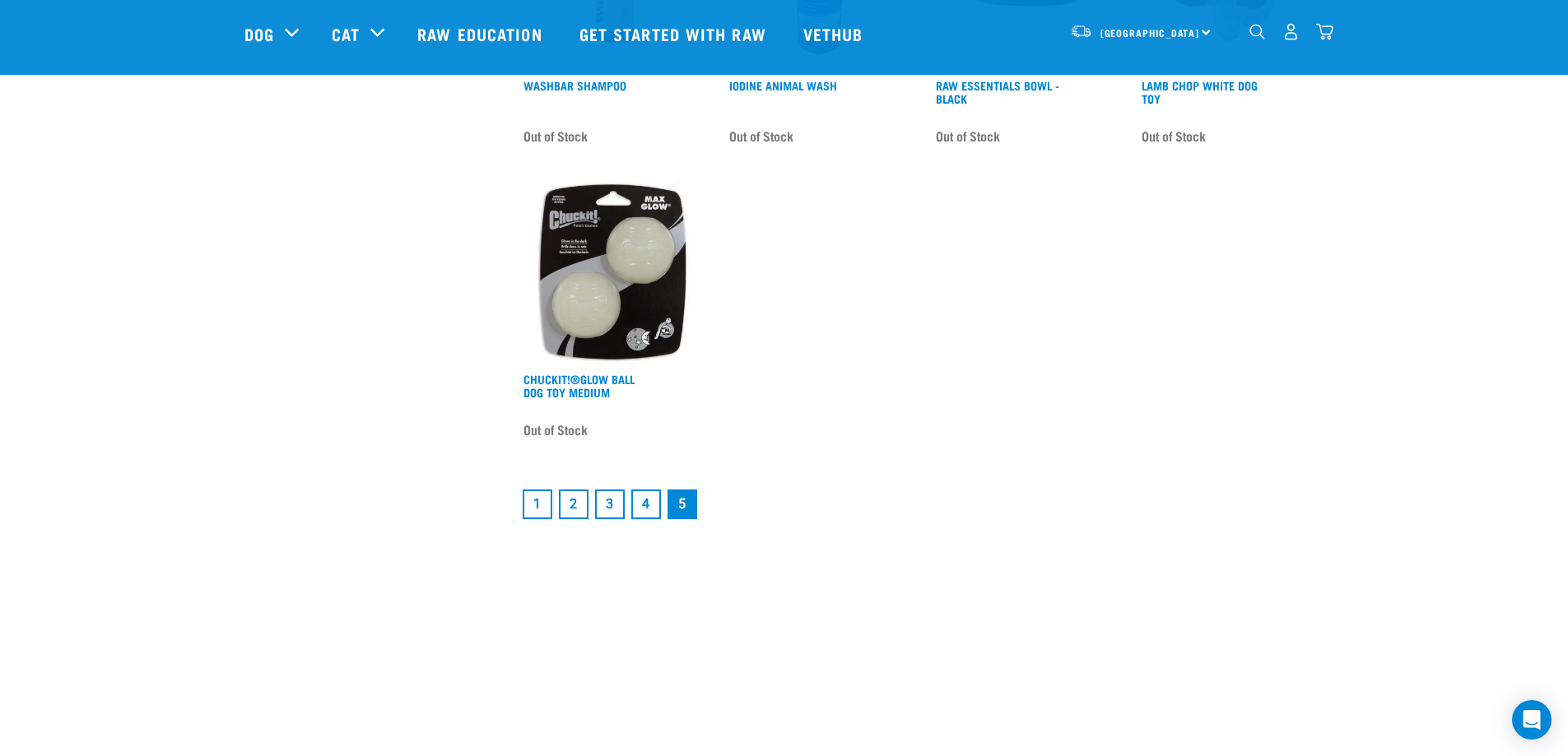
click at [543, 501] on link "1" at bounding box center [537, 504] width 29 height 29
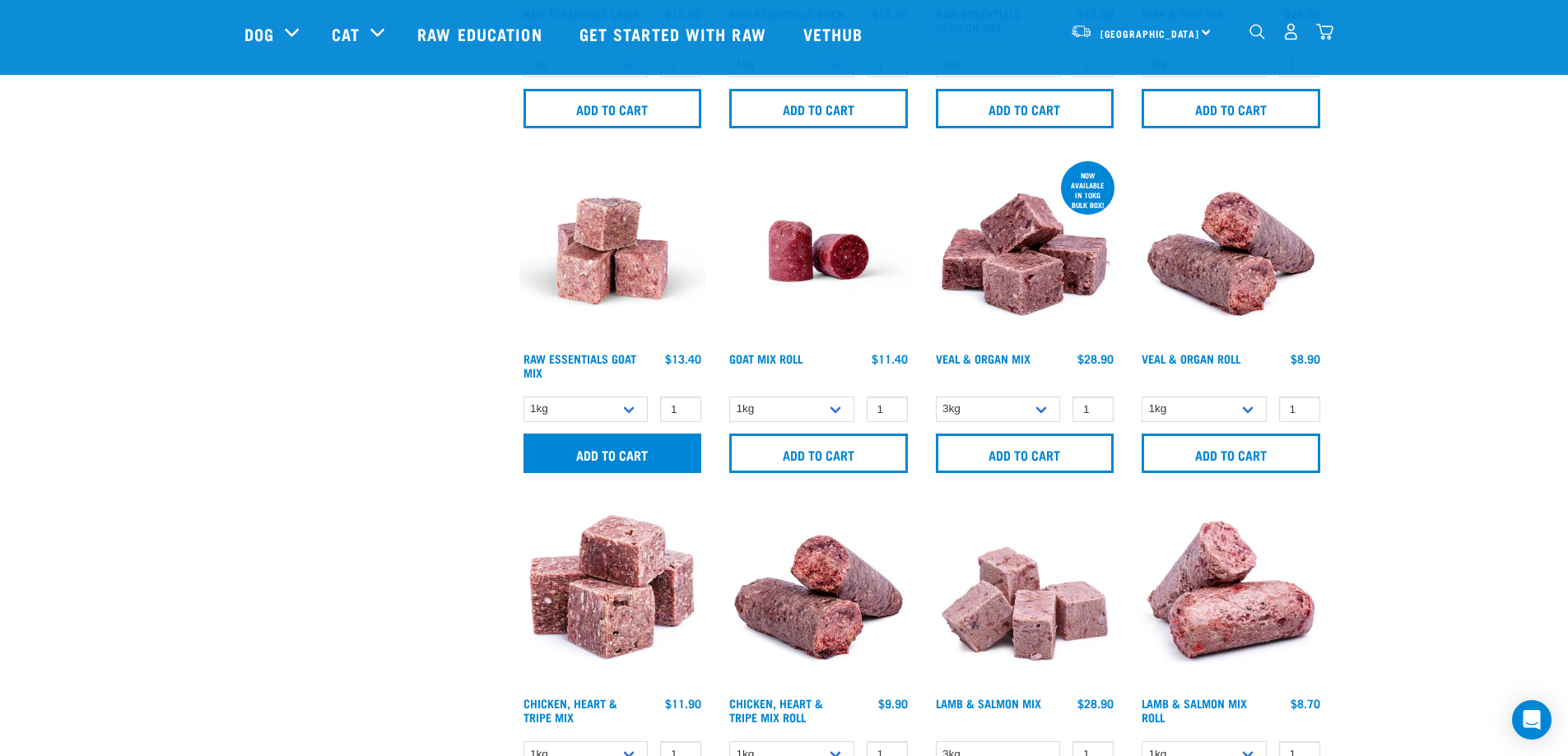
scroll to position [1014, 0]
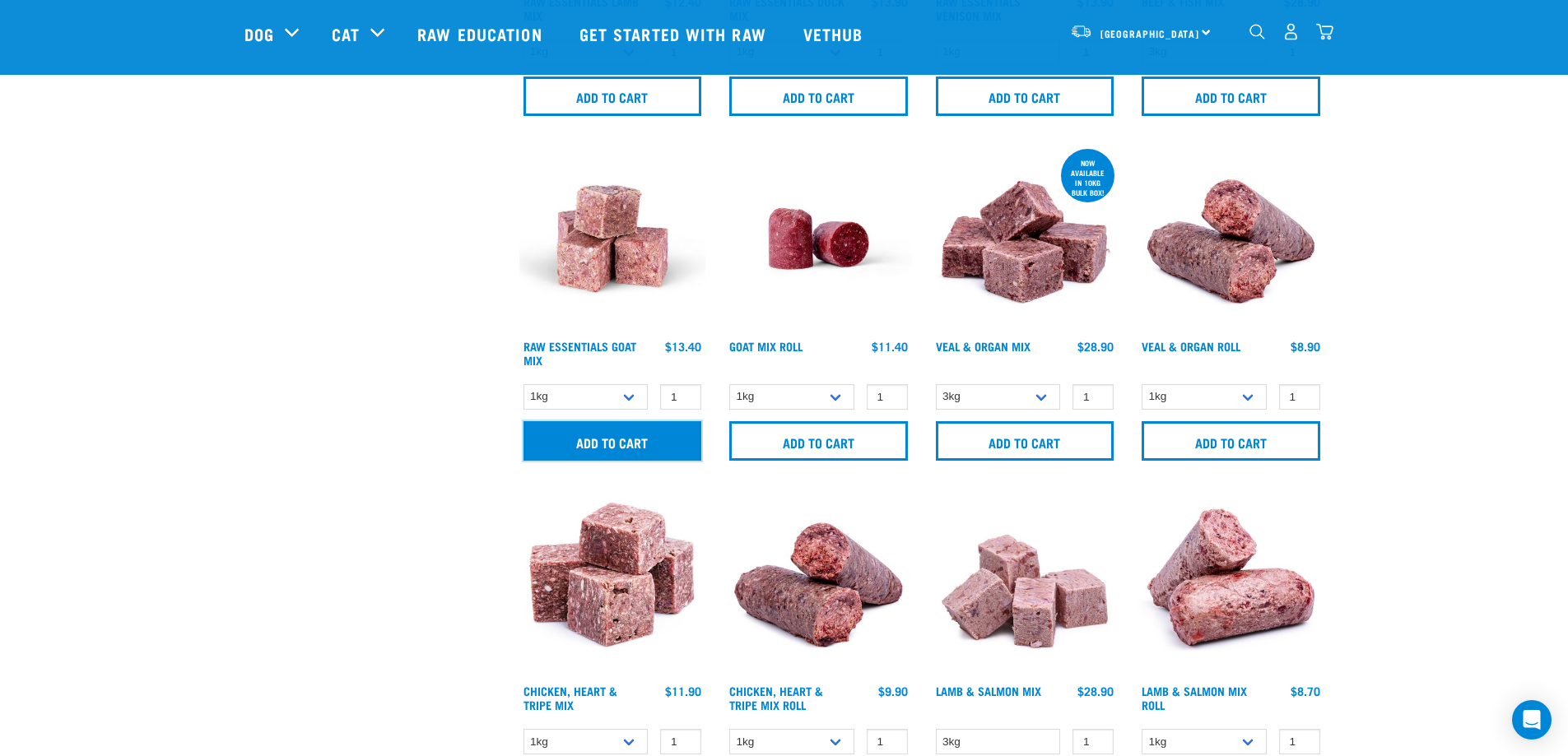
click at [569, 446] on input "Add to cart" at bounding box center [612, 441] width 179 height 39
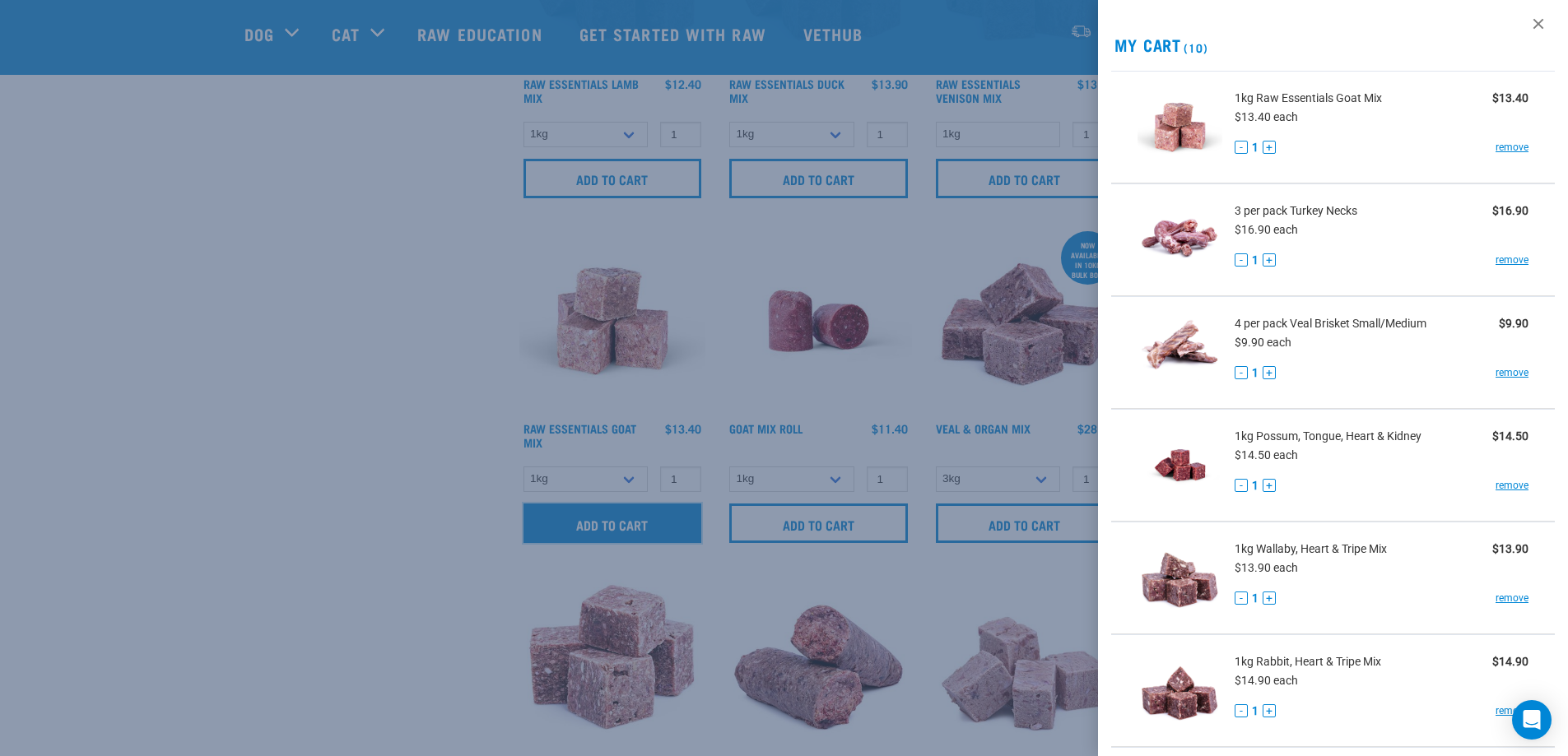
scroll to position [0, 0]
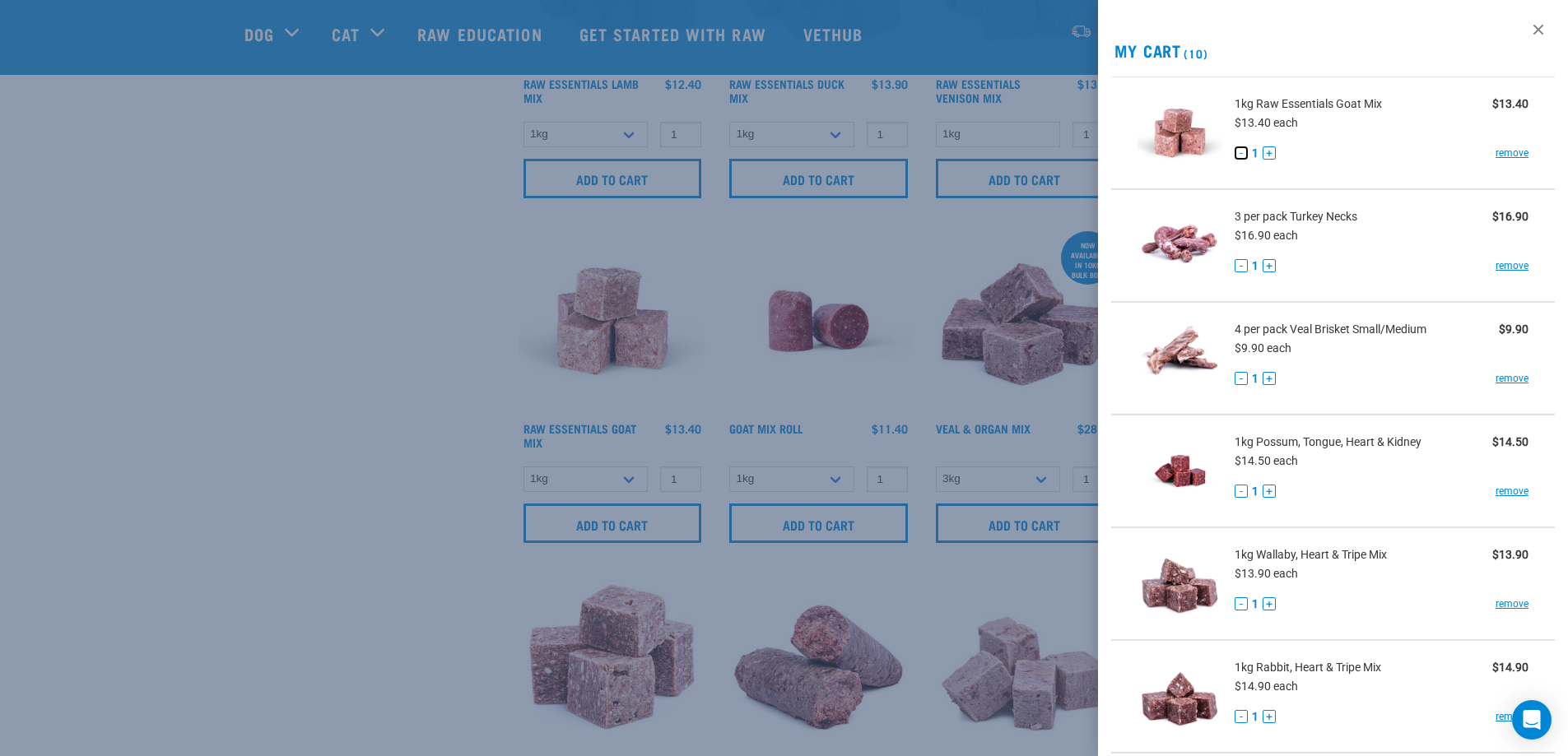
click at [1247, 153] on button "-" at bounding box center [1241, 154] width 13 height 13
click at [1500, 154] on link "remove" at bounding box center [1511, 154] width 33 height 15
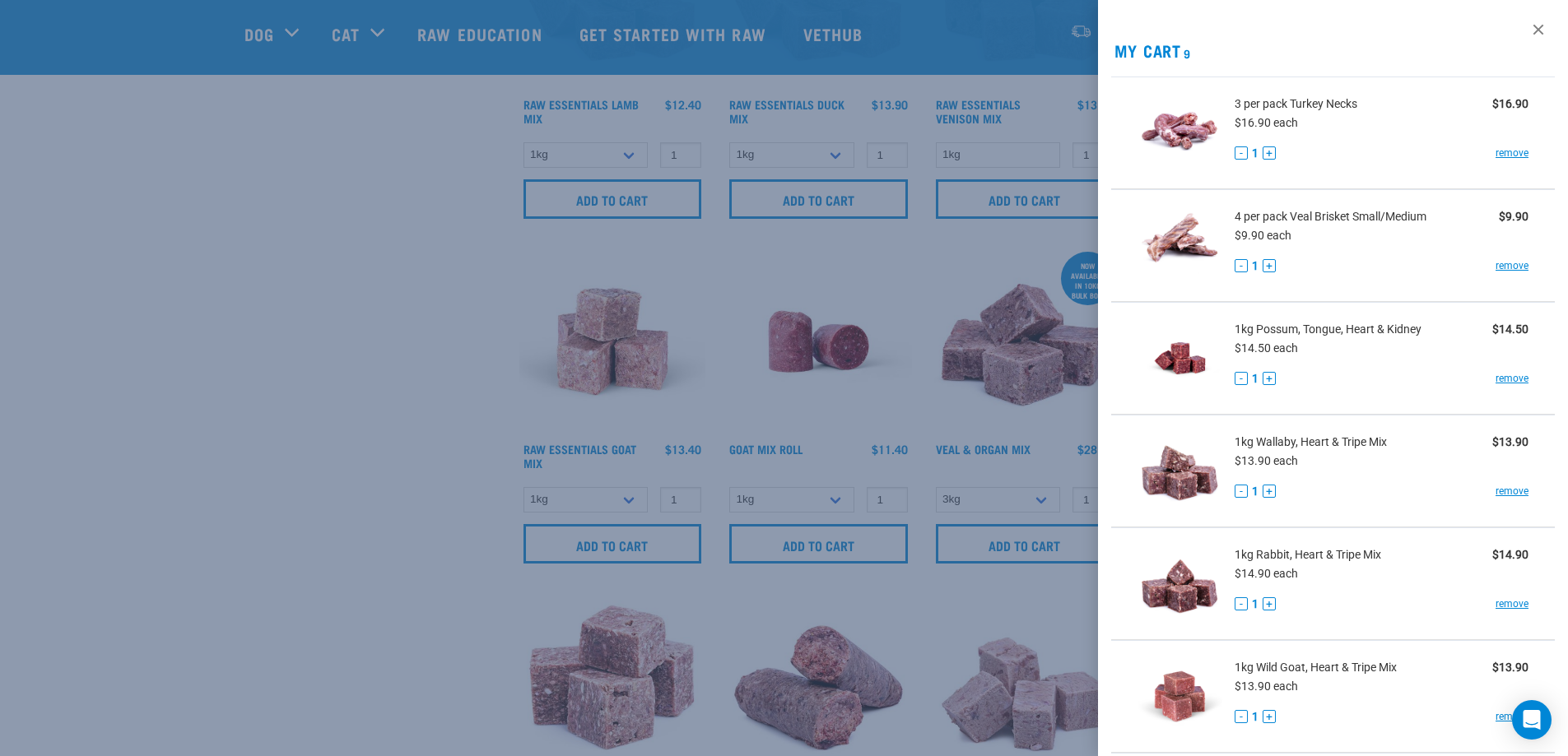
scroll to position [905, 0]
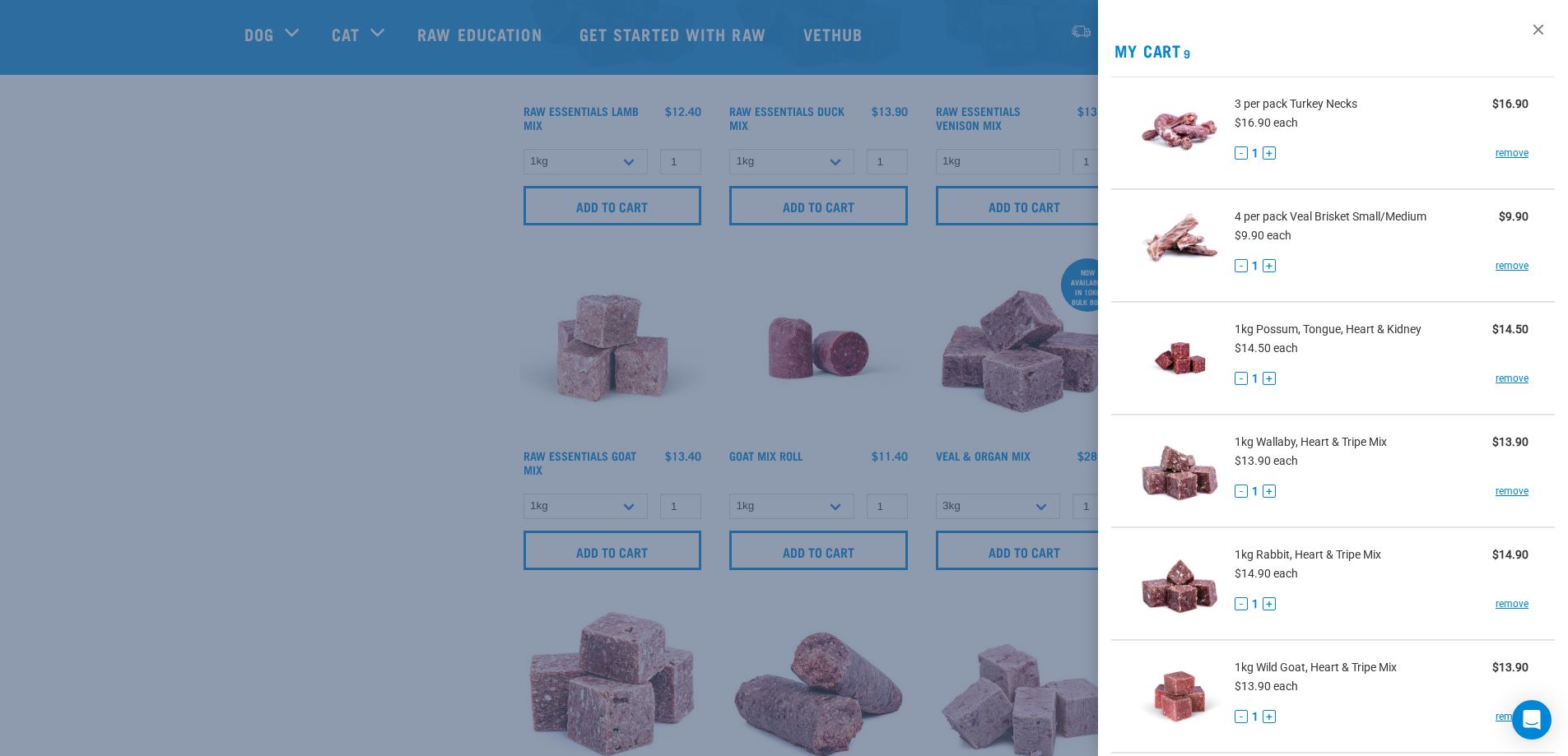
drag, startPoint x: 185, startPoint y: 352, endPoint x: 259, endPoint y: 353, distance: 74.0
click at [186, 352] on div at bounding box center [784, 378] width 1568 height 756
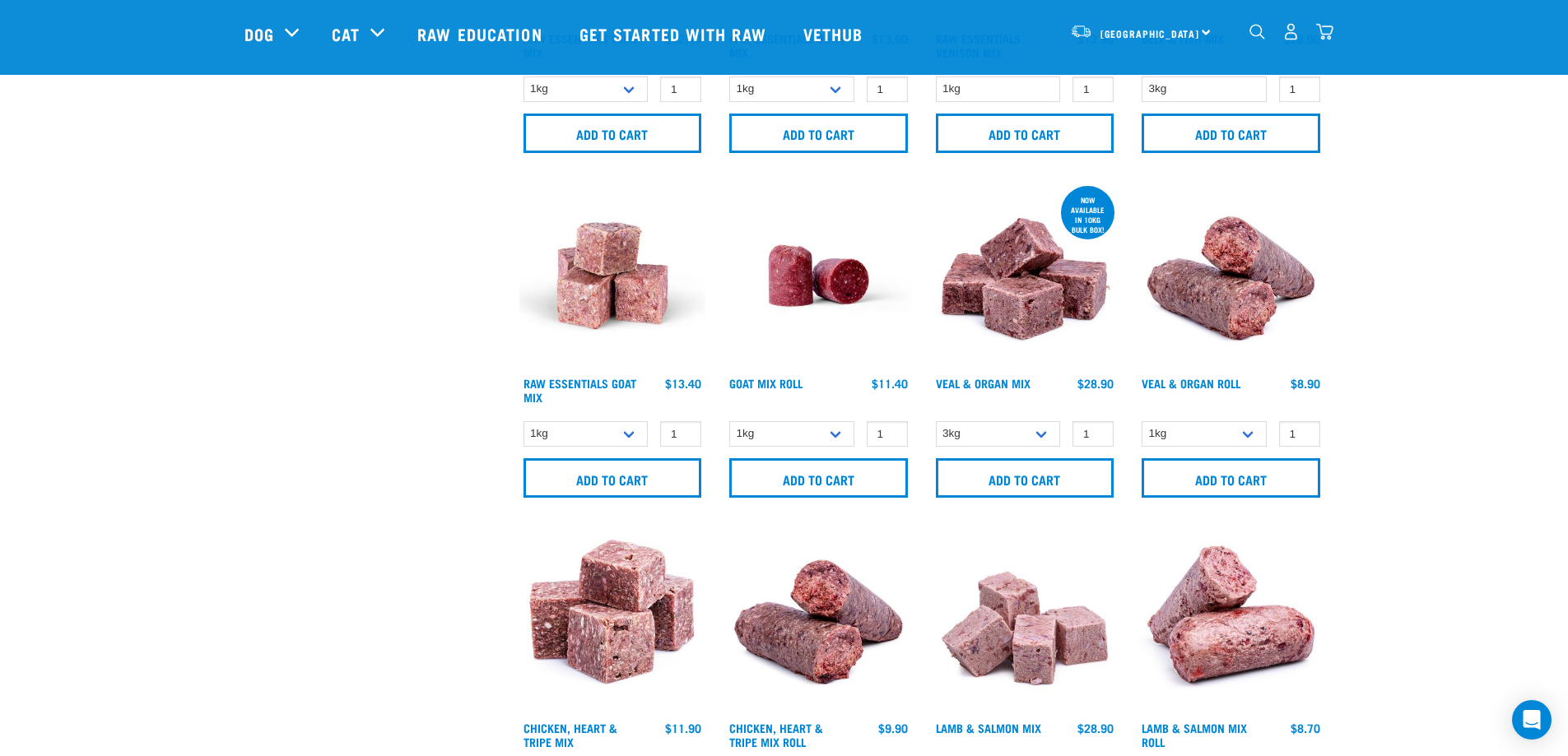
scroll to position [988, 0]
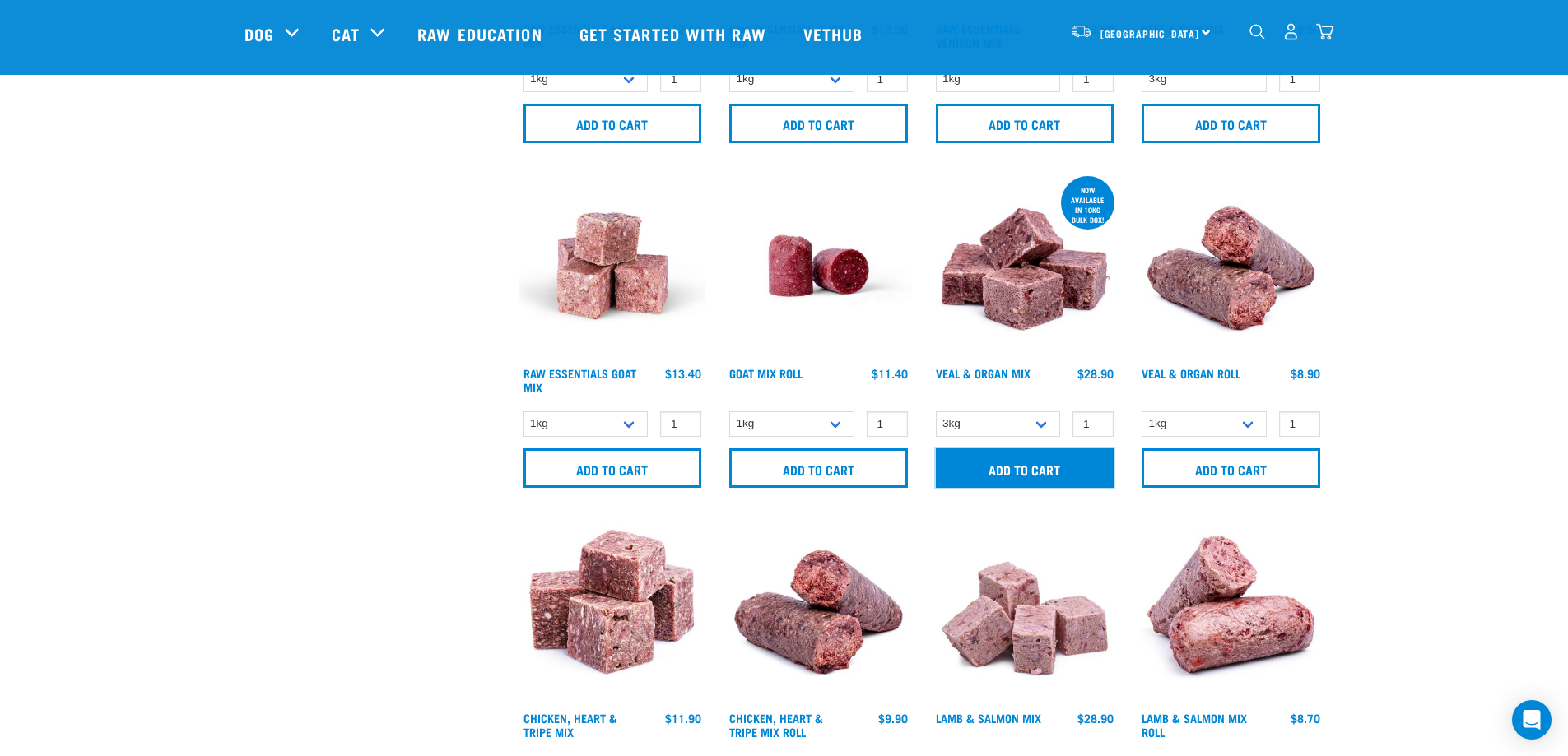
click at [1008, 464] on input "Add to cart" at bounding box center [1024, 468] width 179 height 39
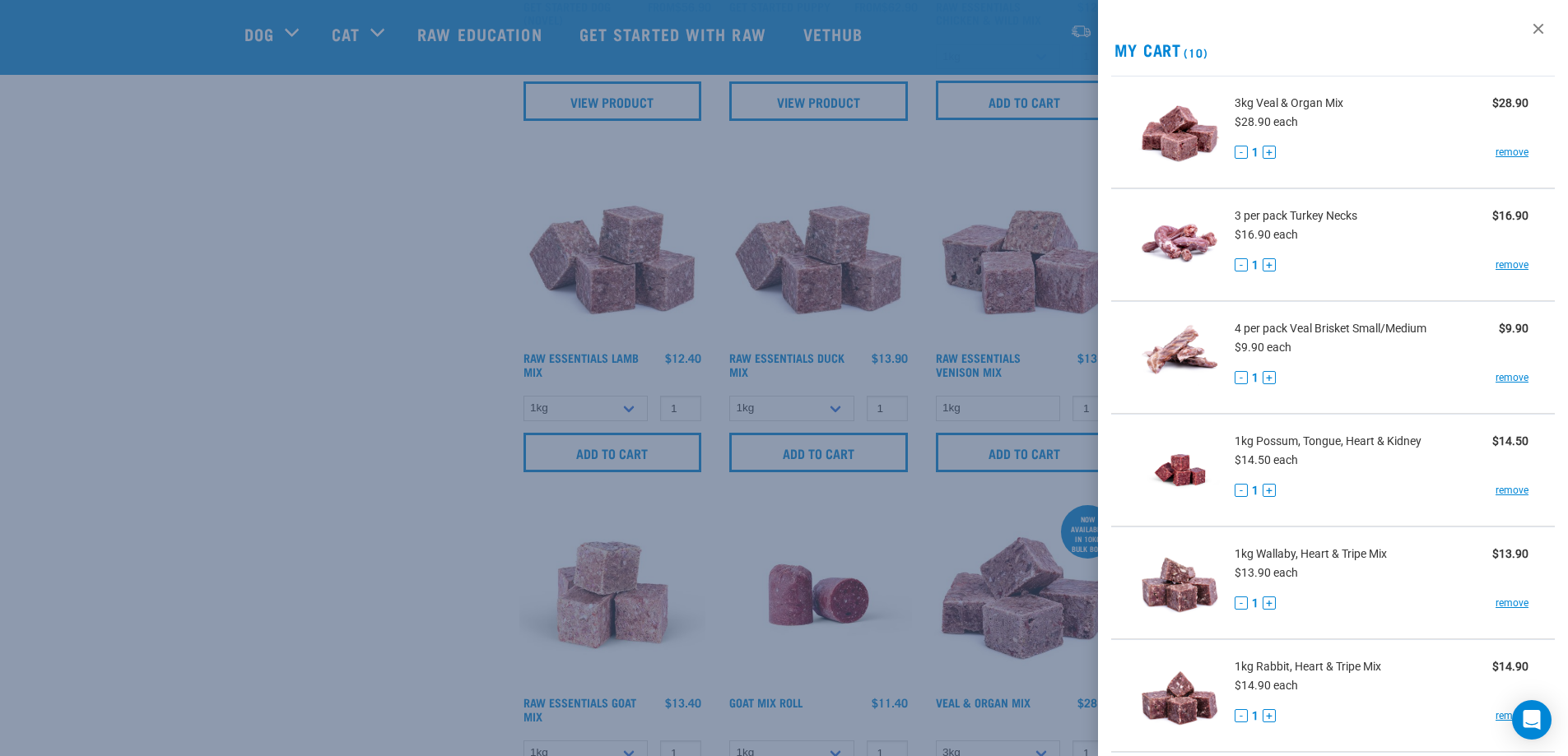
scroll to position [0, 0]
click at [1502, 150] on link "remove" at bounding box center [1511, 154] width 33 height 15
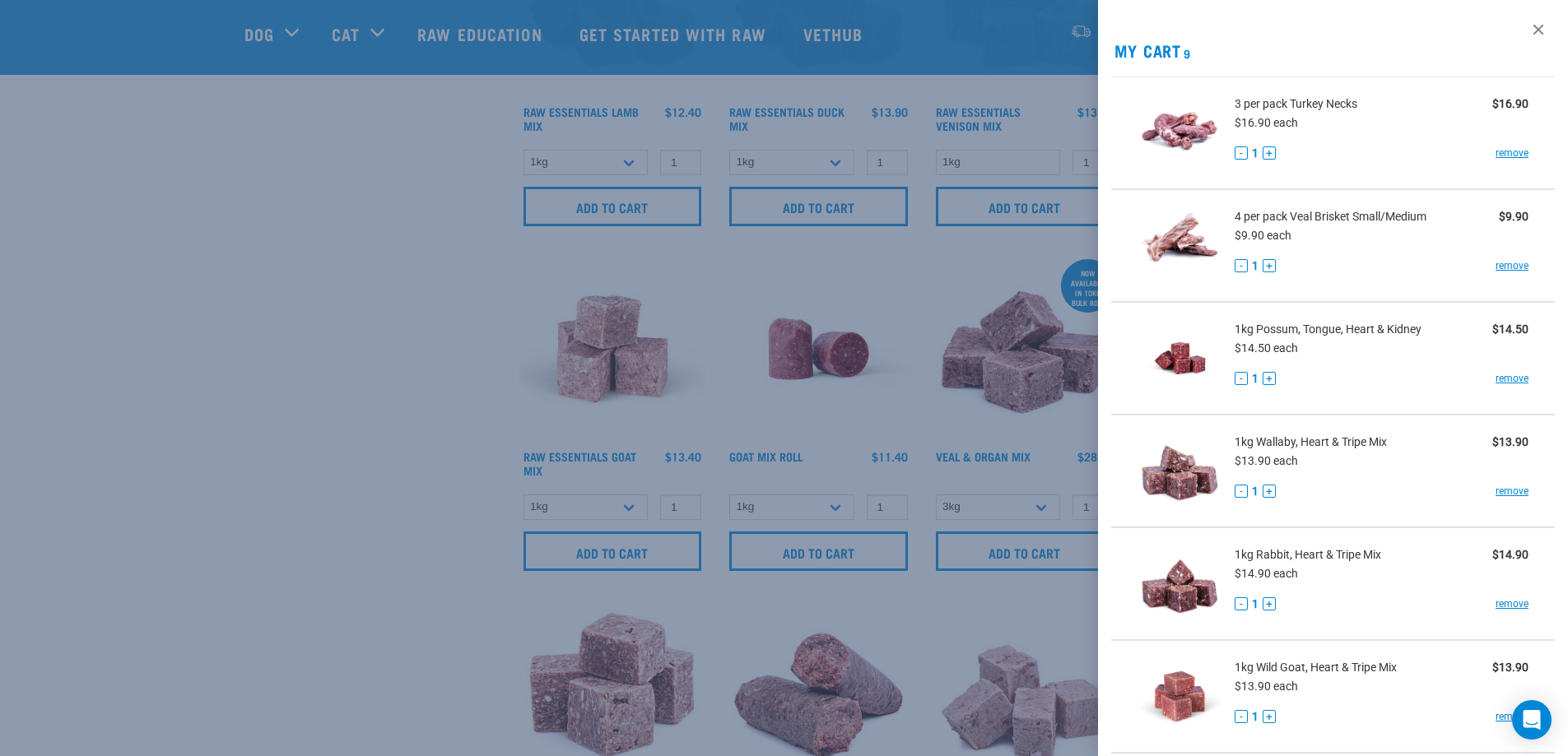
scroll to position [905, 0]
drag, startPoint x: 397, startPoint y: 390, endPoint x: 414, endPoint y: 393, distance: 17.3
click at [398, 390] on div at bounding box center [784, 378] width 1568 height 756
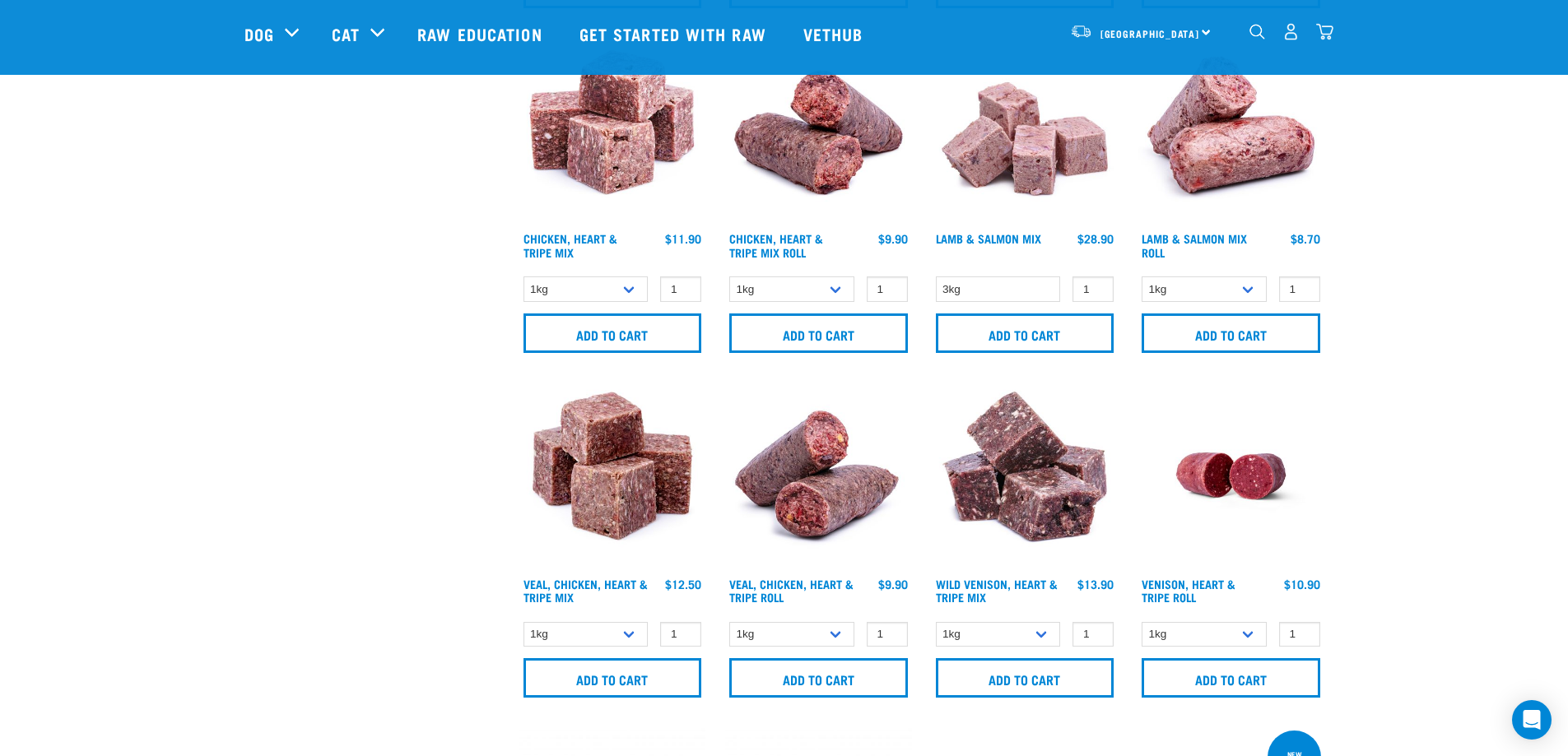
scroll to position [1482, 0]
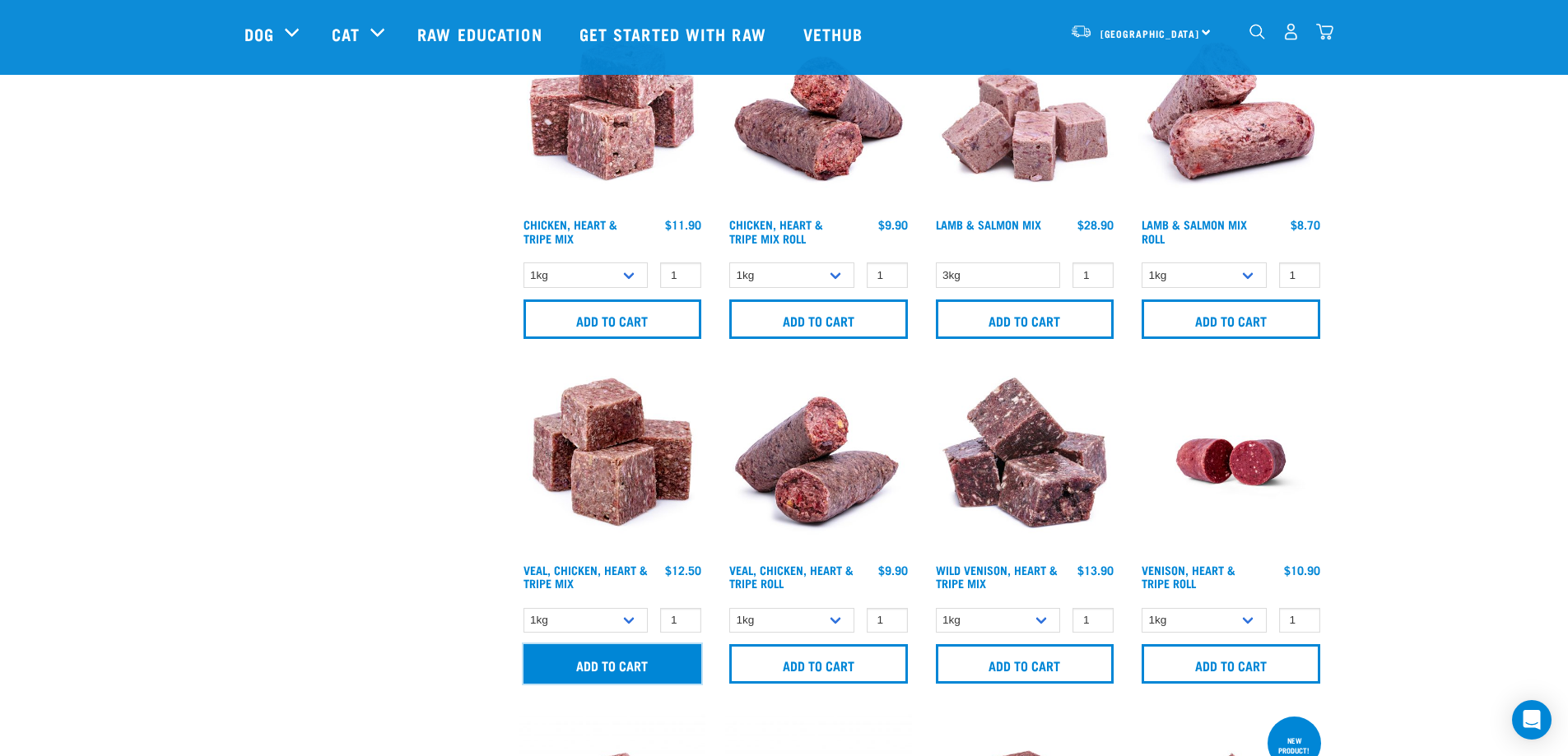
click at [600, 667] on input "Add to cart" at bounding box center [612, 664] width 179 height 39
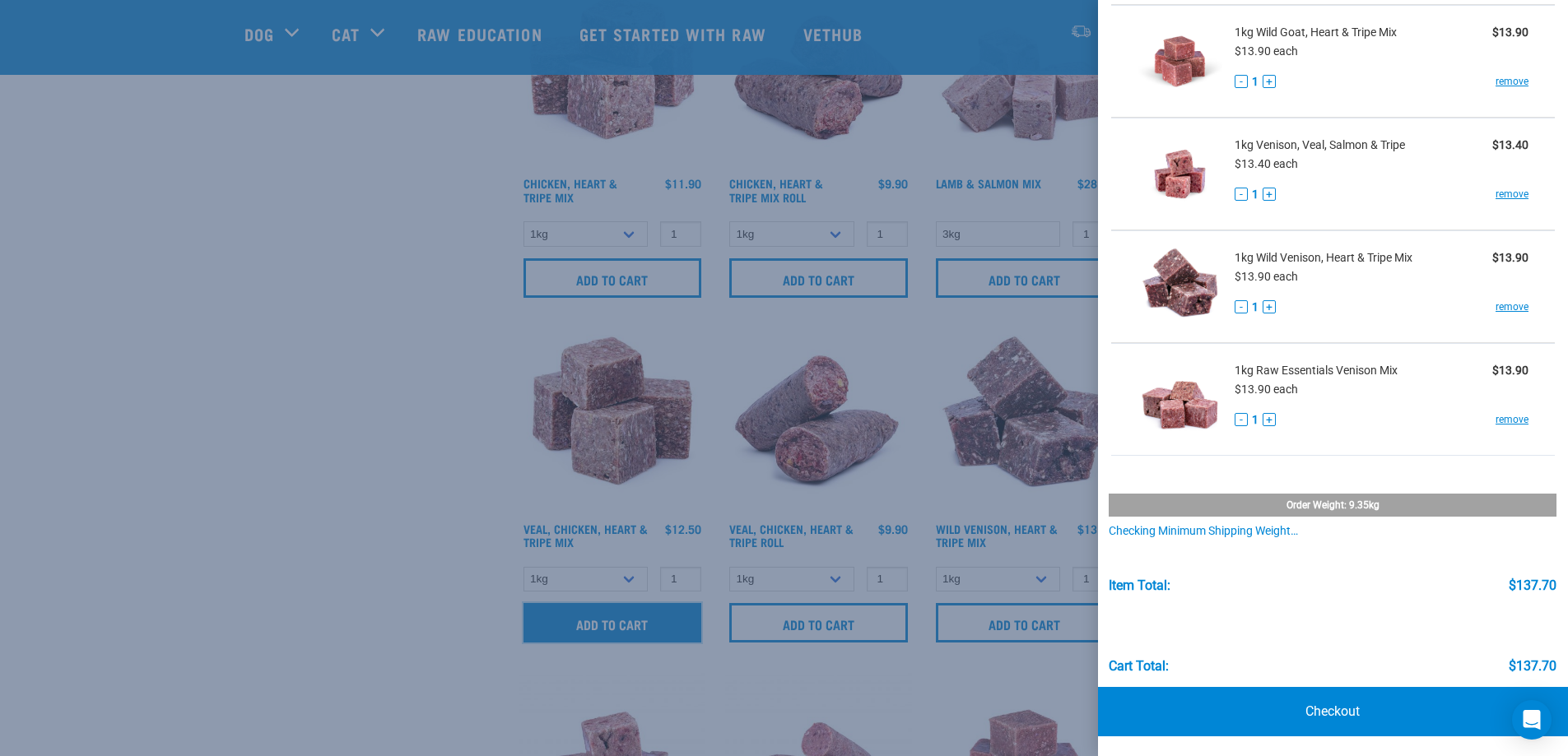
scroll to position [1564, 0]
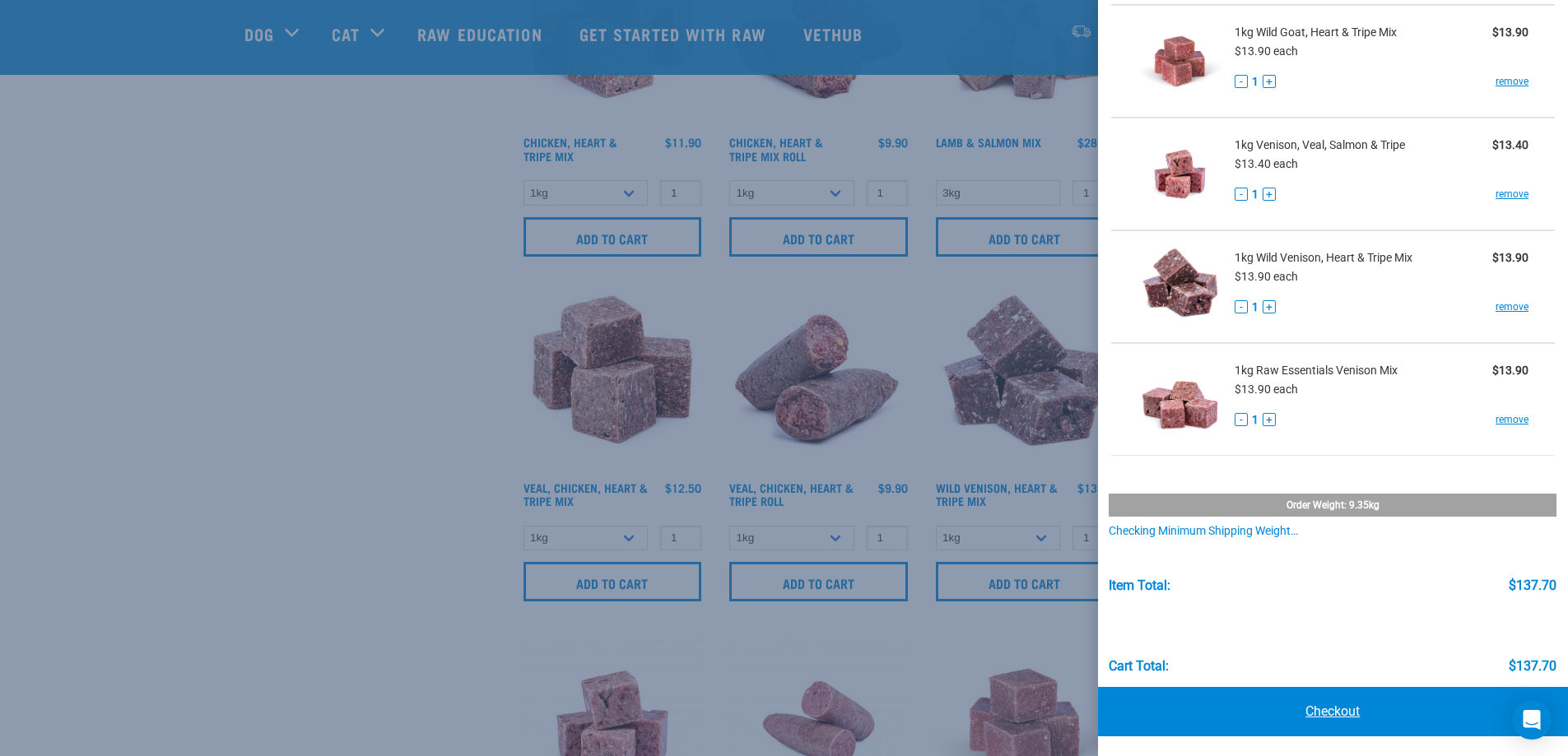
click at [1265, 702] on link "Checkout" at bounding box center [1333, 712] width 471 height 50
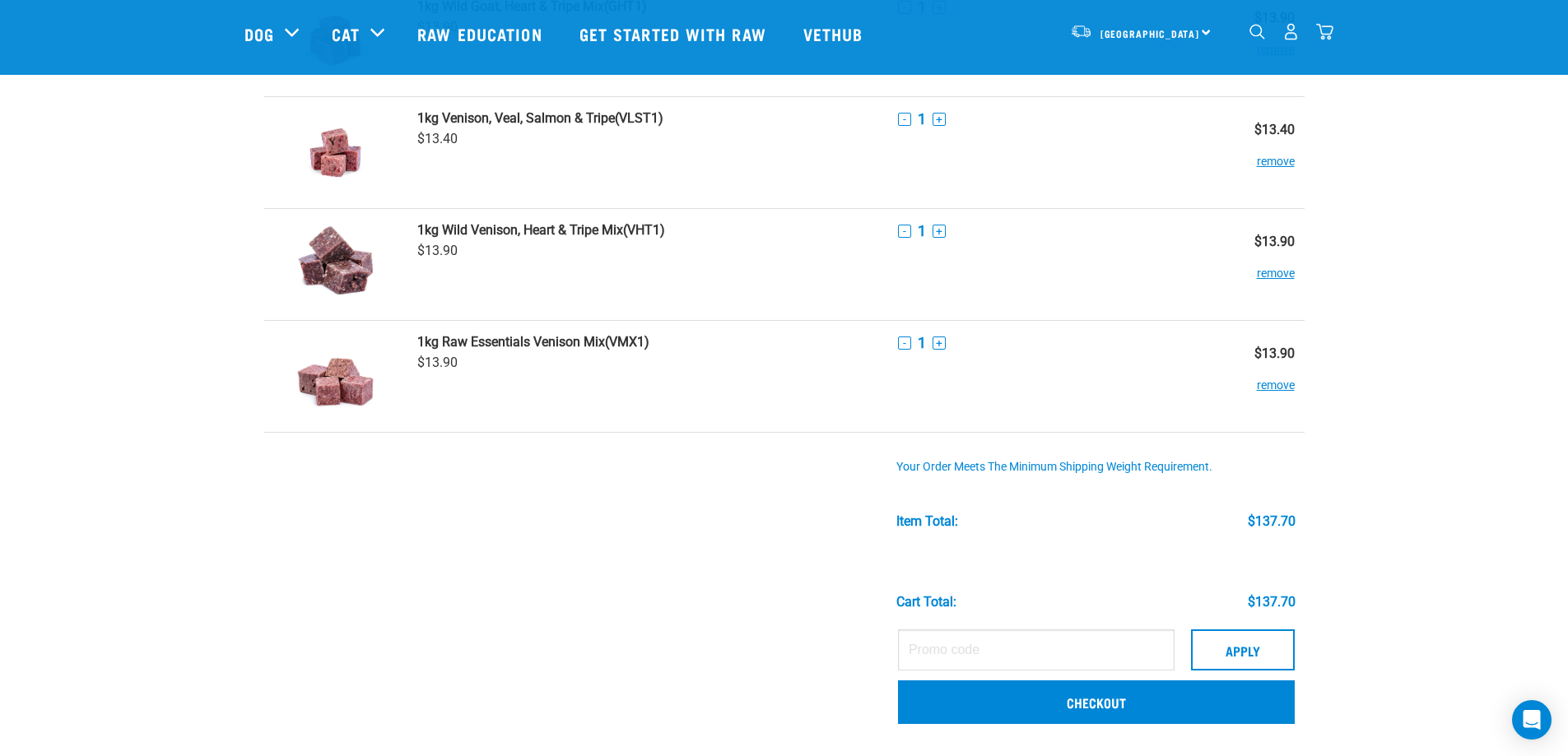
scroll to position [850, 0]
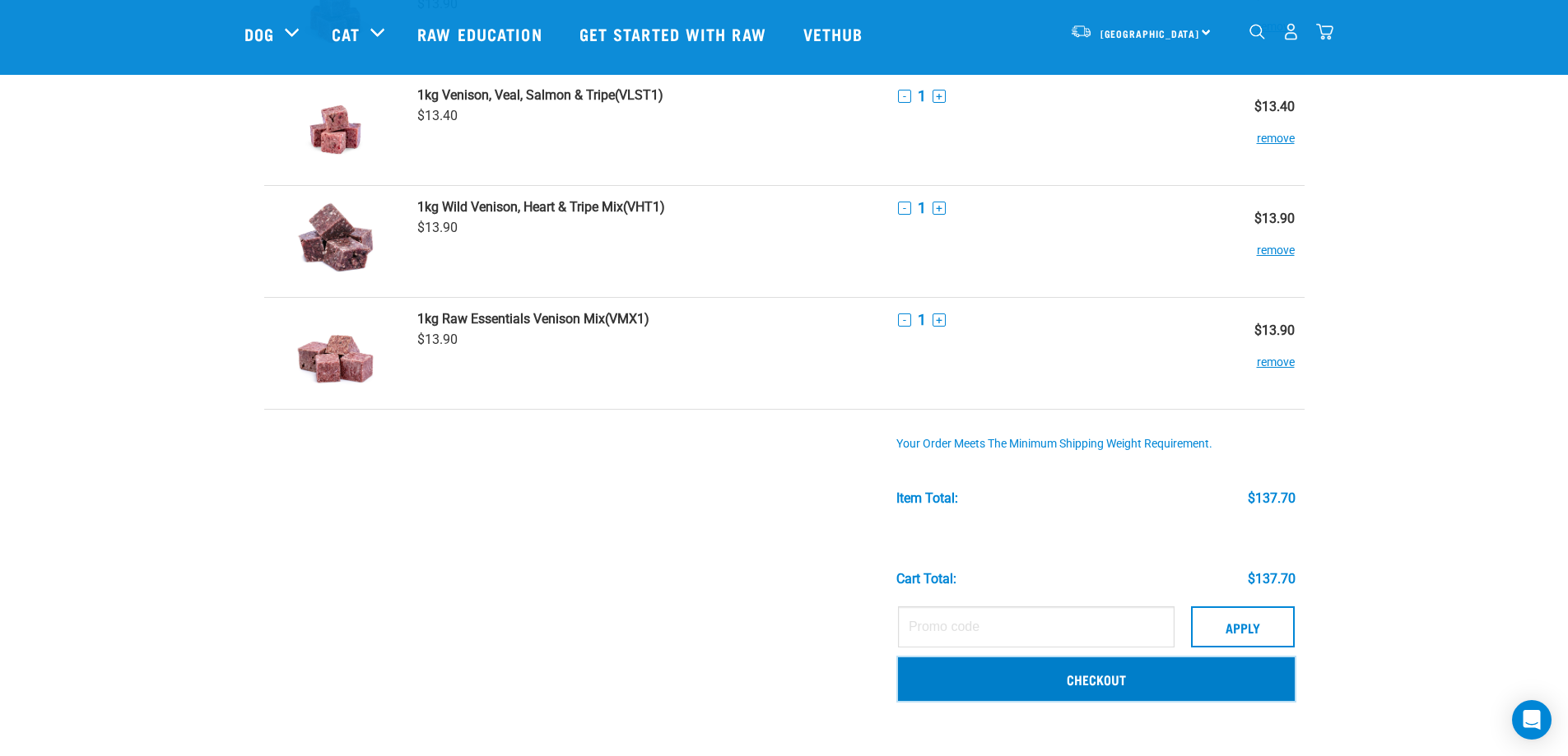
click at [1010, 670] on link "Checkout" at bounding box center [1096, 679] width 397 height 43
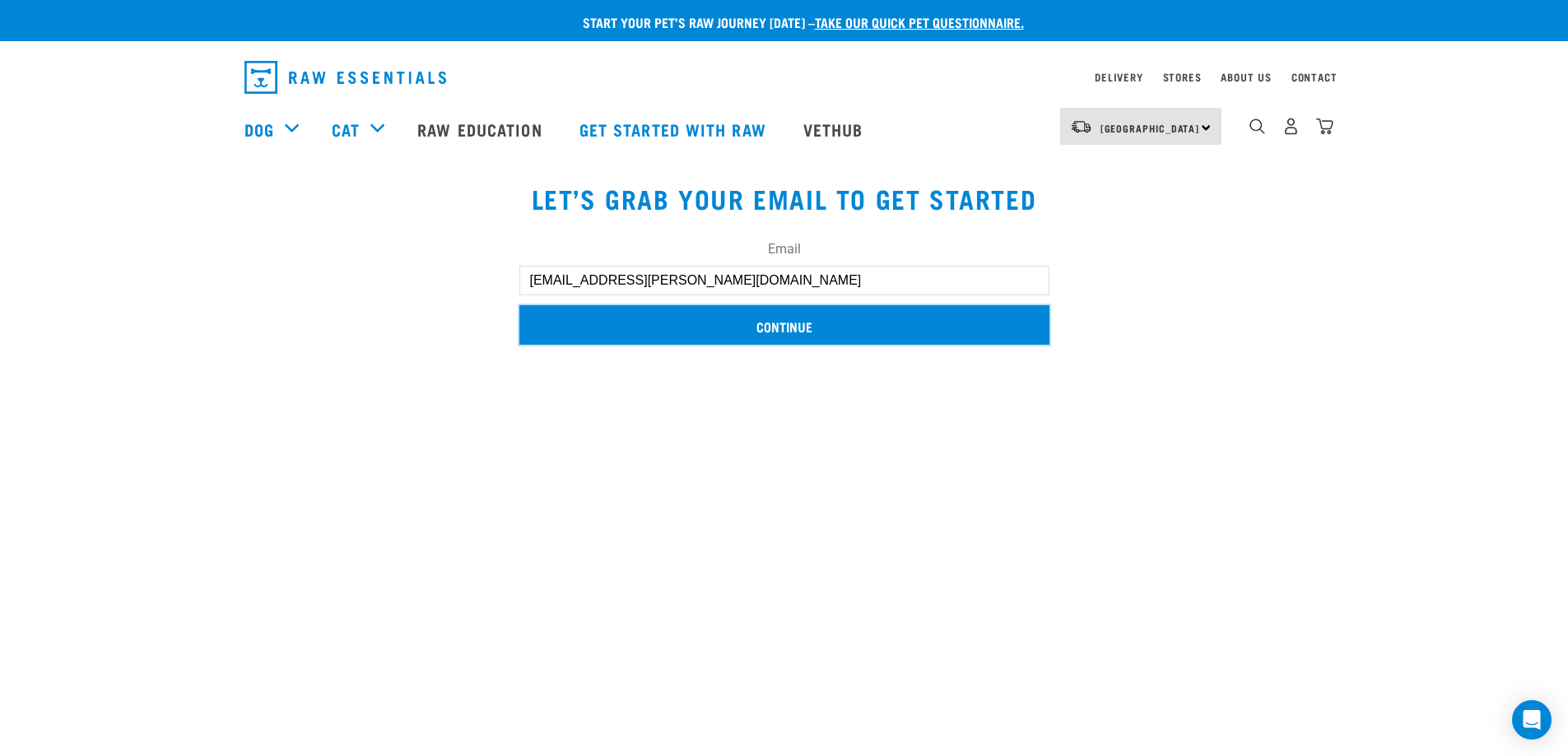
click at [620, 332] on input "Continue" at bounding box center [784, 325] width 530 height 39
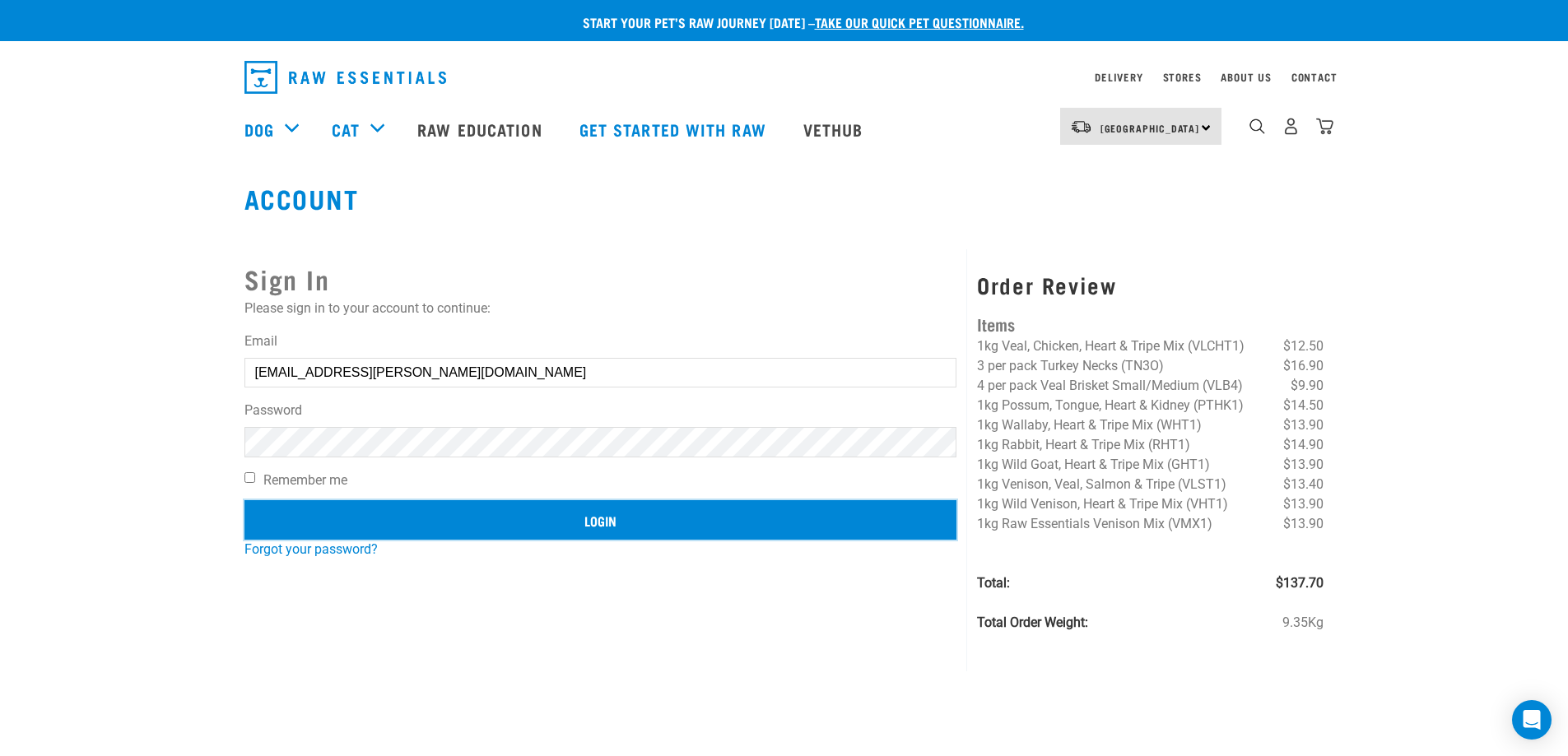
click at [409, 524] on input "Login" at bounding box center [600, 519] width 712 height 39
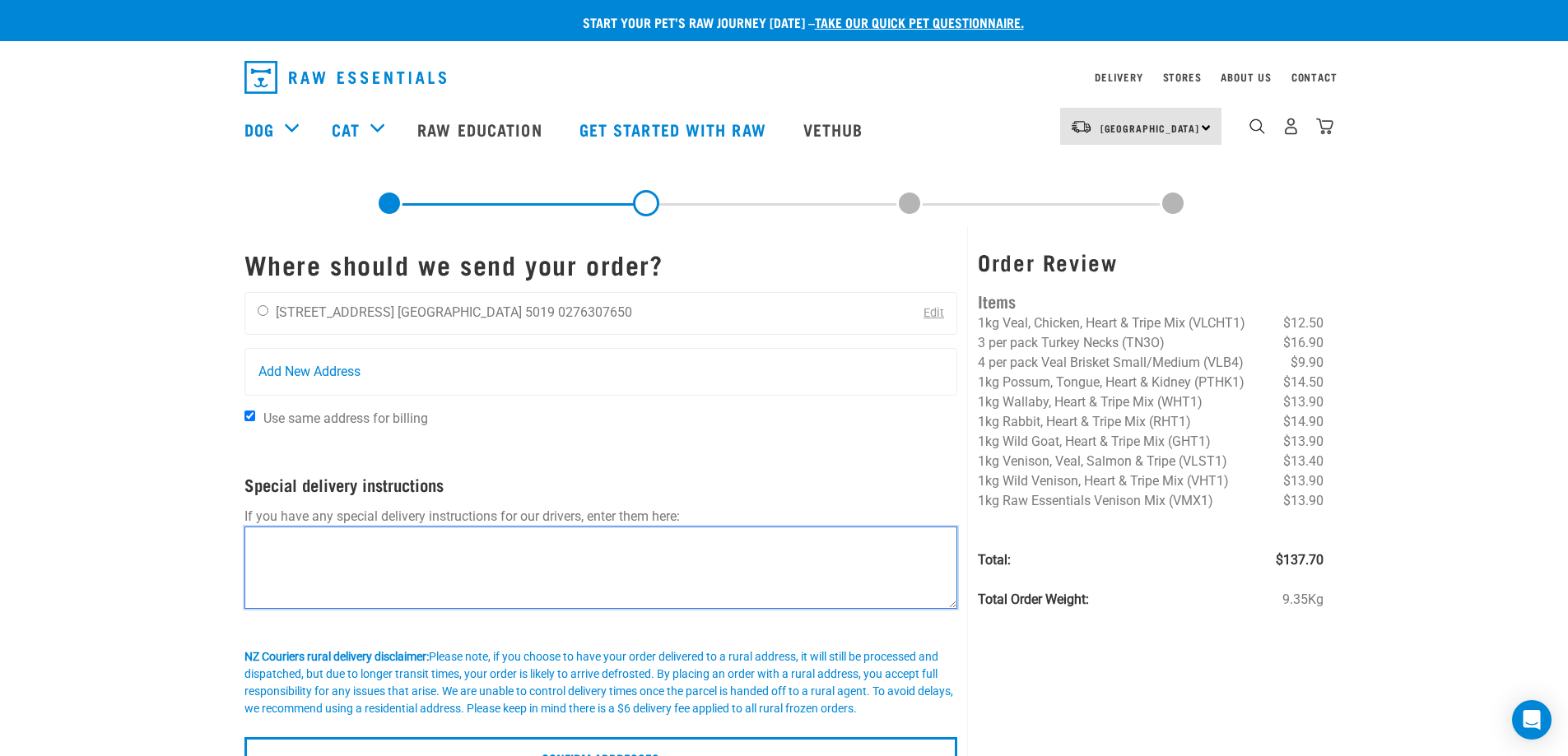
click at [342, 559] on textarea at bounding box center [601, 568] width 713 height 82
type textarea "Please leave at door if not home. Thanks"
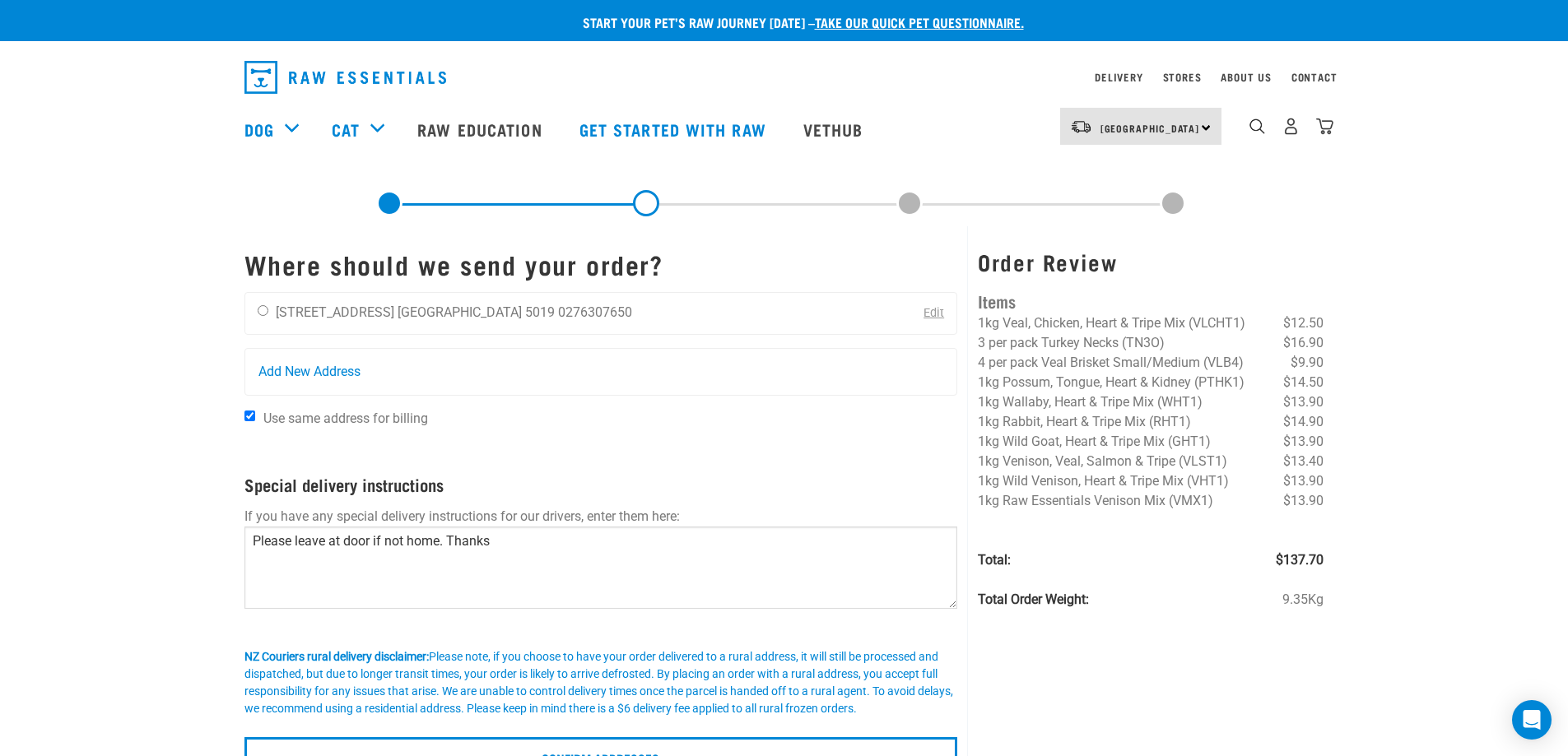
click at [929, 313] on link "Edit" at bounding box center [934, 313] width 21 height 14
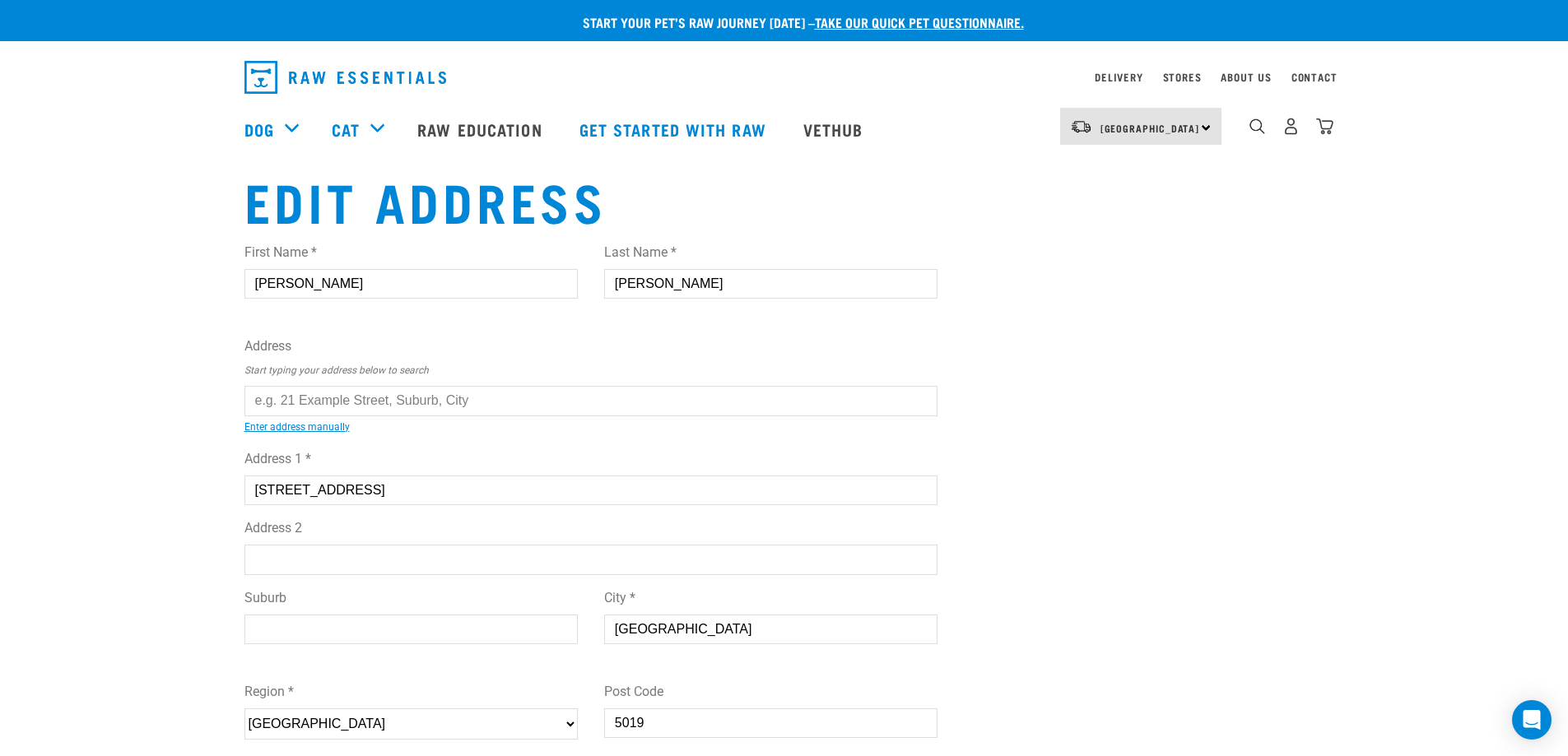
click at [315, 620] on input "Suburb" at bounding box center [410, 629] width 333 height 29
type input "W"
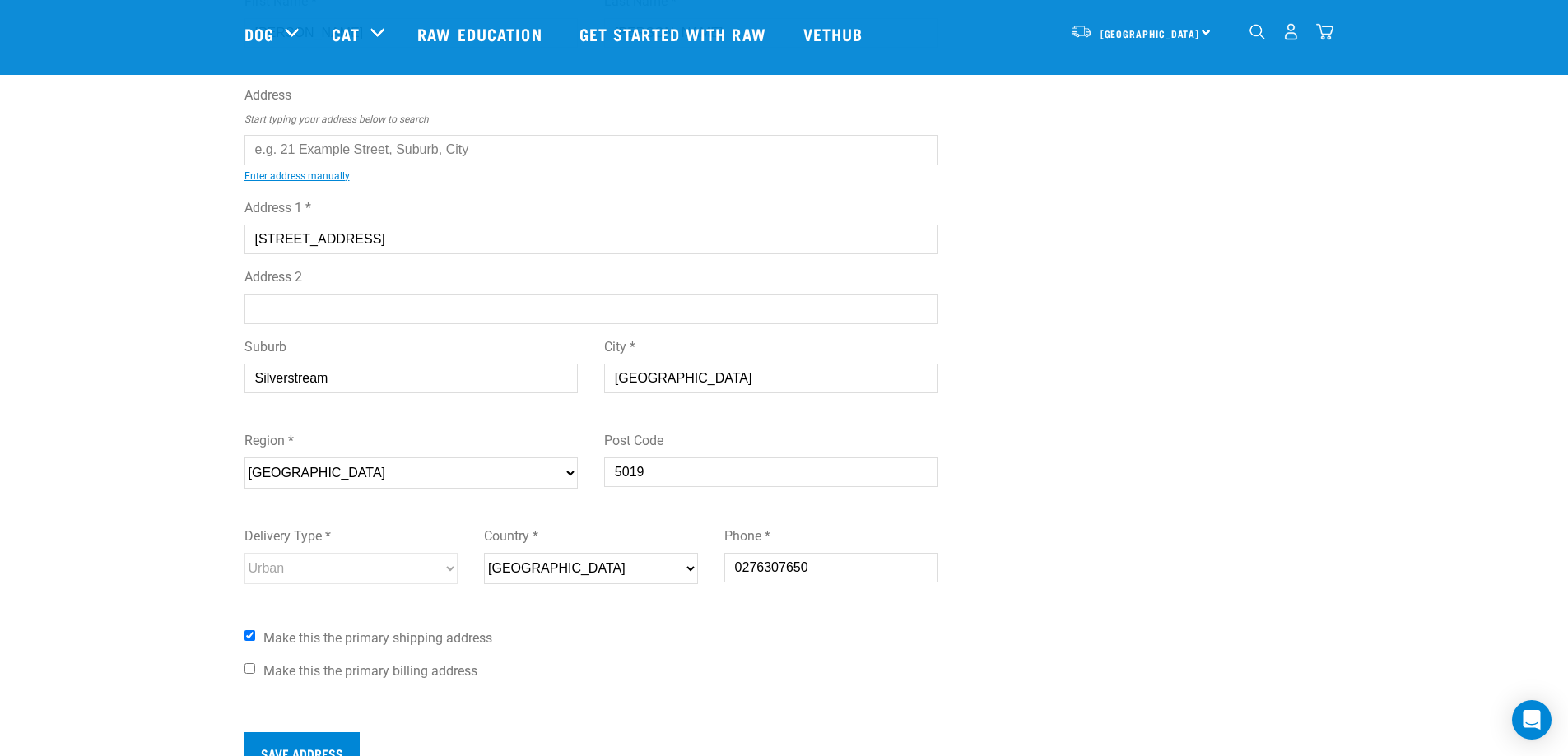
scroll to position [164, 0]
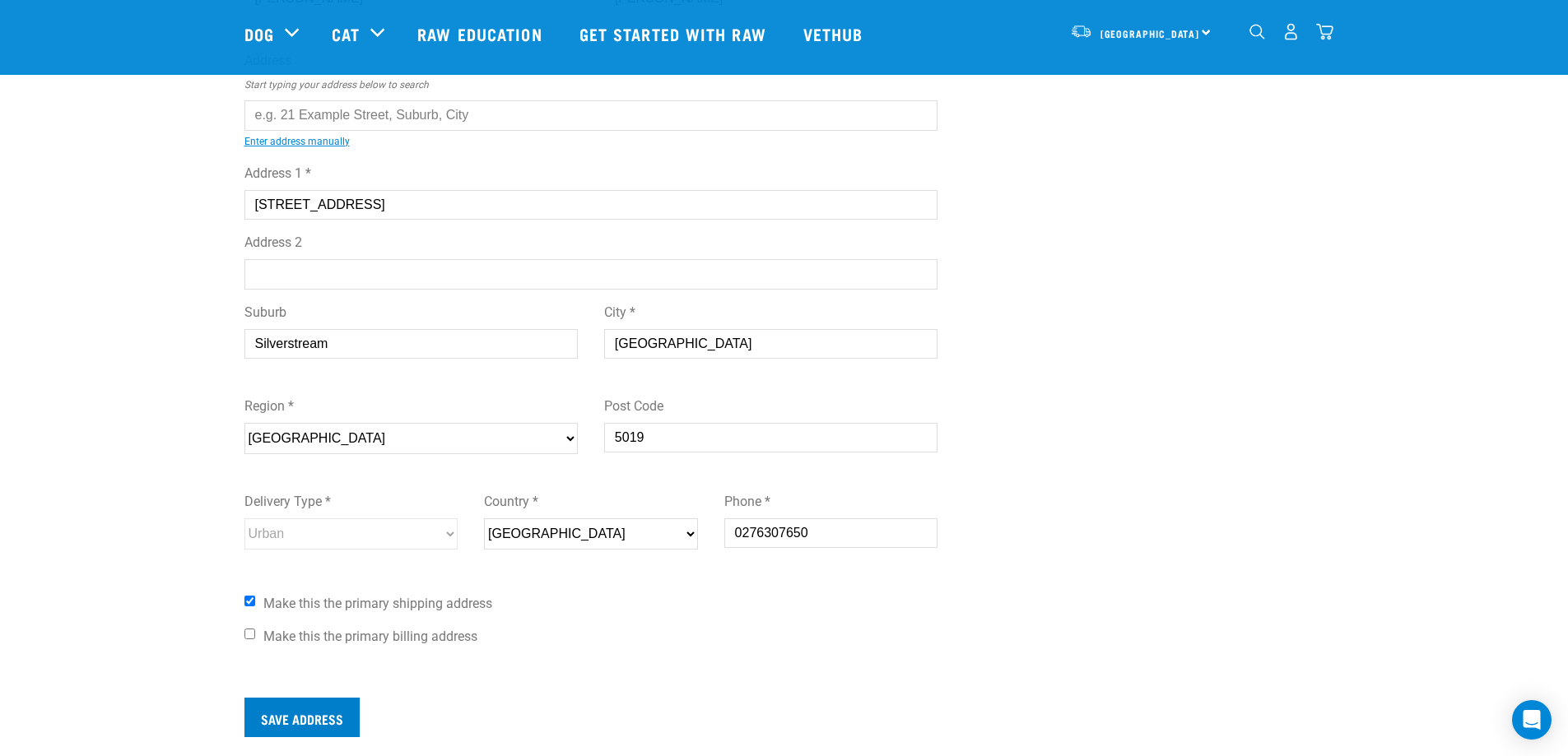
type input "Silverstream"
click at [283, 718] on input "Save Address" at bounding box center [301, 717] width 115 height 39
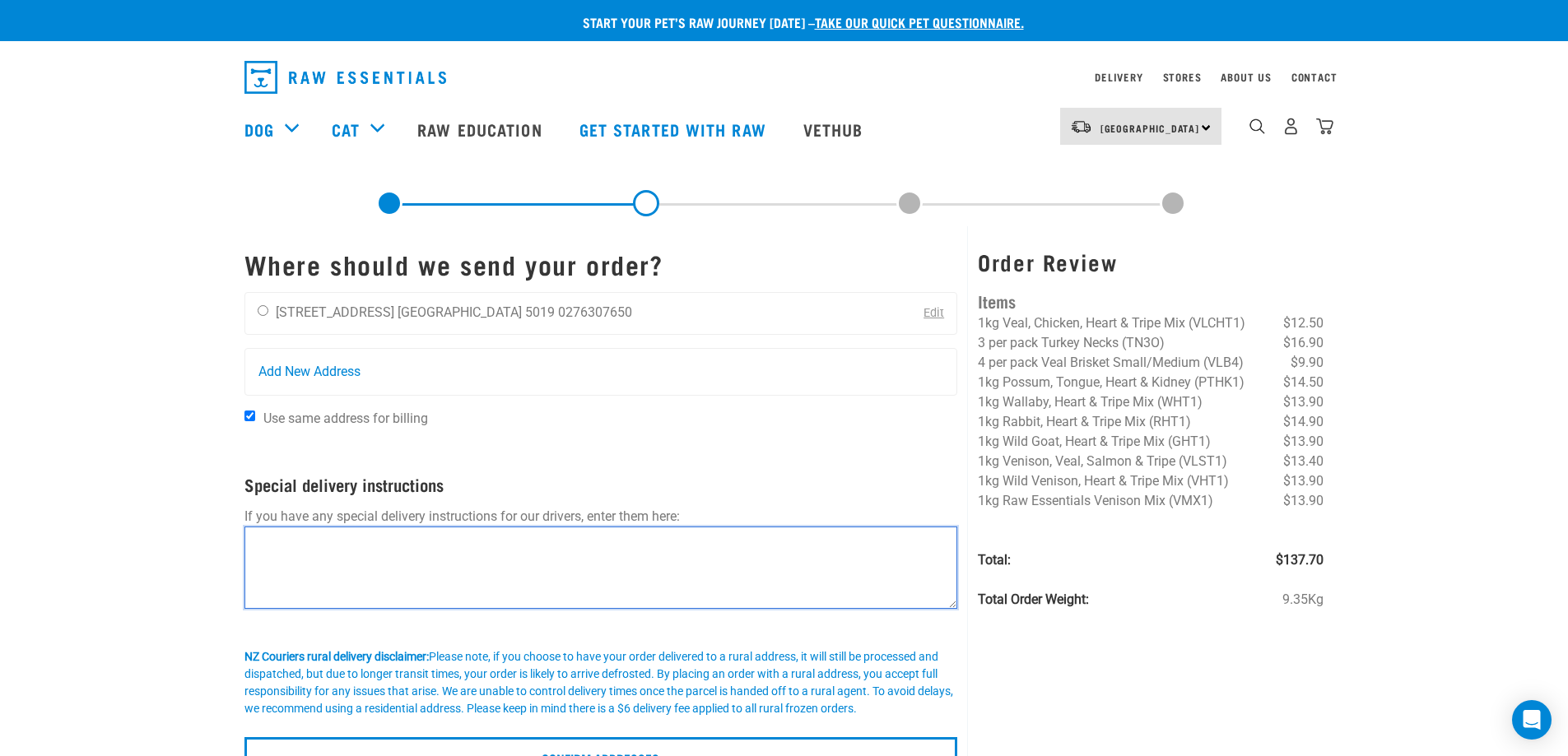
click at [285, 568] on textarea at bounding box center [601, 568] width 713 height 82
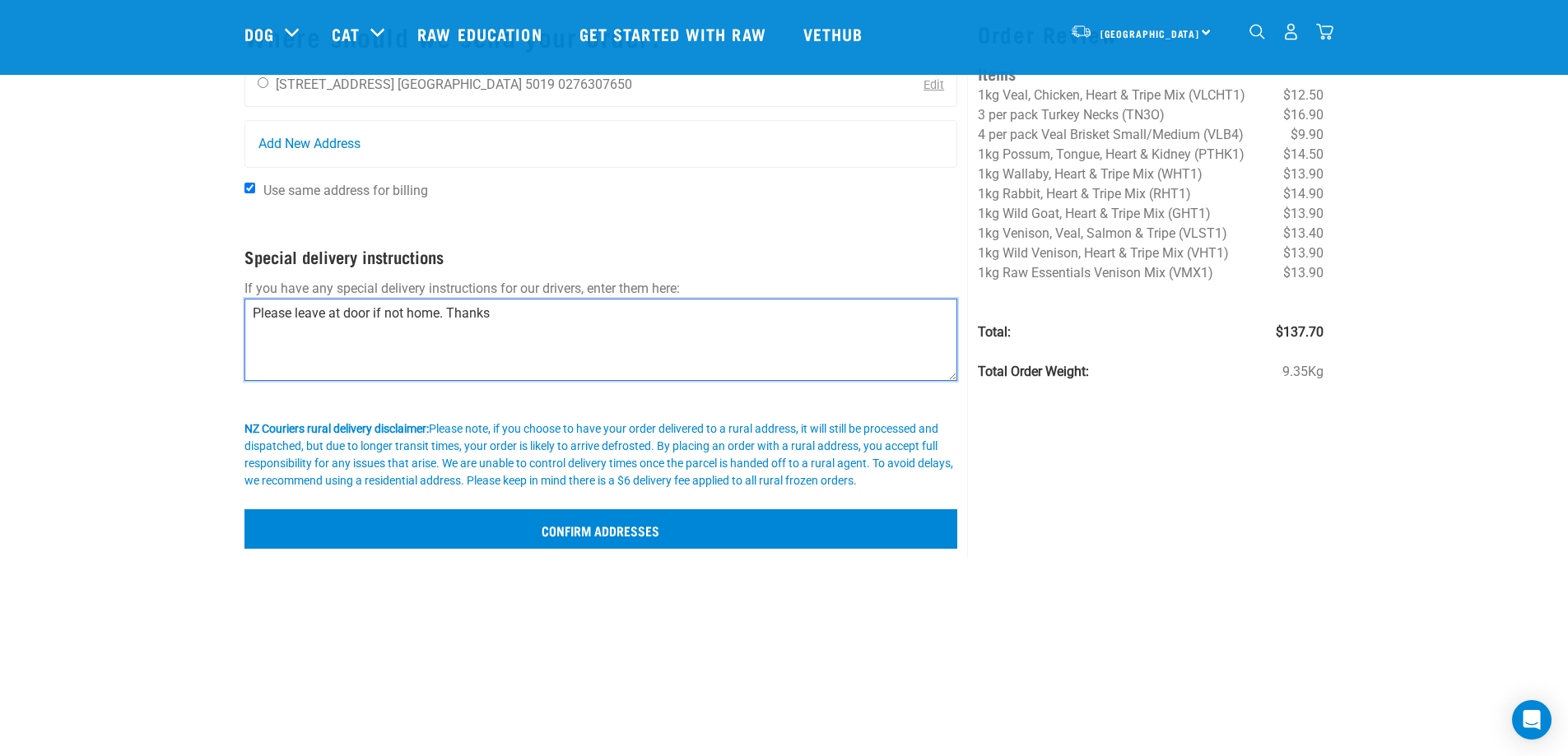
scroll to position [109, 0]
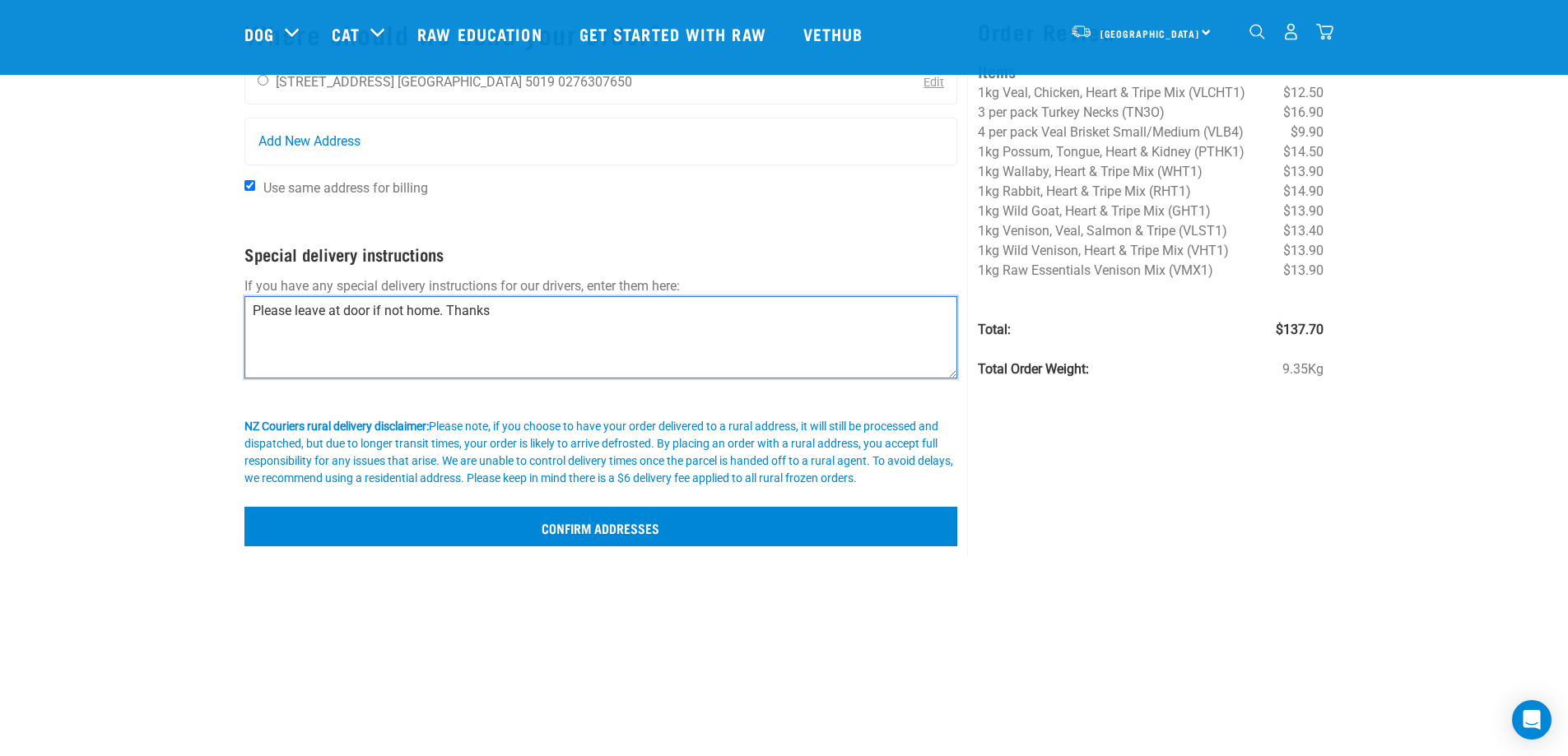
type textarea "Please leave at door if not home. Thanks"
click at [490, 532] on input "Confirm addresses" at bounding box center [601, 526] width 713 height 39
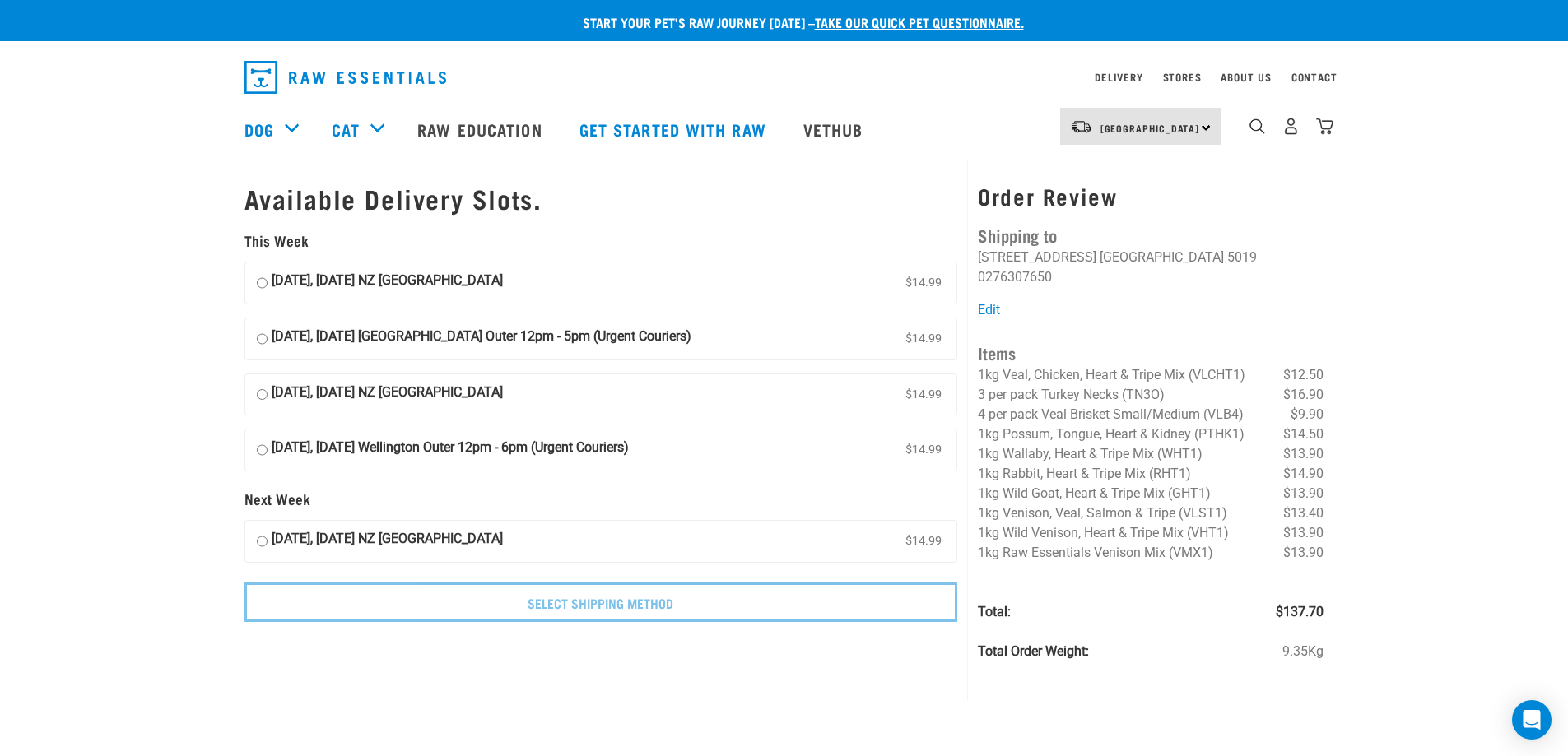
click at [259, 337] on input "[DATE], [DATE] [GEOGRAPHIC_DATA] Outer 12pm - 5pm (Urgent Couriers) $14.99" at bounding box center [262, 338] width 11 height 24
radio input "true"
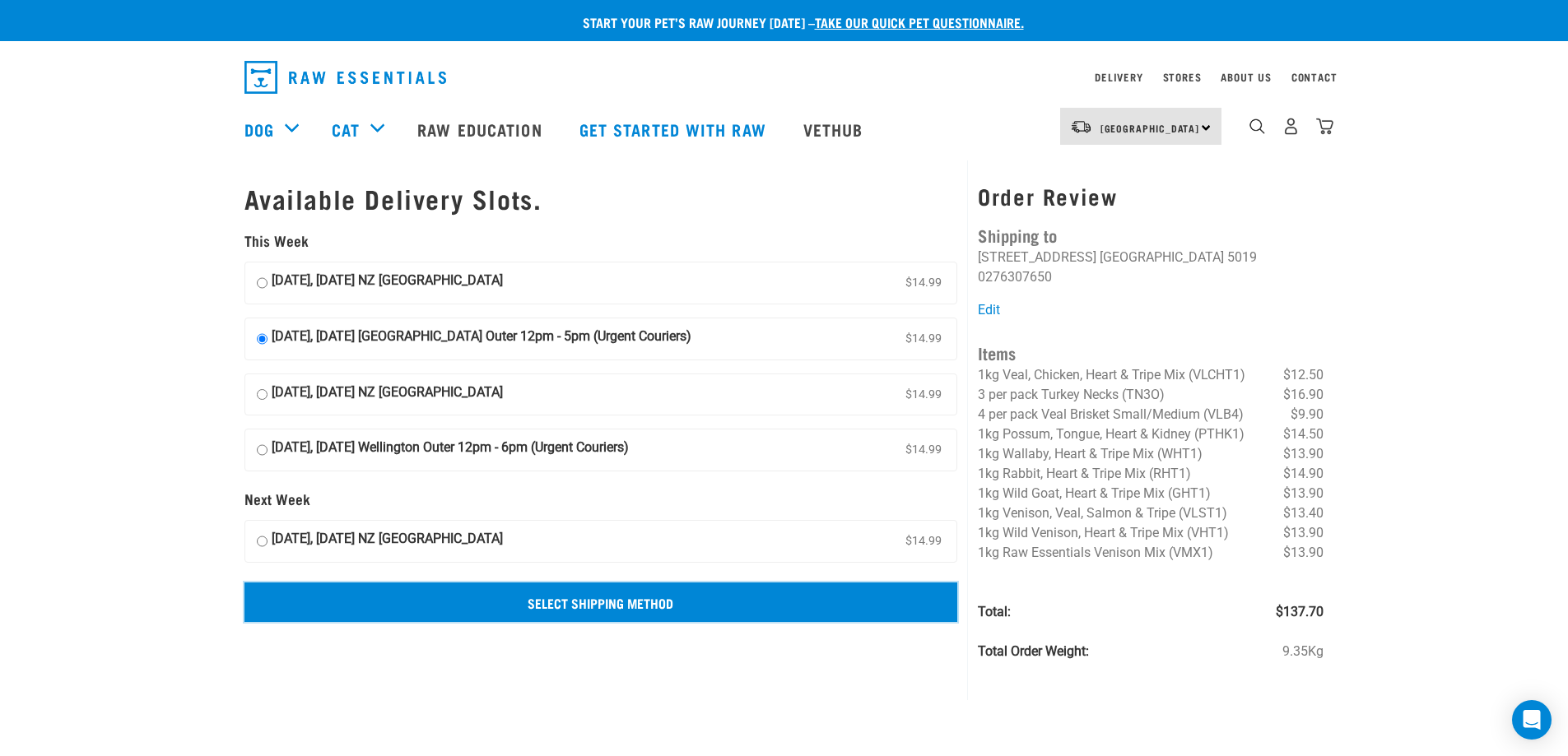
click at [519, 597] on input "Select Shipping Method" at bounding box center [601, 602] width 713 height 39
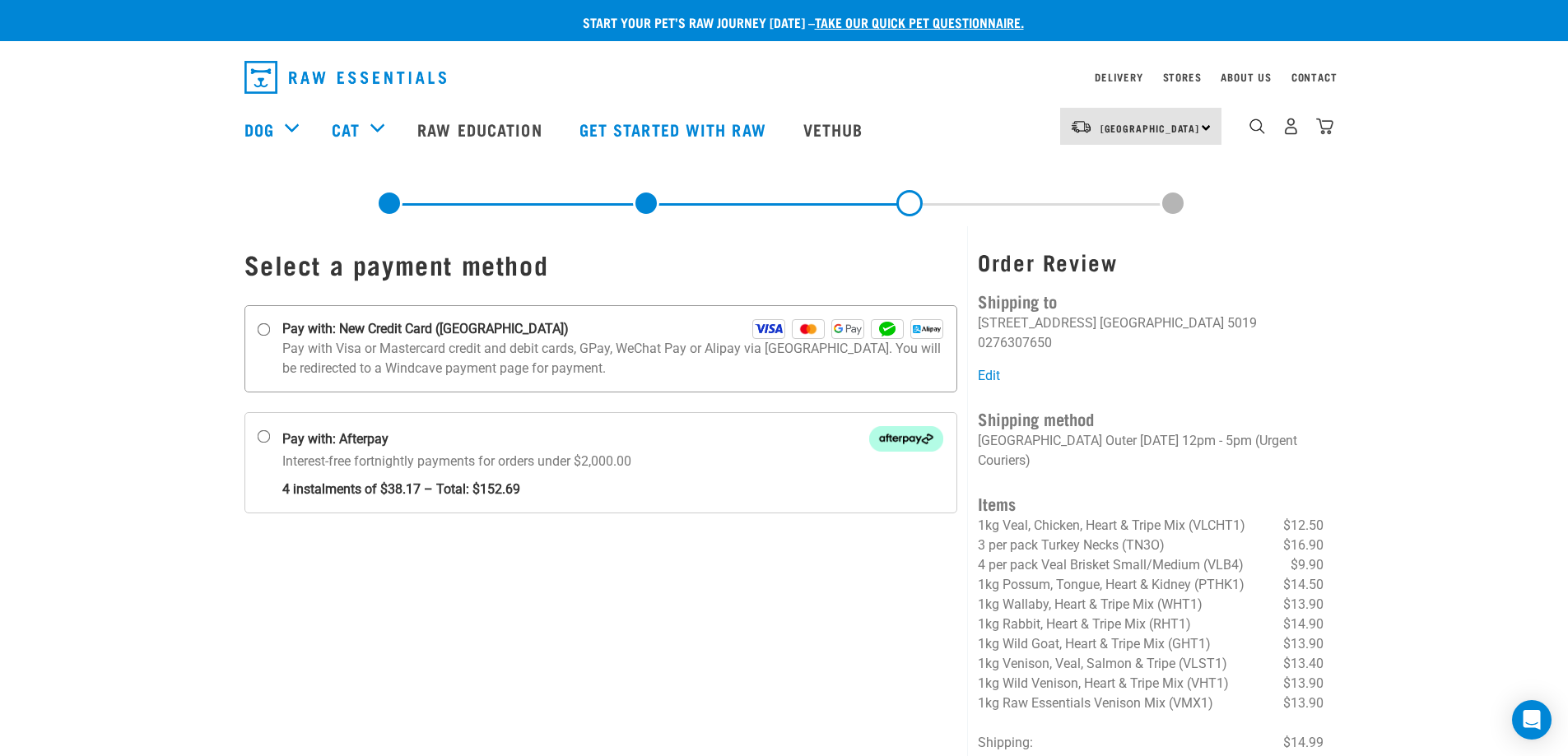
click at [267, 330] on input "Pay with: New Credit Card ([GEOGRAPHIC_DATA])" at bounding box center [263, 330] width 13 height 13
radio input "true"
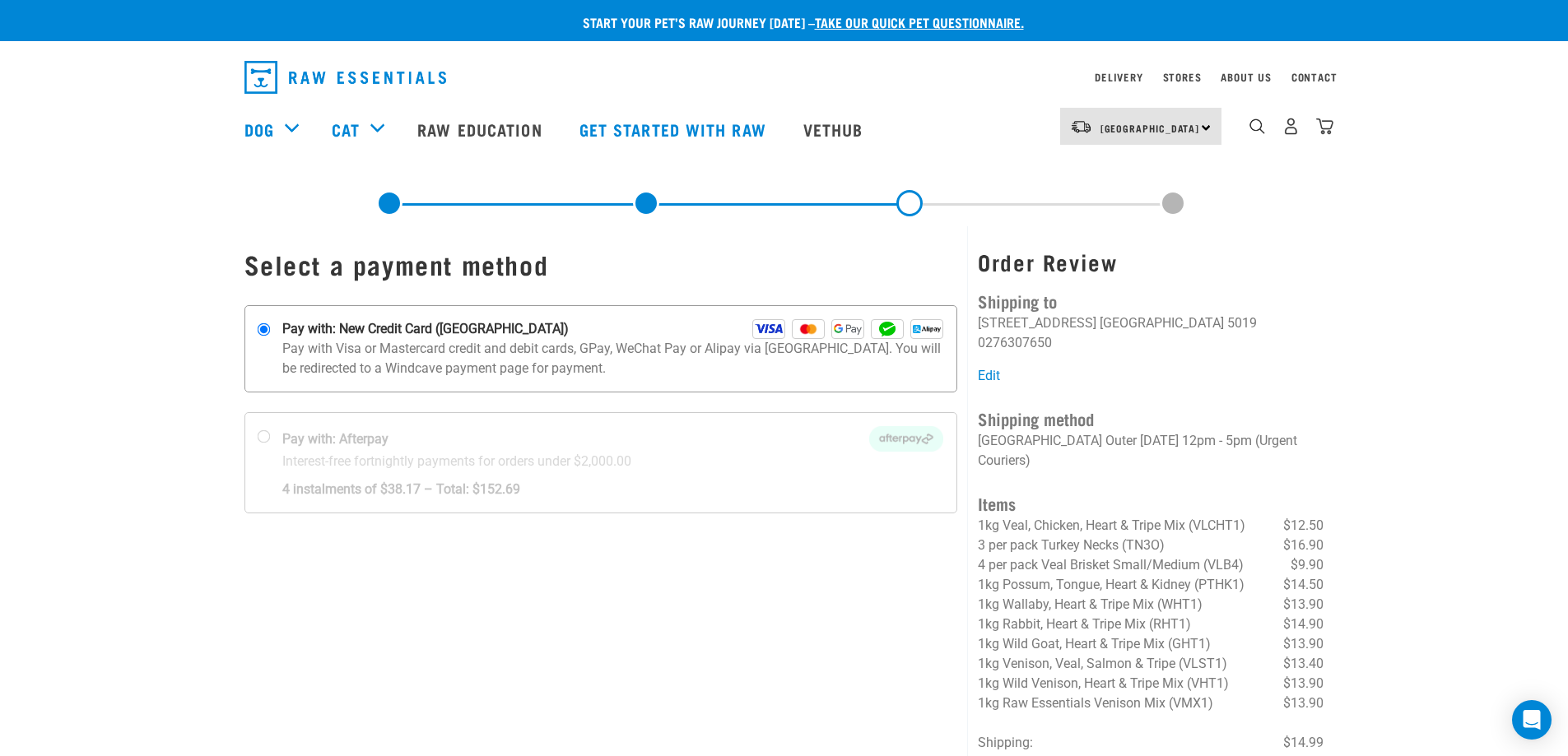
click at [768, 327] on img at bounding box center [768, 330] width 33 height 20
click at [270, 327] on input "Pay with: New Credit Card ([GEOGRAPHIC_DATA])" at bounding box center [263, 330] width 13 height 13
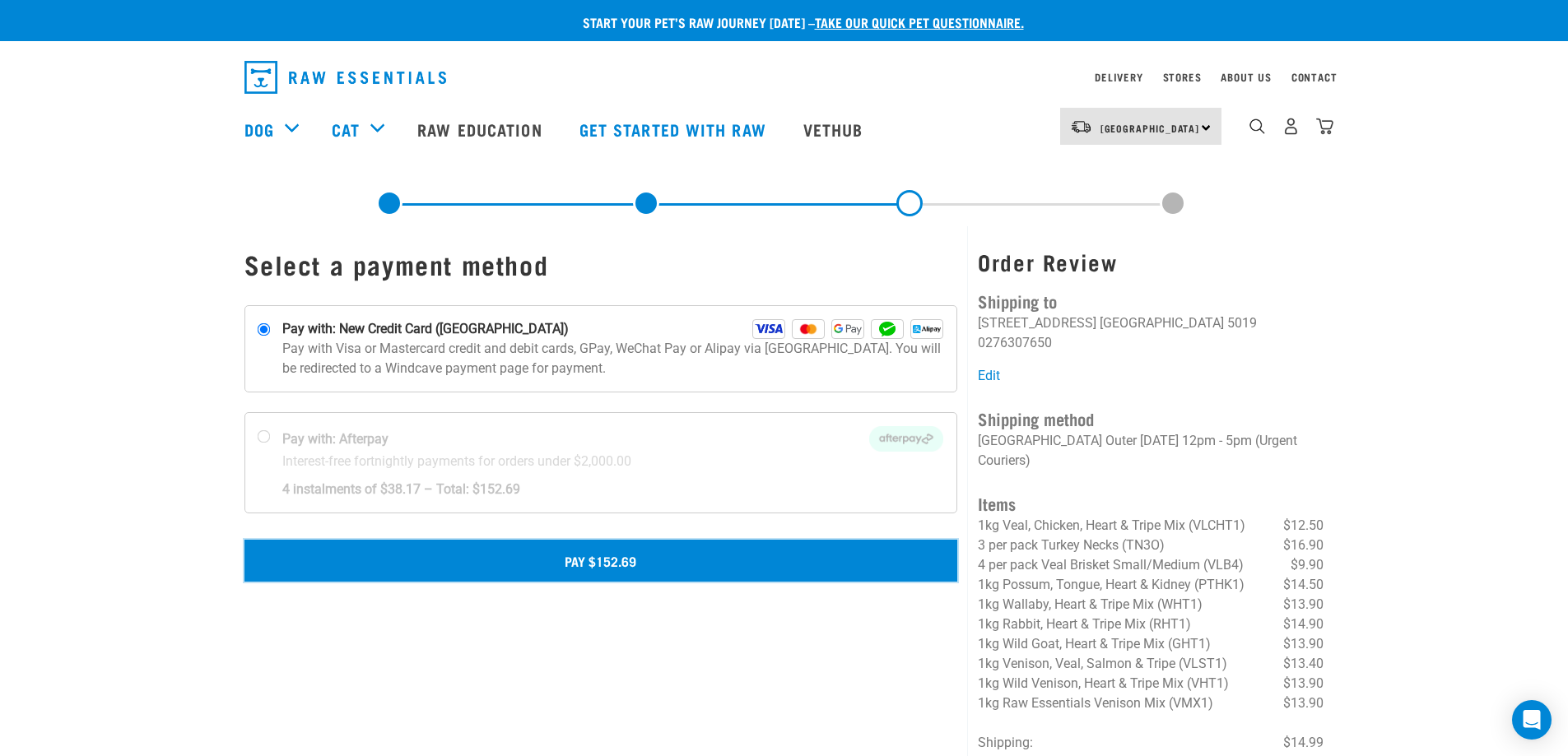
click at [649, 566] on button "Pay $152.69" at bounding box center [601, 560] width 713 height 41
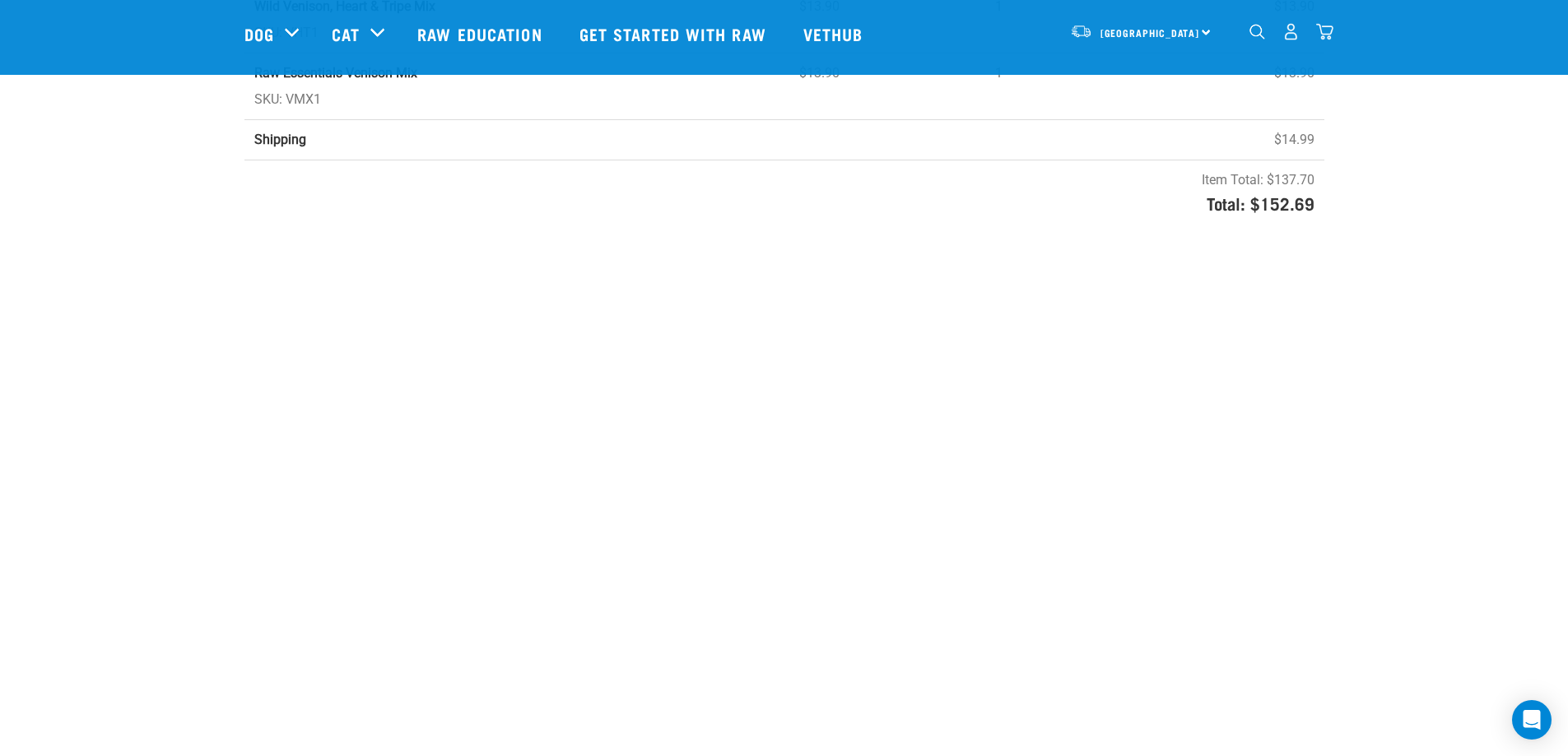
scroll to position [905, 0]
